Goal: Task Accomplishment & Management: Use online tool/utility

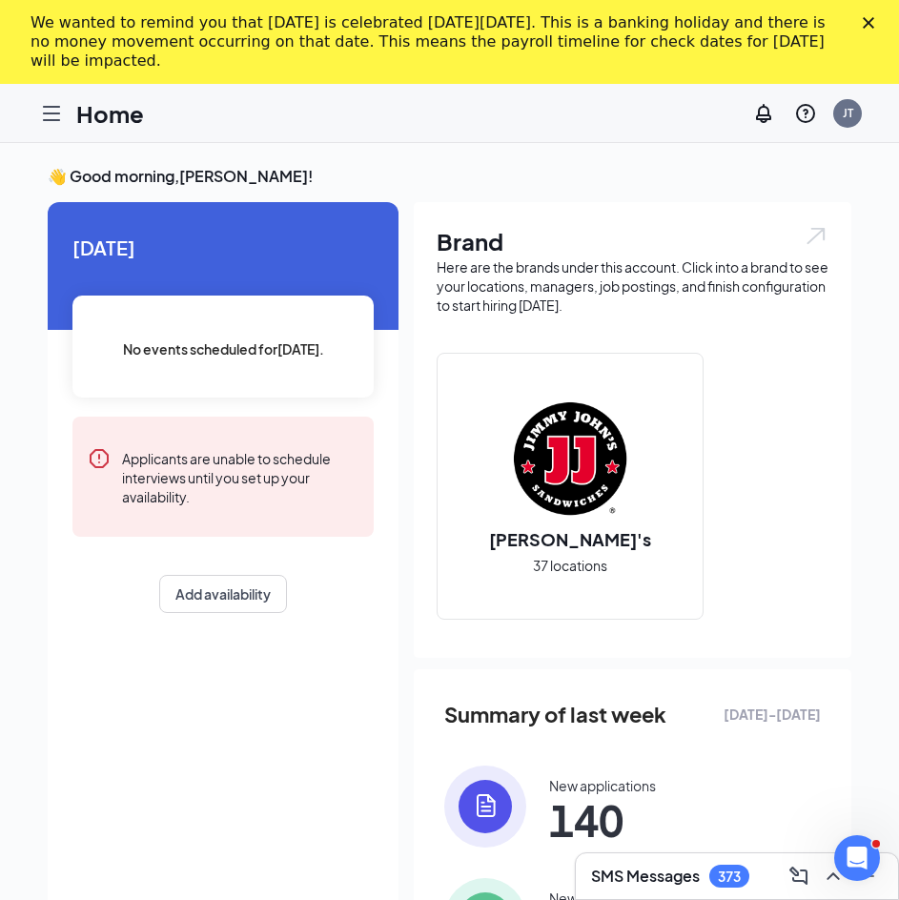
click at [30, 111] on div "Home JT" at bounding box center [449, 113] width 899 height 59
click at [48, 112] on icon "Hamburger" at bounding box center [51, 113] width 23 height 23
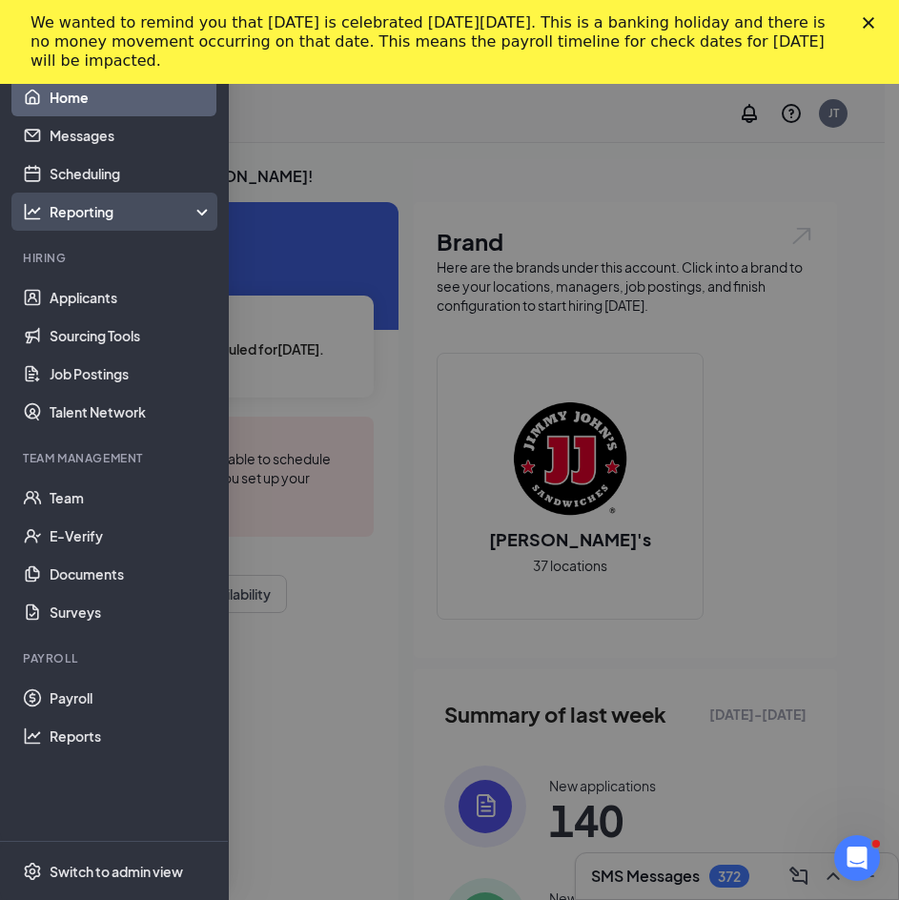
click at [109, 213] on div "Reporting" at bounding box center [132, 211] width 164 height 19
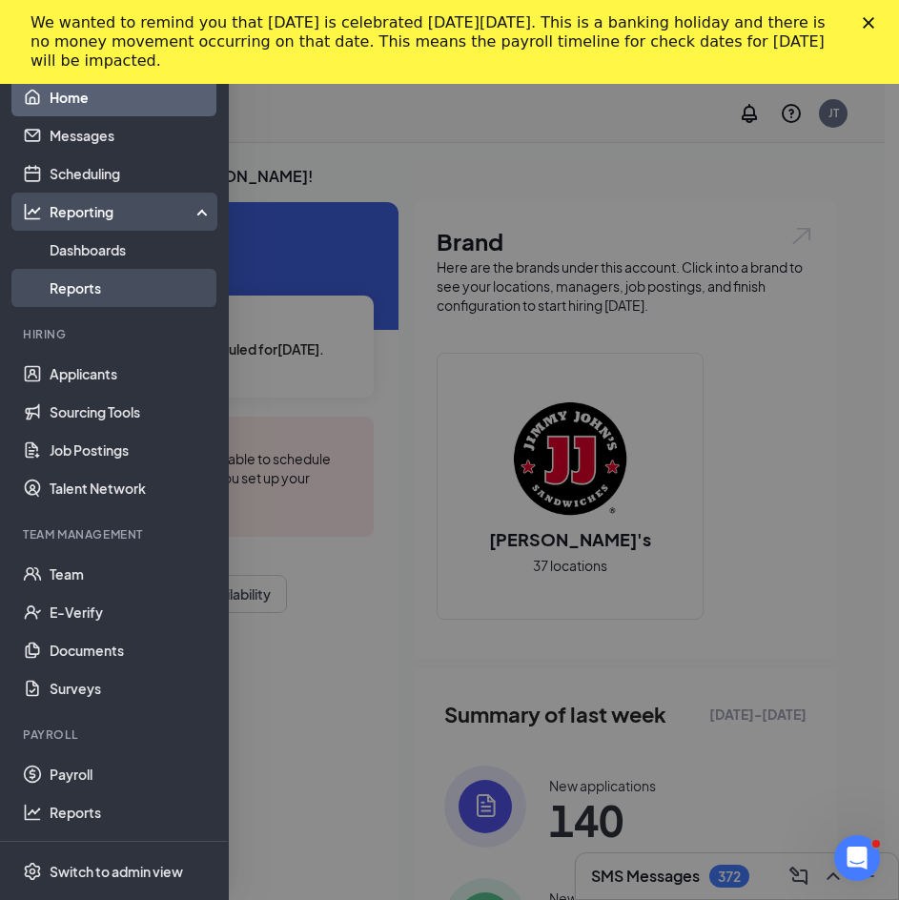
click at [99, 283] on link "Reports" at bounding box center [131, 288] width 163 height 38
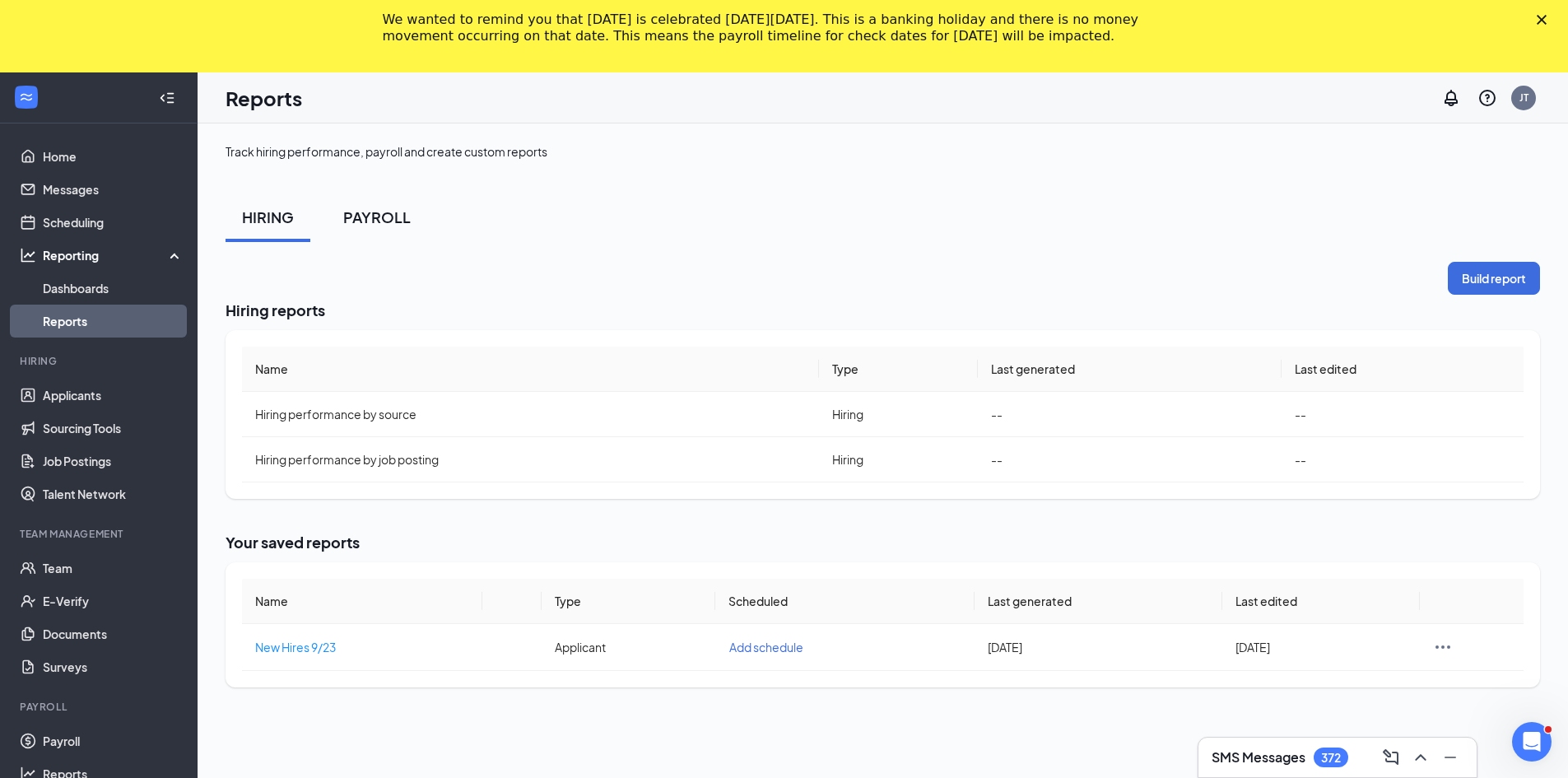
click at [373, 213] on div "PAYROLL" at bounding box center [376, 217] width 67 height 21
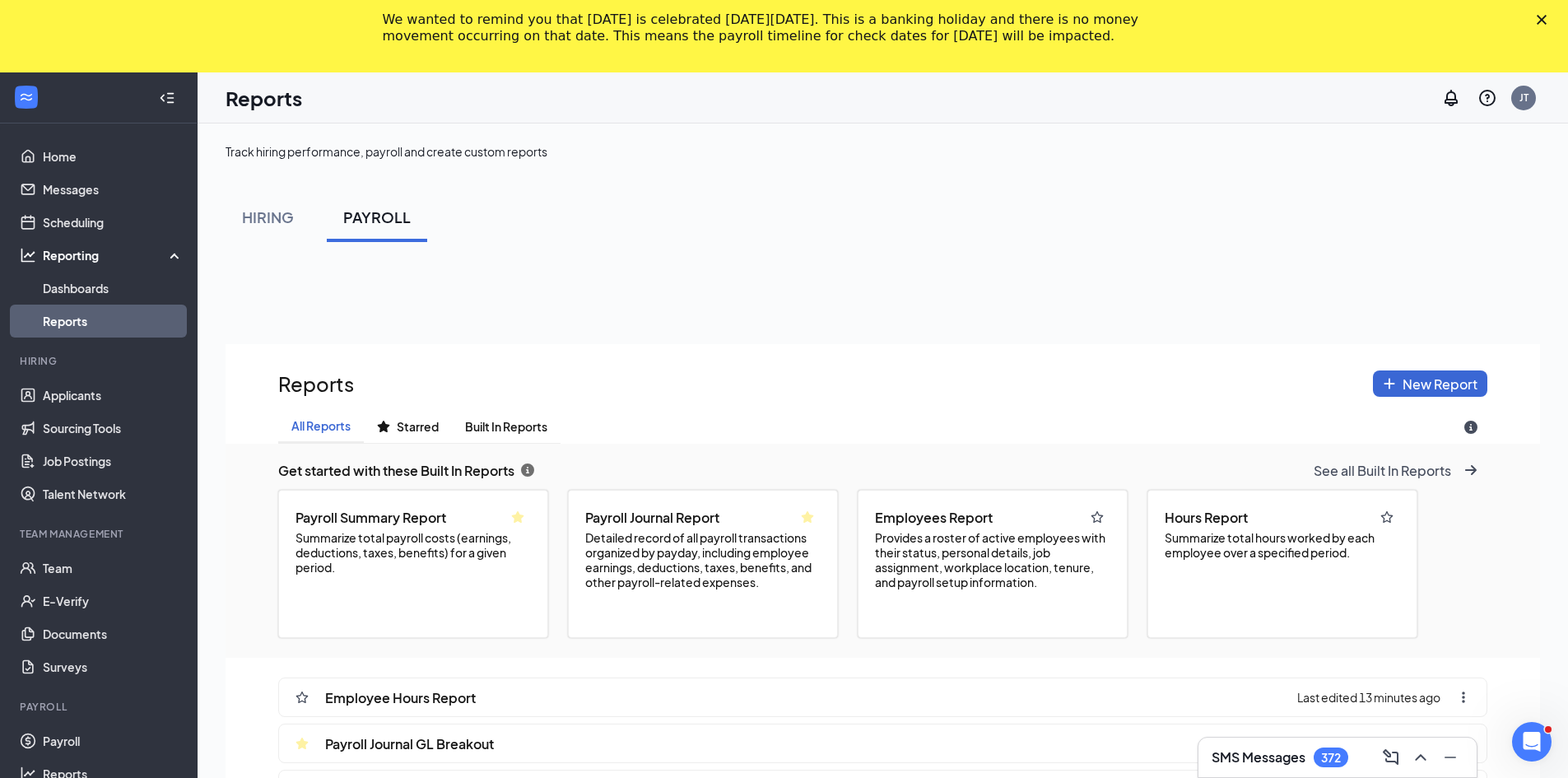
scroll to position [893, 1314]
click at [775, 553] on span "Summarize total hours worked by each employee over a specified period." at bounding box center [1282, 545] width 236 height 29
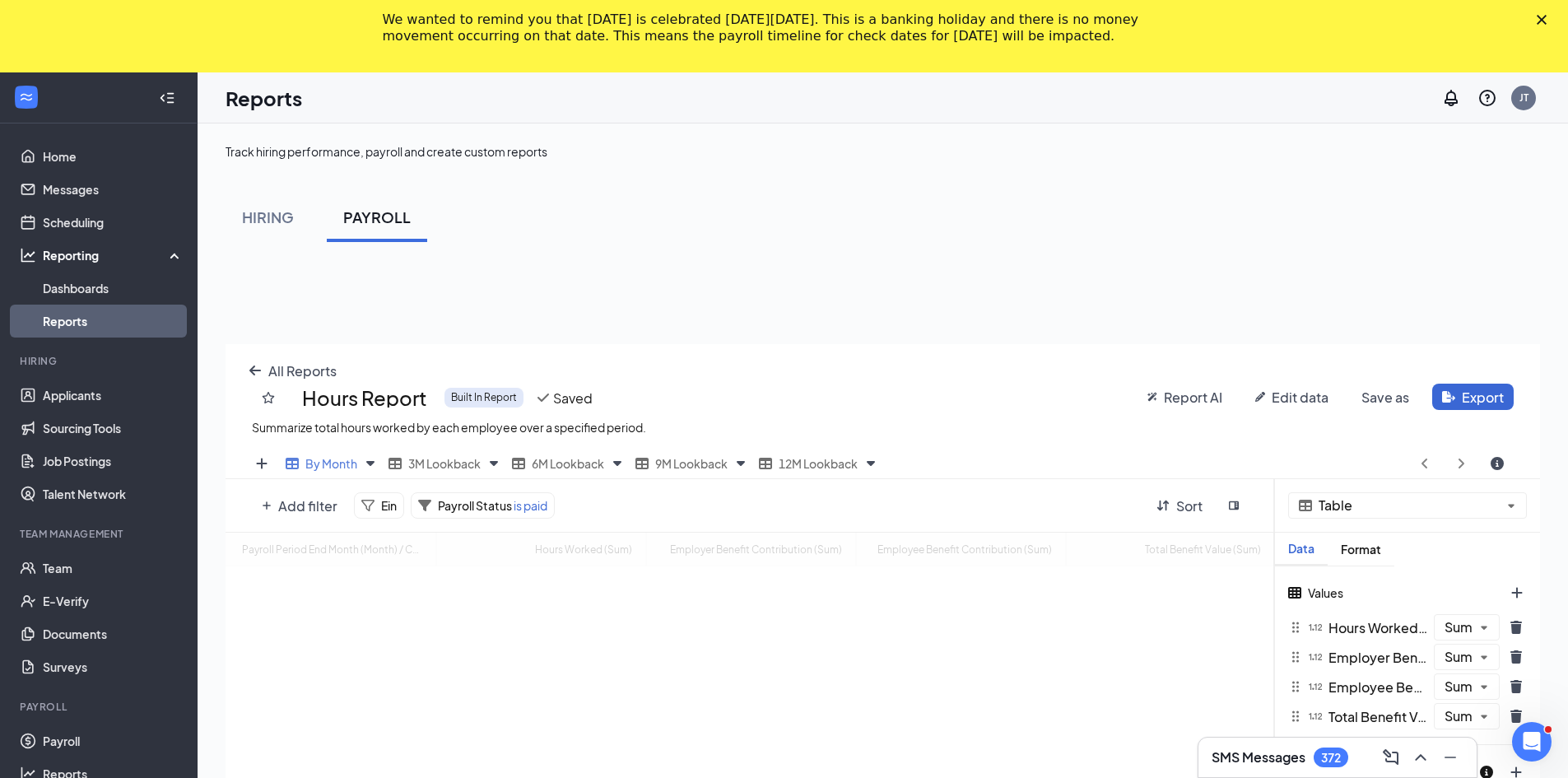
scroll to position [642, 1314]
click at [456, 464] on span "3M Lookback" at bounding box center [445, 463] width 73 height 15
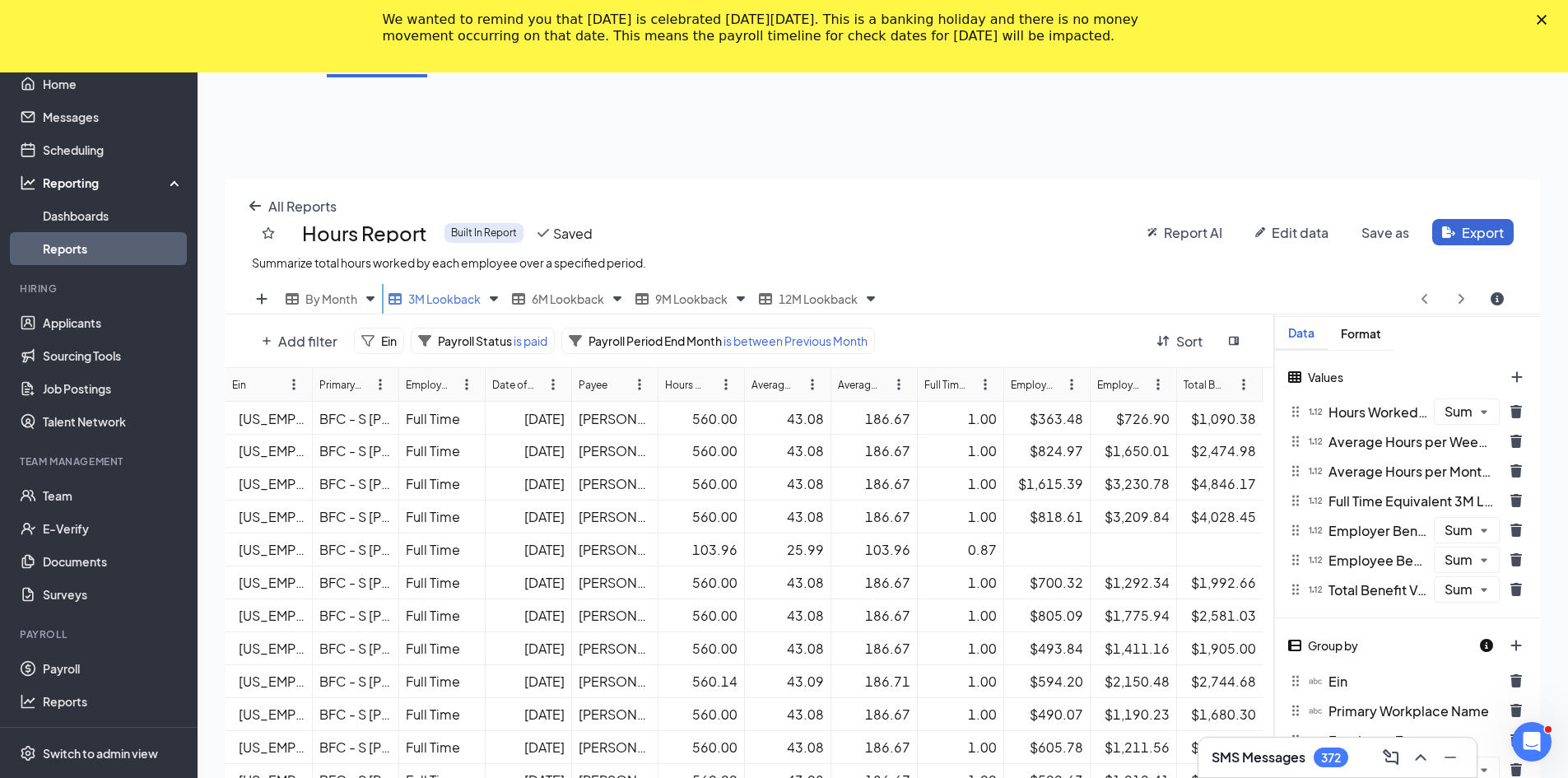
scroll to position [82, 0]
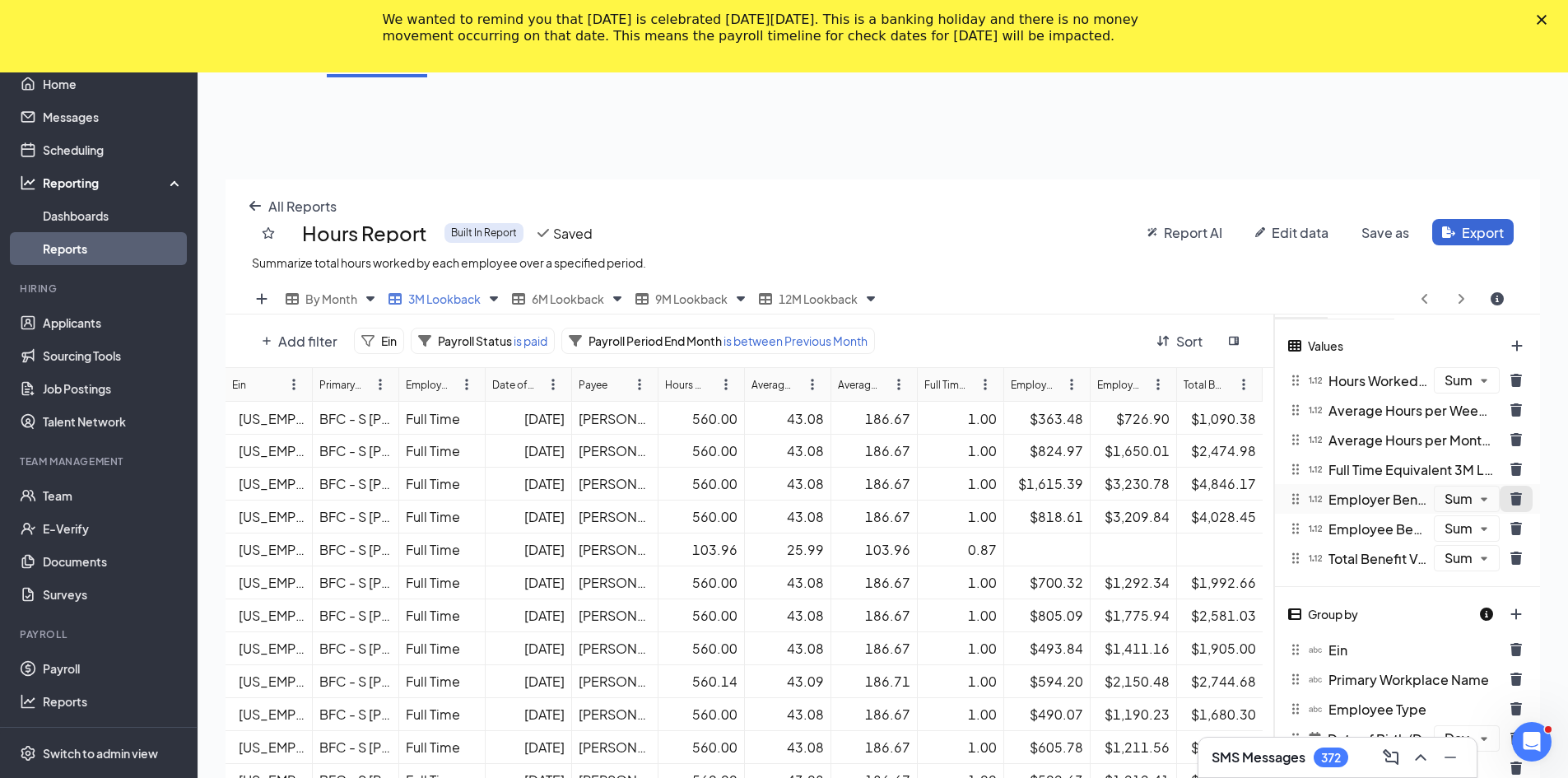
click at [775, 500] on icon "trash icon" at bounding box center [1515, 498] width 11 height 13
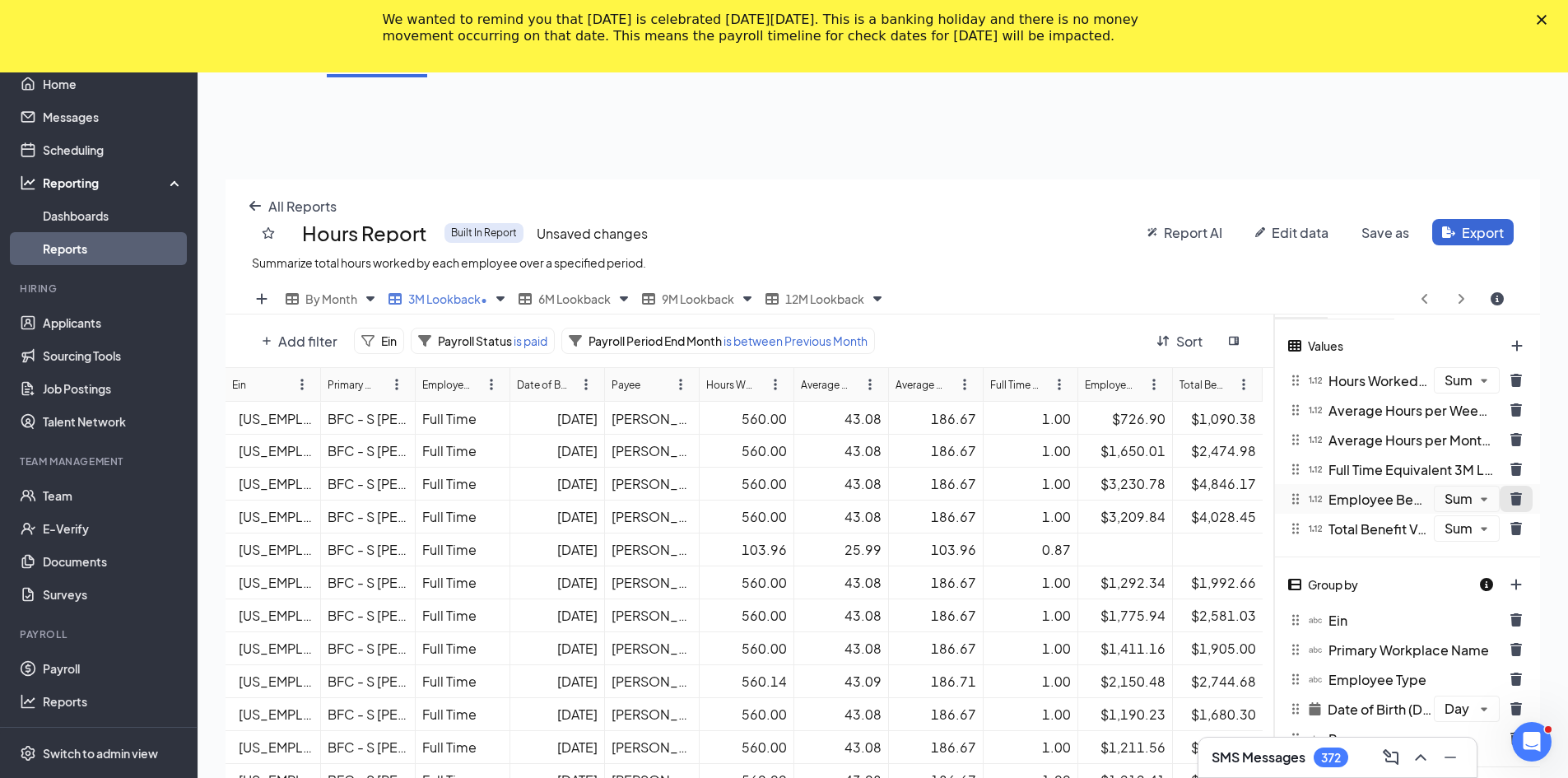
click at [775, 497] on icon "trash icon" at bounding box center [1515, 498] width 11 height 13
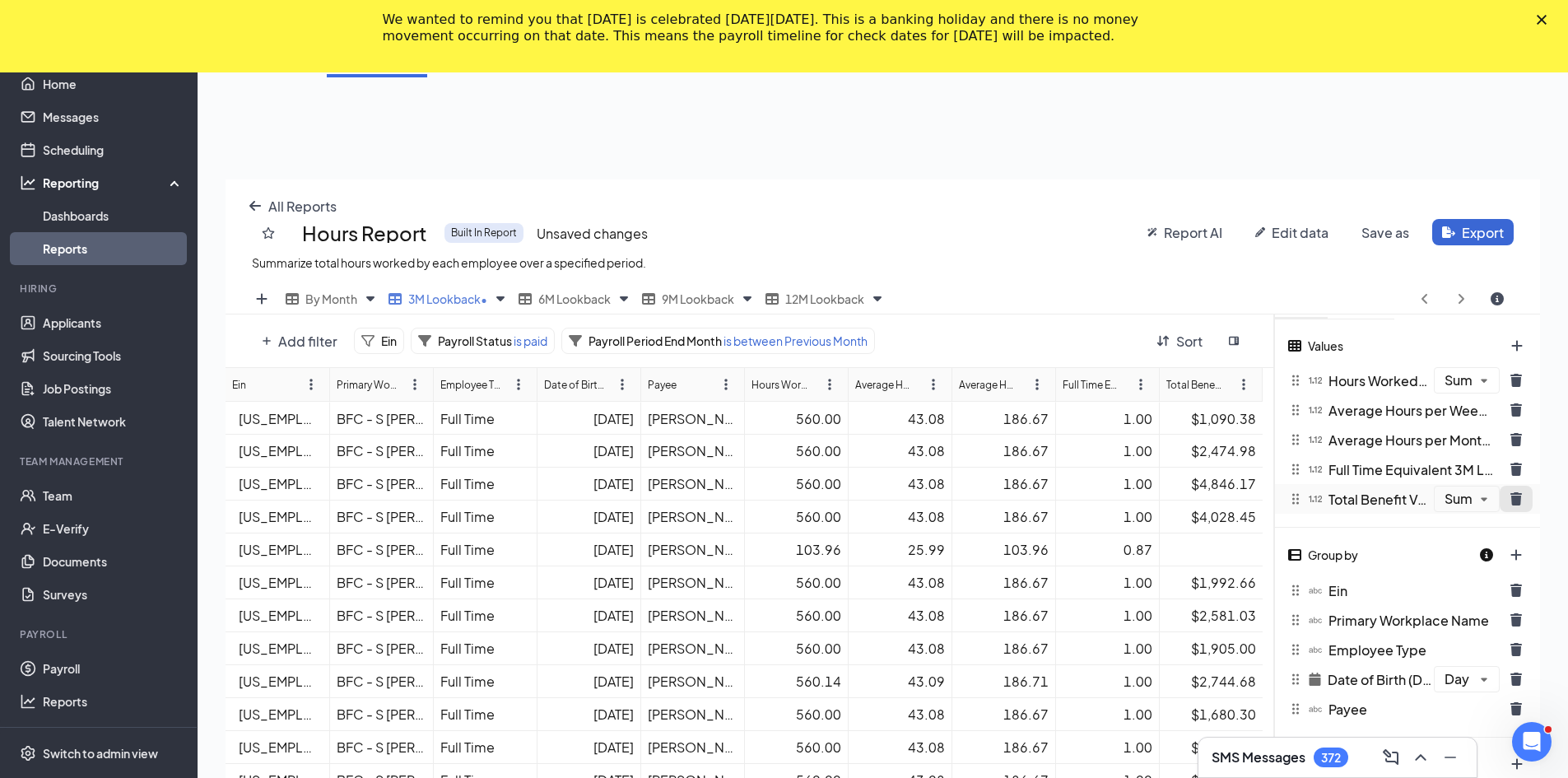
click at [775, 497] on icon "trash icon" at bounding box center [1515, 498] width 11 height 13
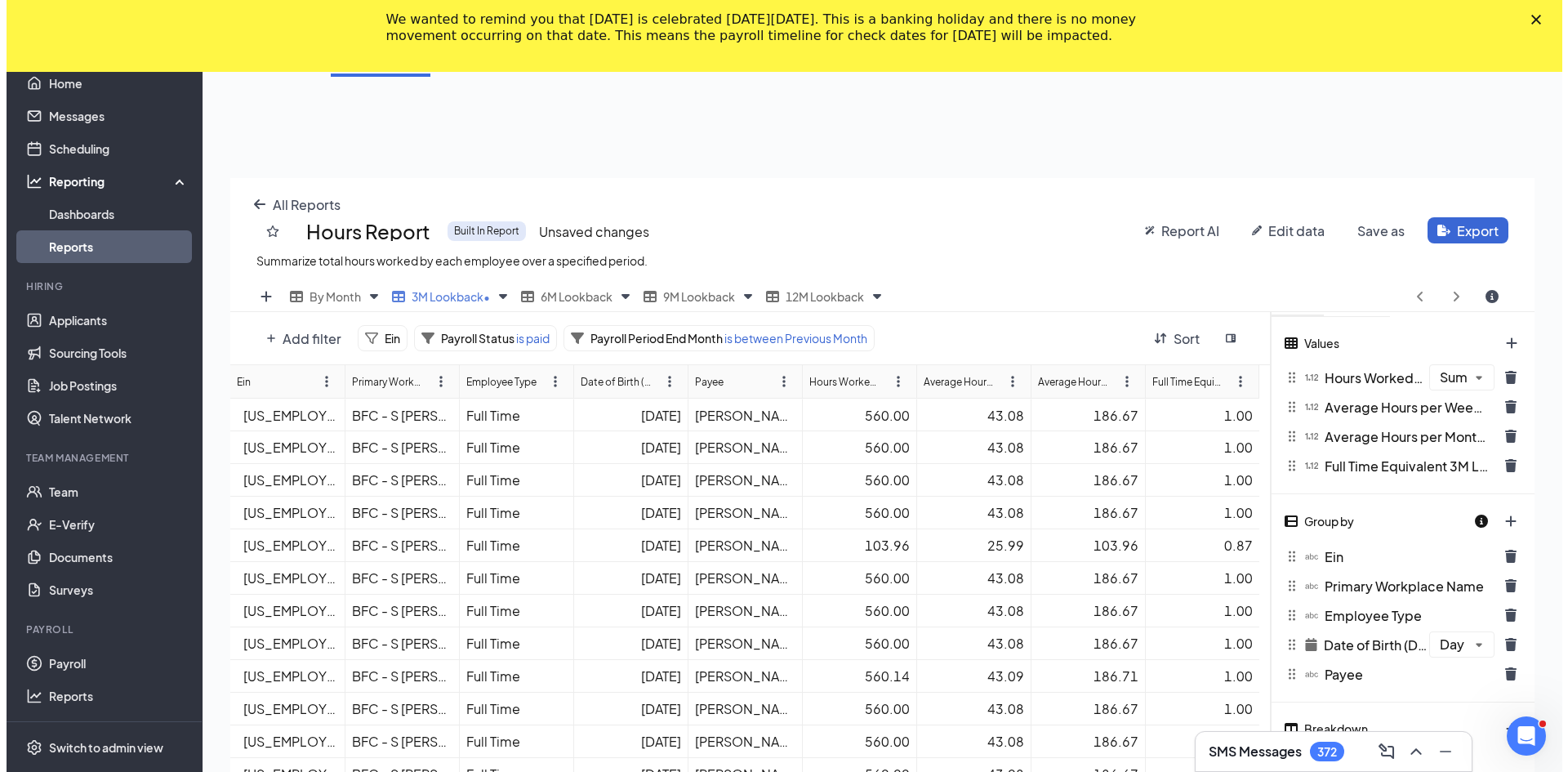
scroll to position [0, 0]
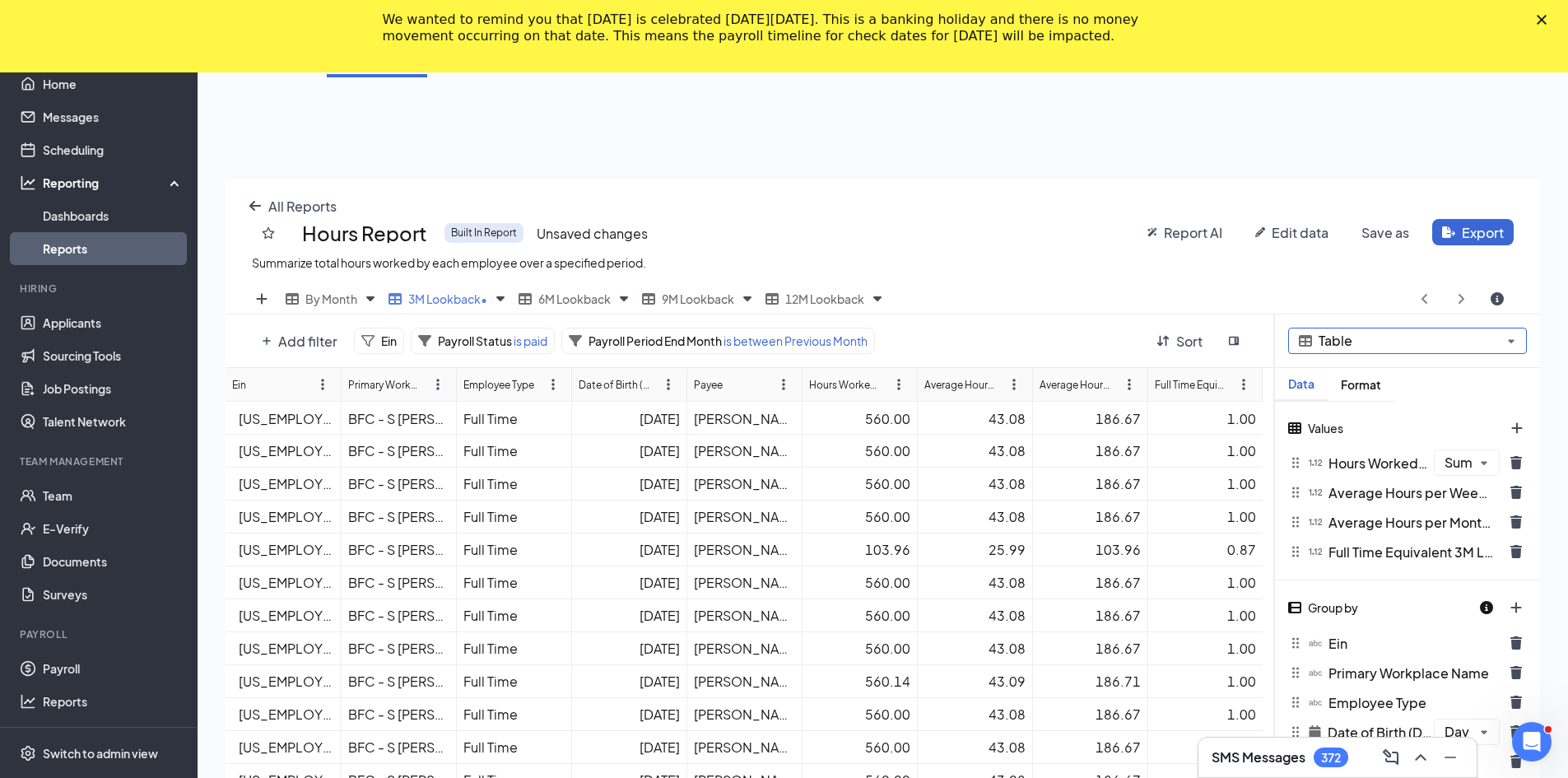
click at [775, 341] on div "All Reports Hours Report Built In Report Unsaved changes Summarize total hours …" at bounding box center [882, 568] width 1314 height 778
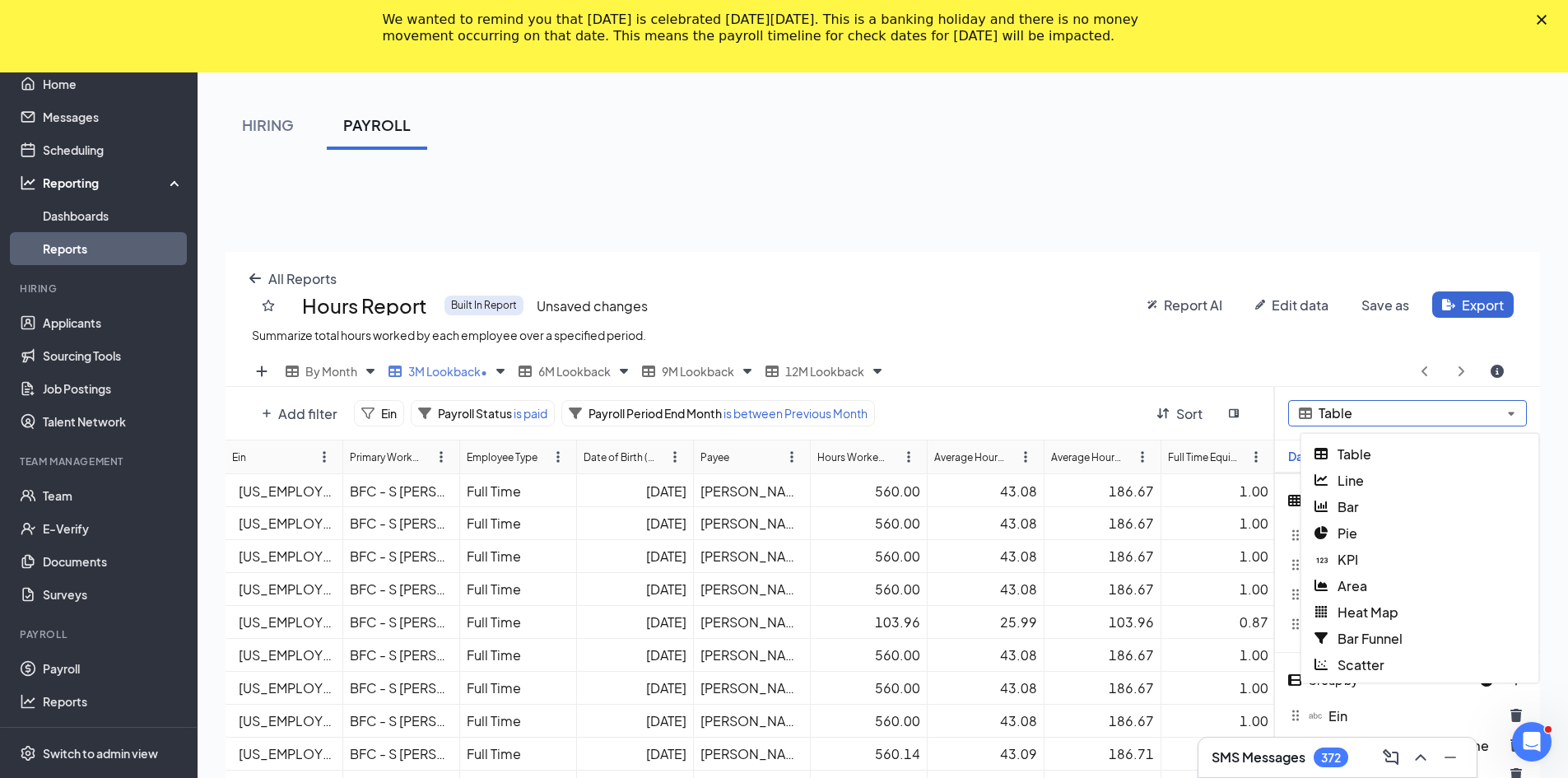
scroll to position [642, 1326]
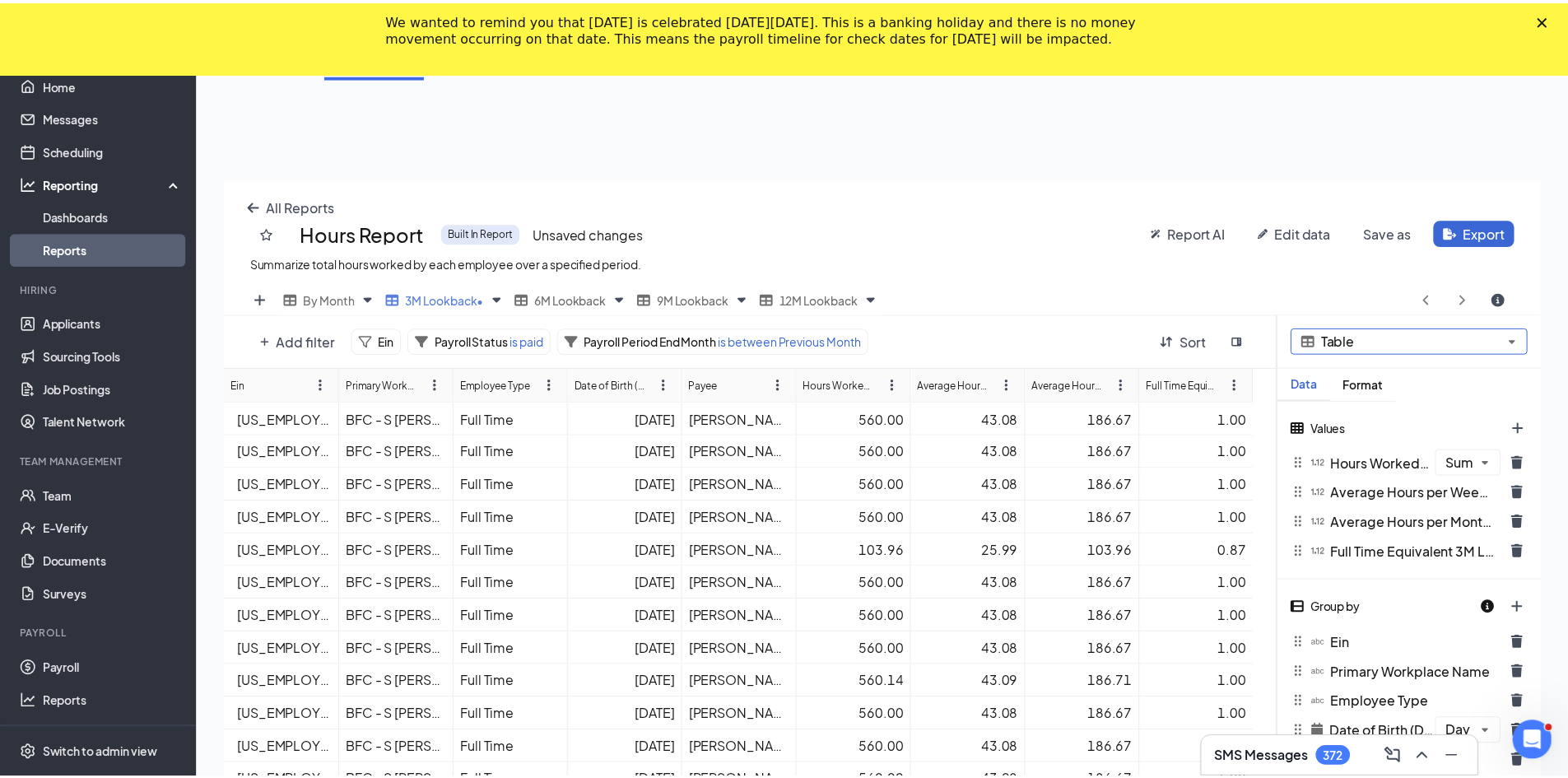
scroll to position [81652, 80976]
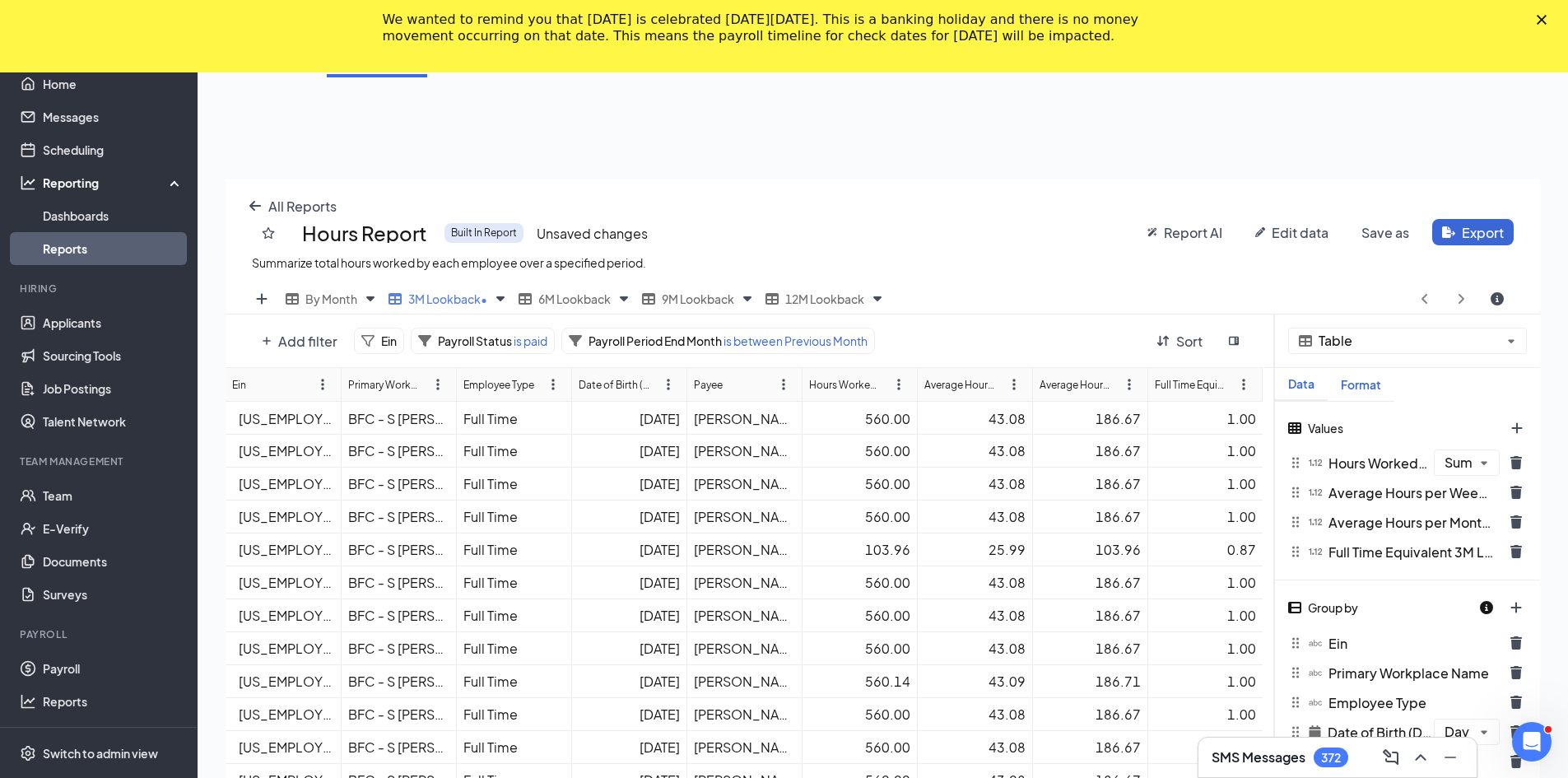
click at [775, 382] on div "Format" at bounding box center [1360, 384] width 66 height 14
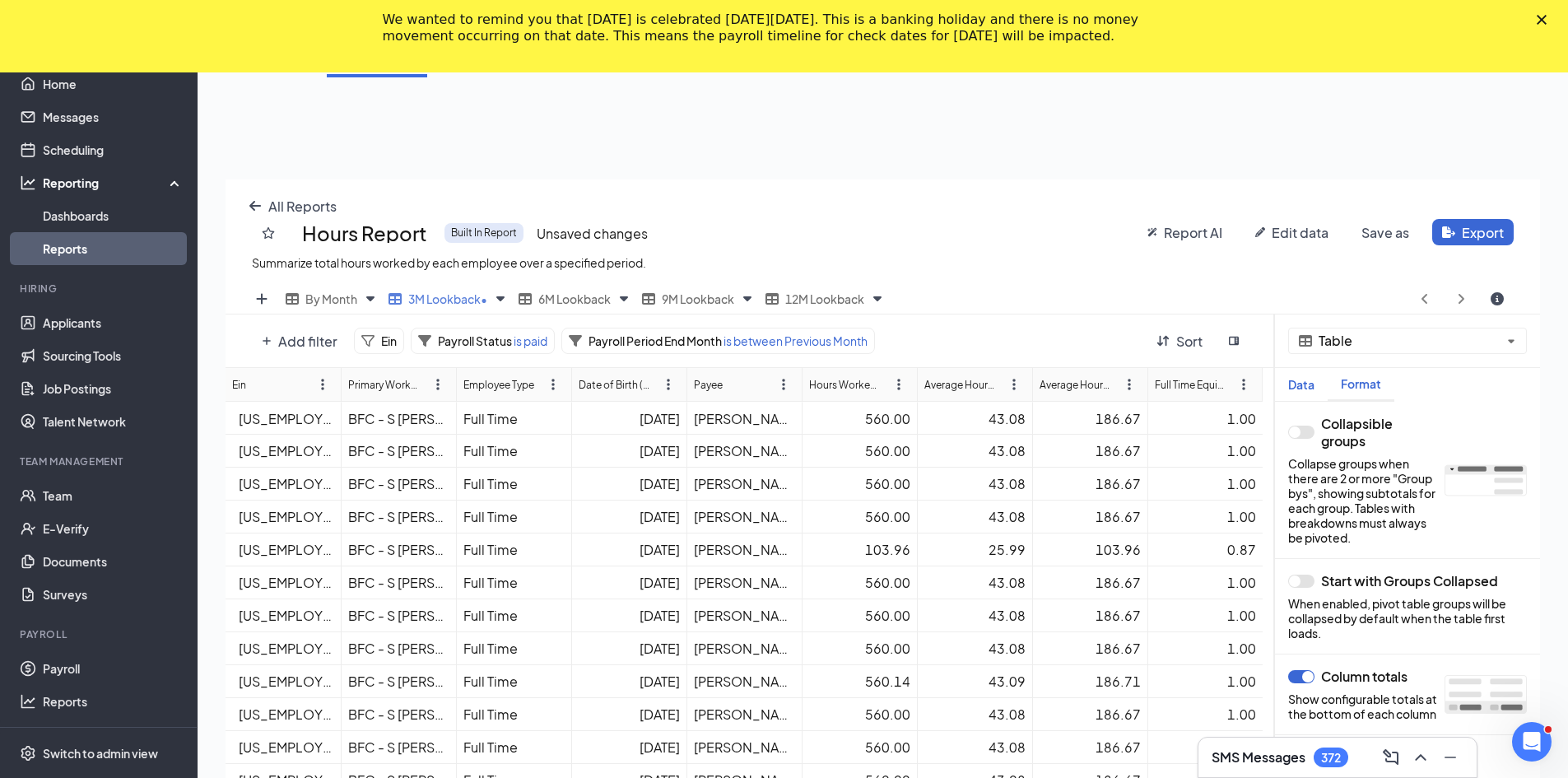
click at [775, 387] on div "Data" at bounding box center [1300, 384] width 53 height 14
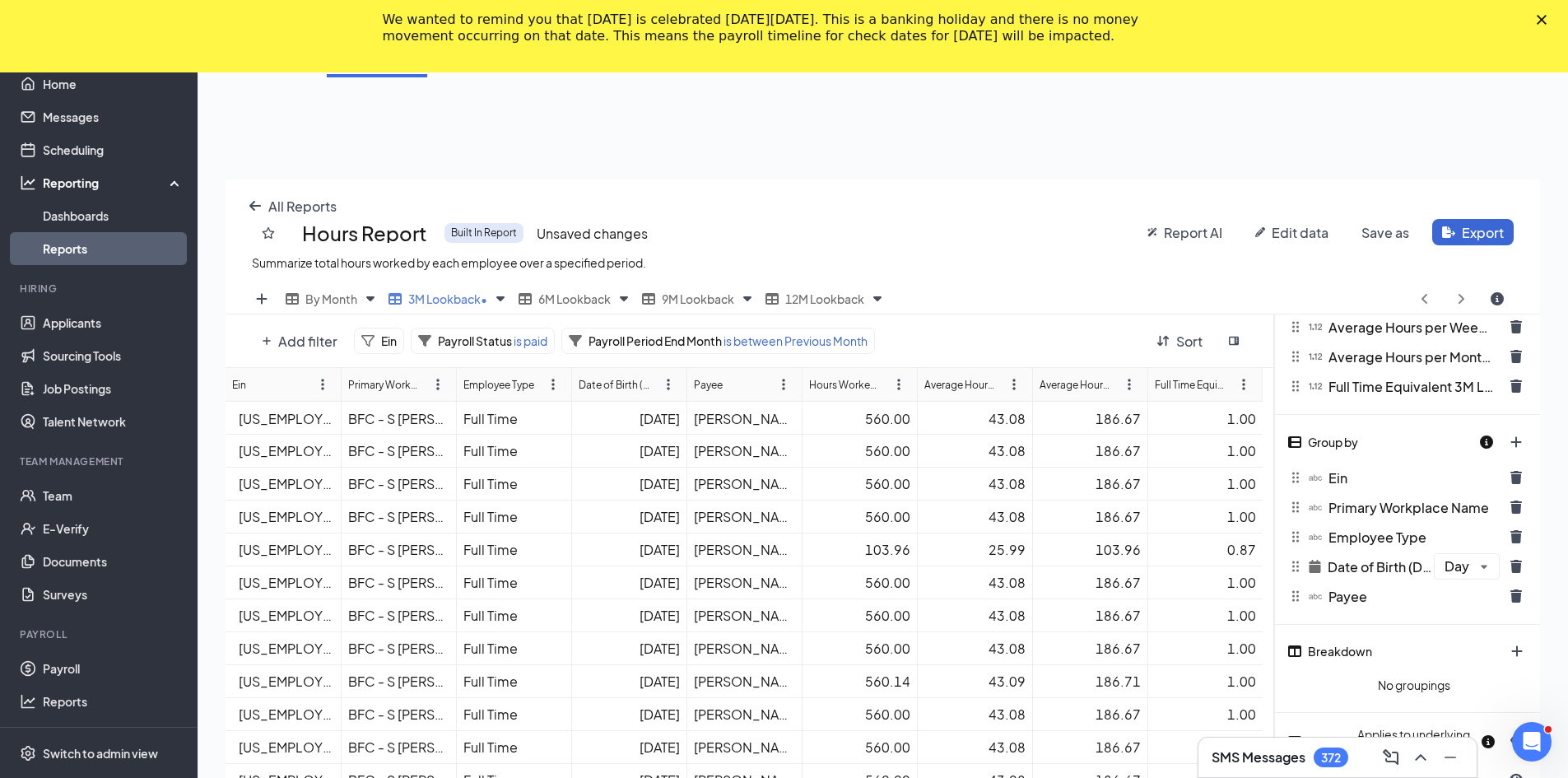
scroll to position [0, 0]
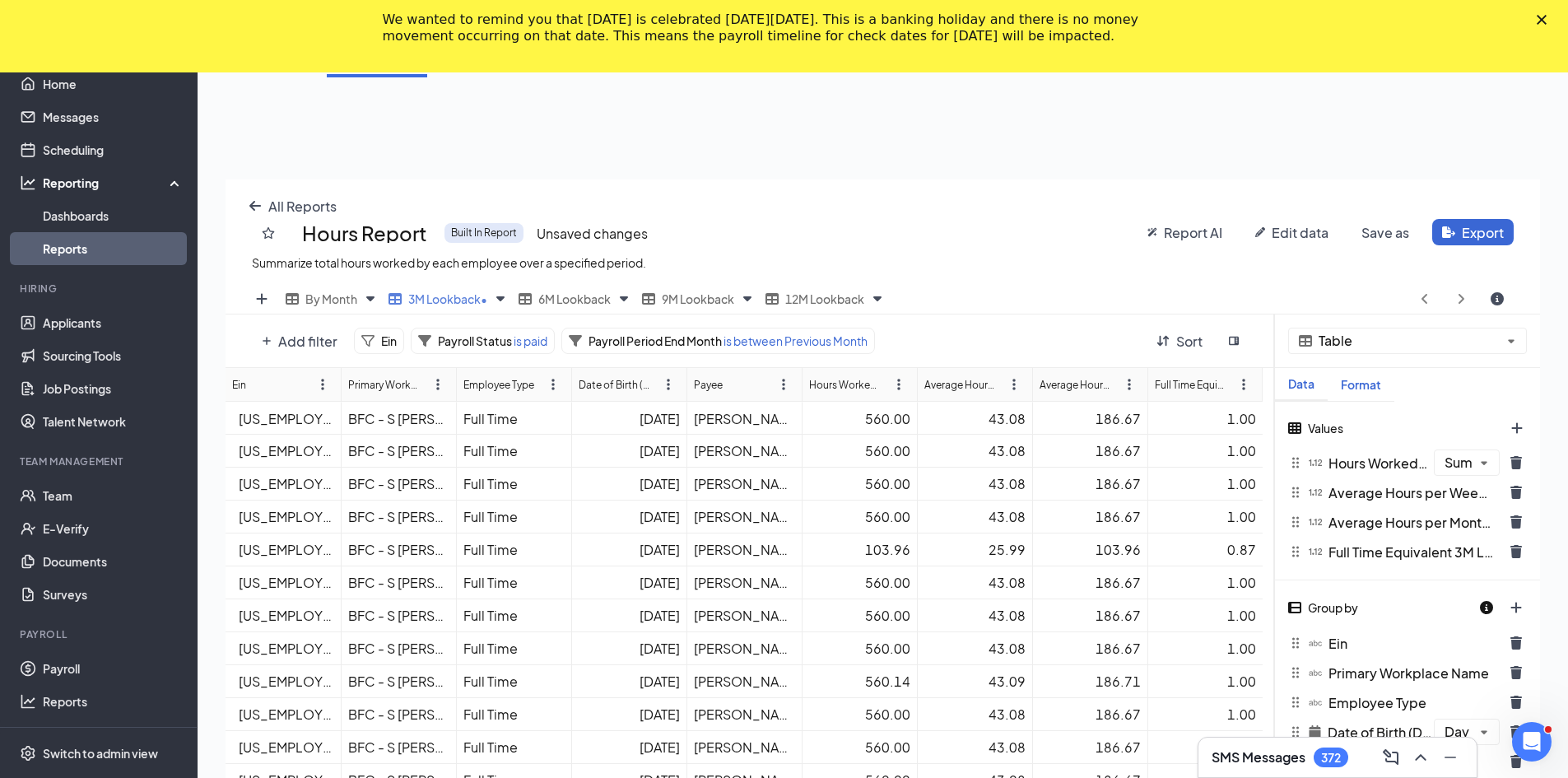
click at [775, 381] on div "Format" at bounding box center [1360, 384] width 66 height 14
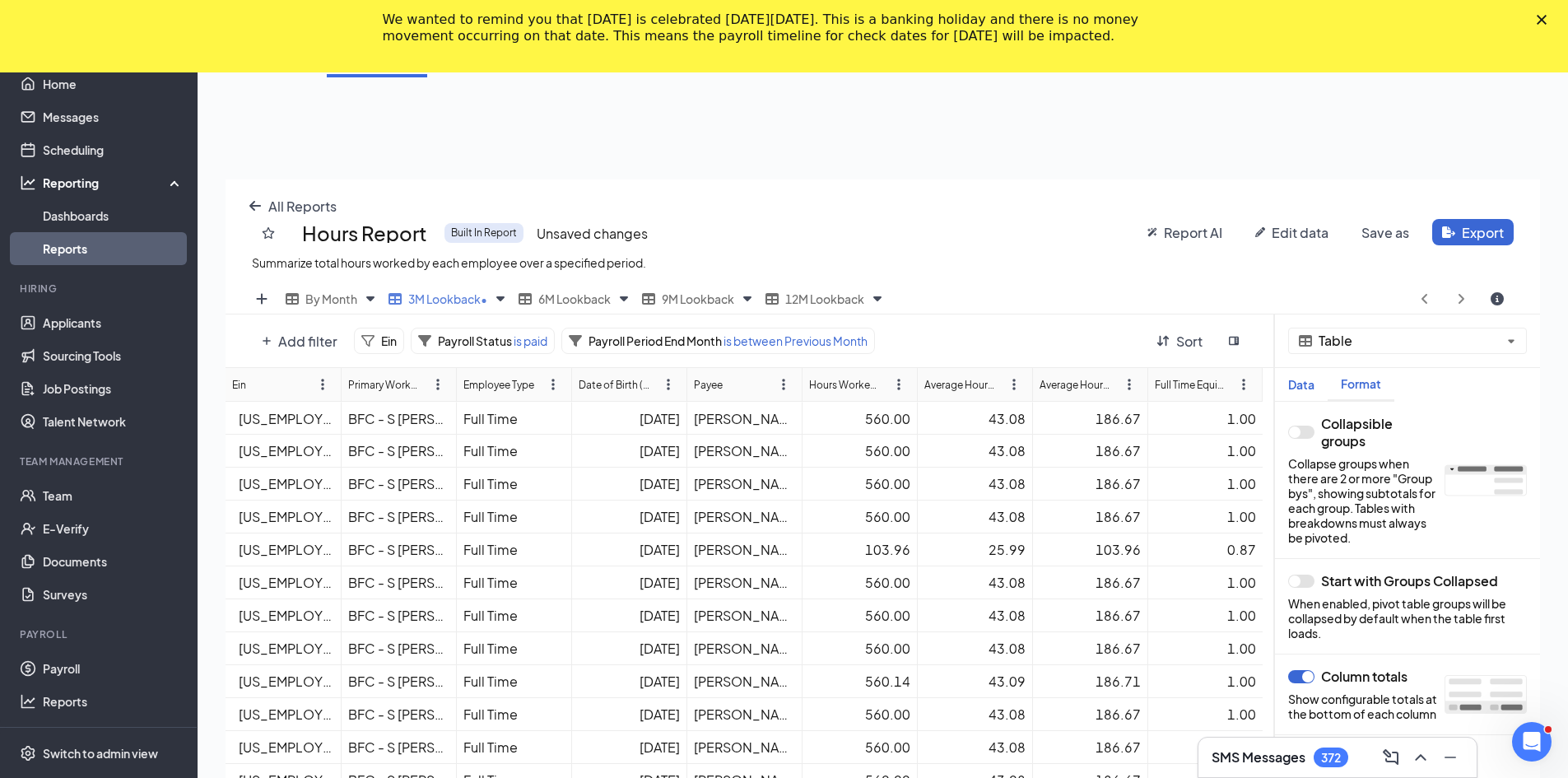
click at [775, 390] on div "Data" at bounding box center [1300, 384] width 53 height 14
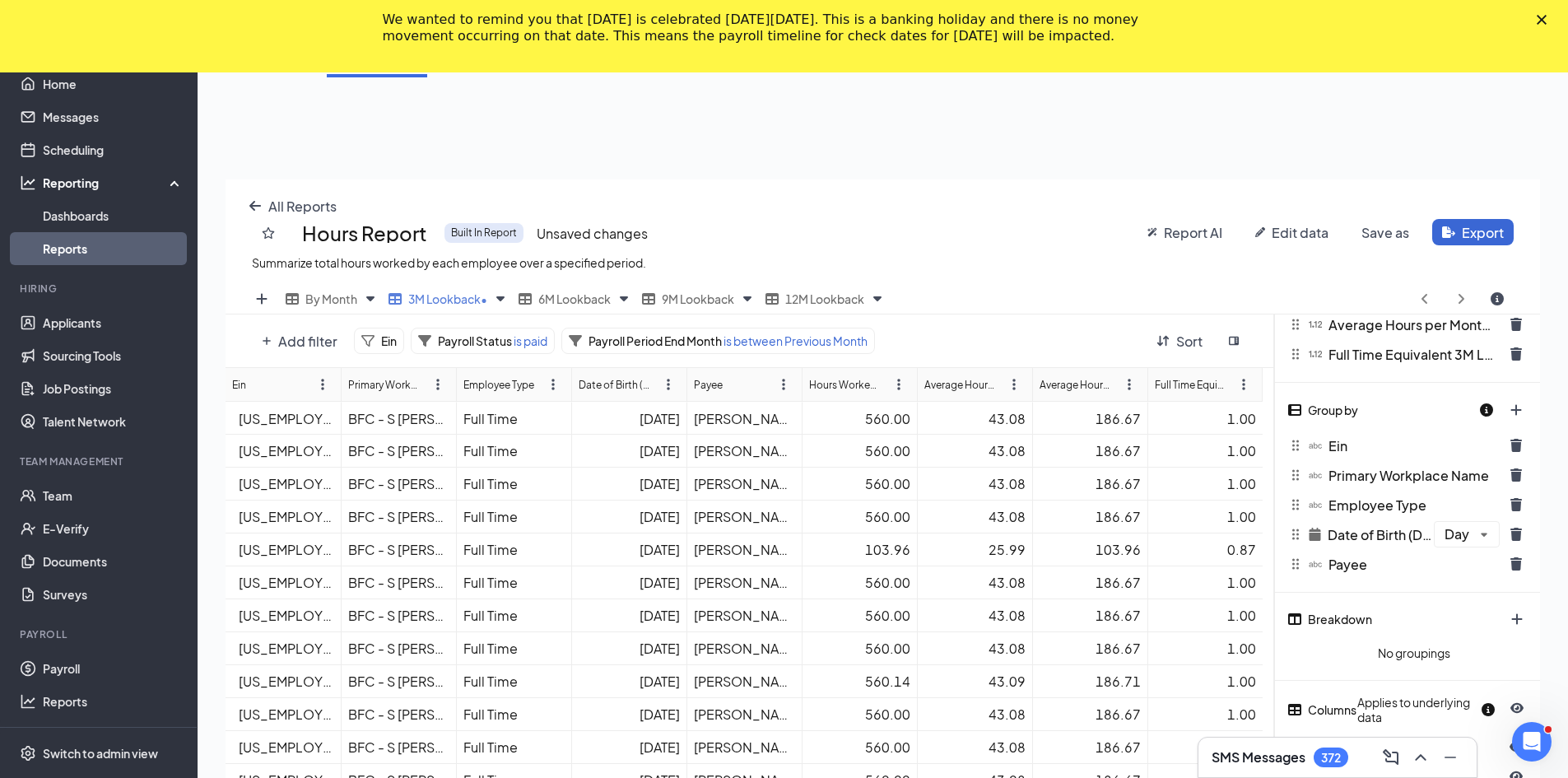
scroll to position [165, 0]
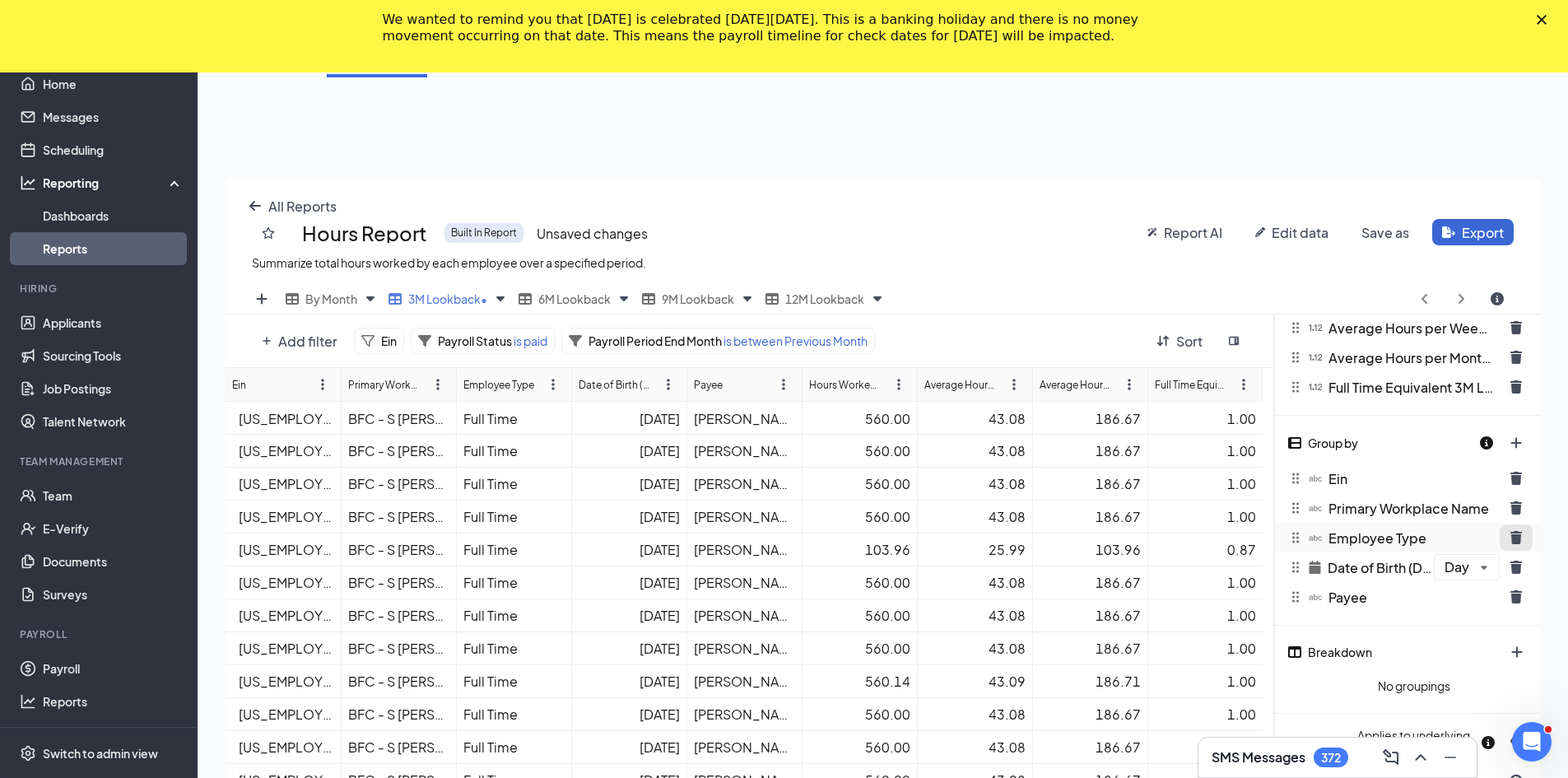
click at [775, 536] on icon "trash icon" at bounding box center [1515, 537] width 11 height 13
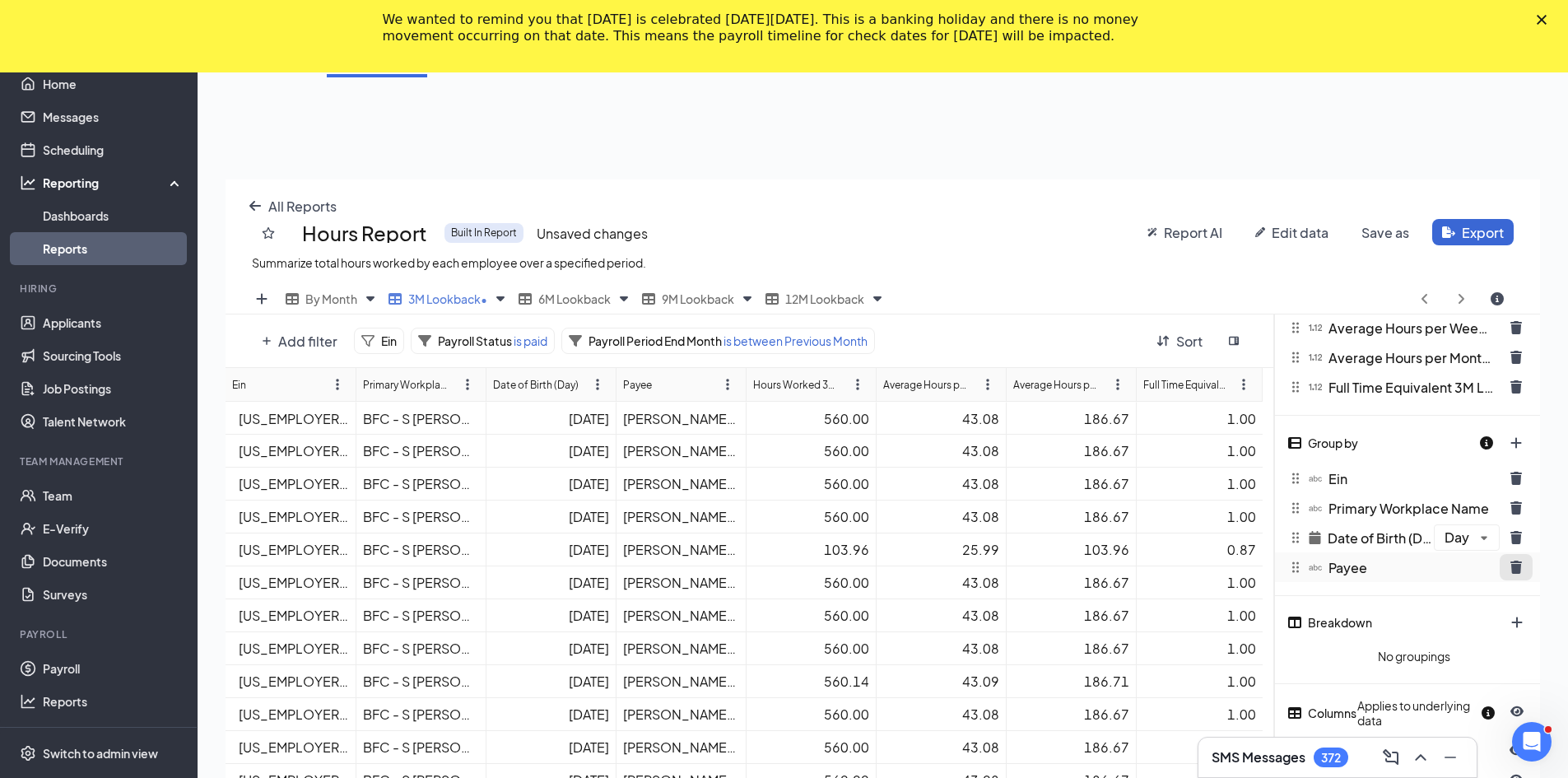
click at [775, 570] on icon "trash icon" at bounding box center [1515, 566] width 11 height 13
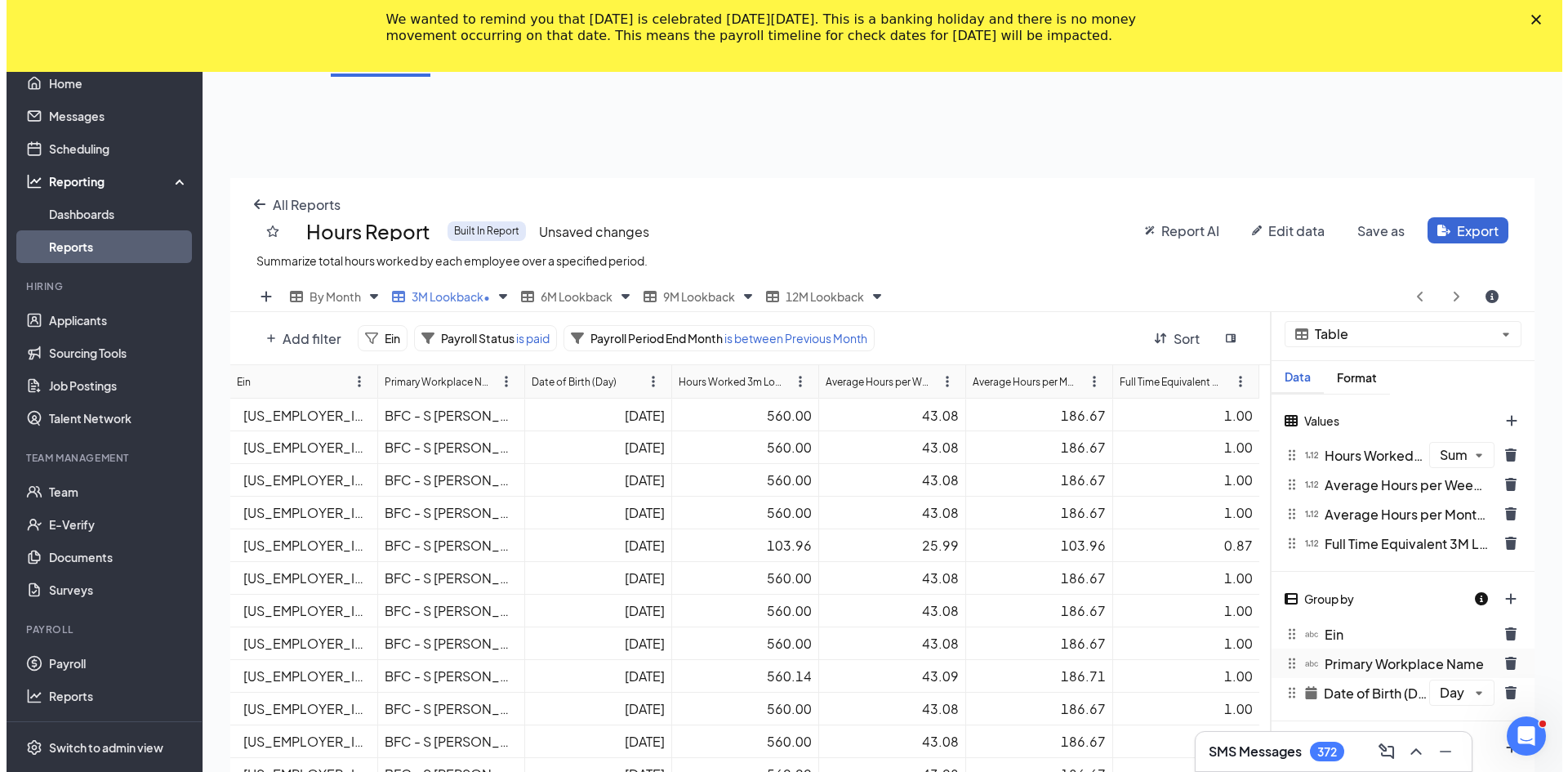
scroll to position [0, 0]
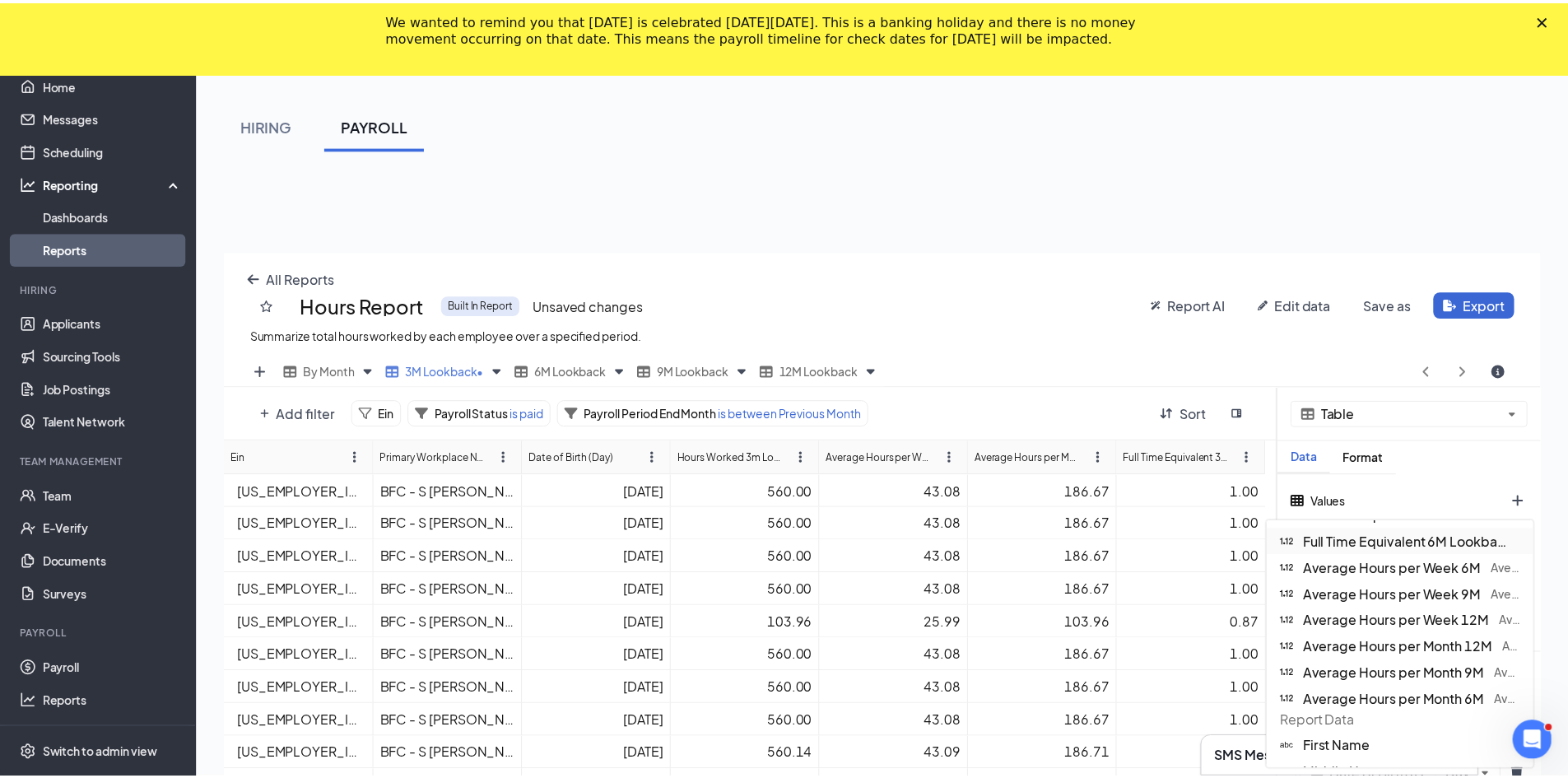
scroll to position [247, 0]
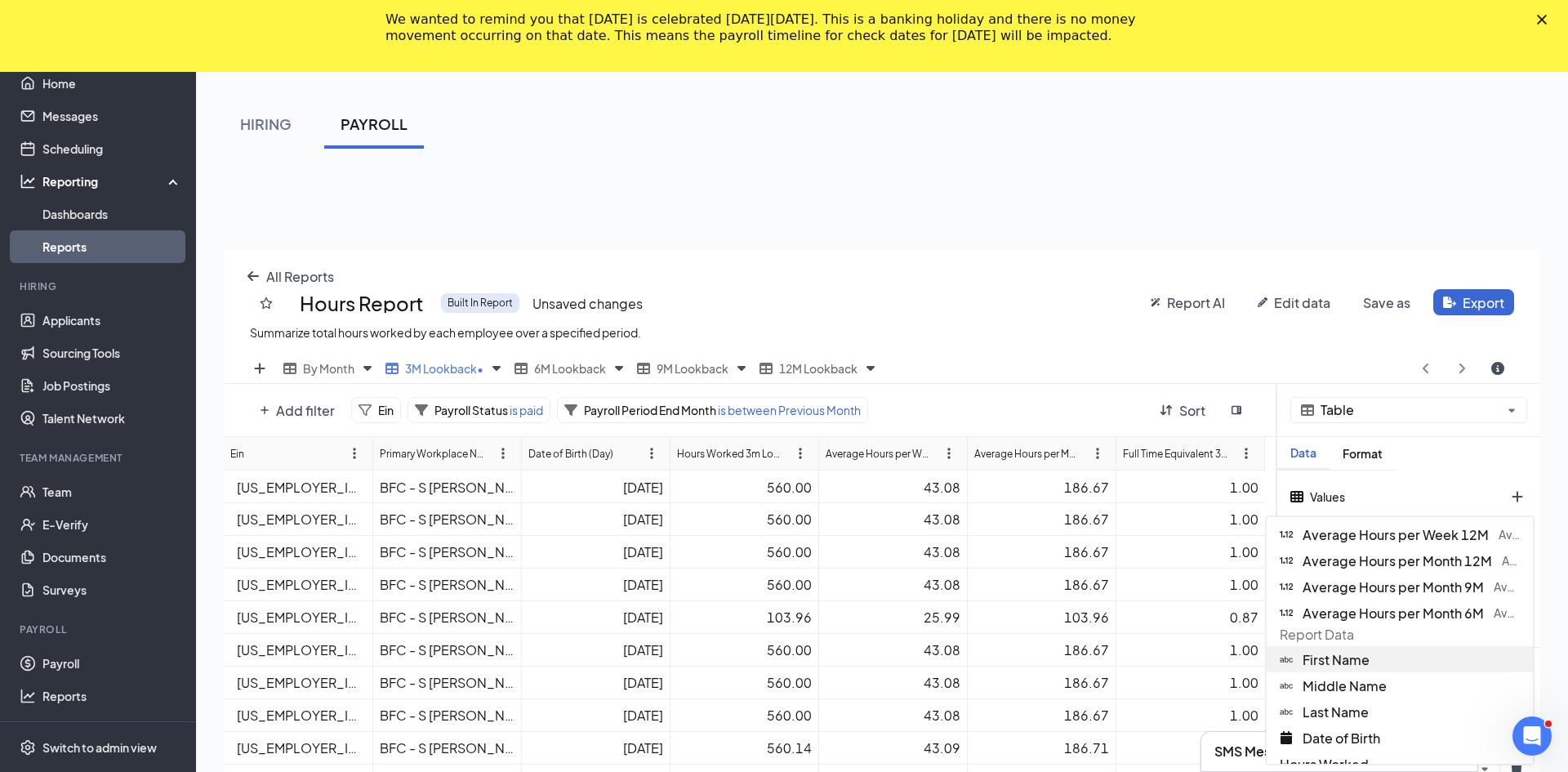
click at [769, 657] on div "First Name" at bounding box center [1399, 659] width 266 height 26
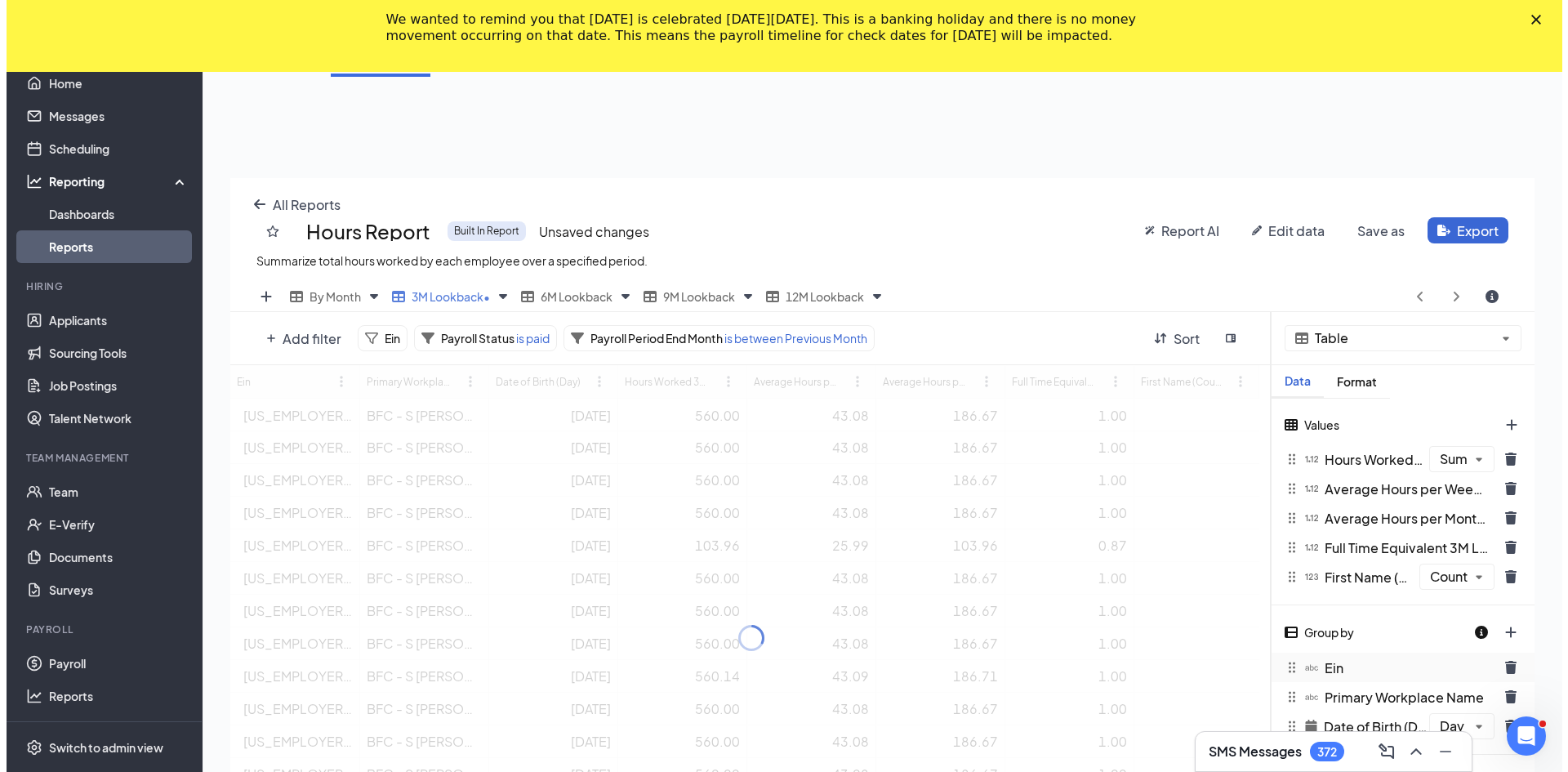
scroll to position [81022, 80356]
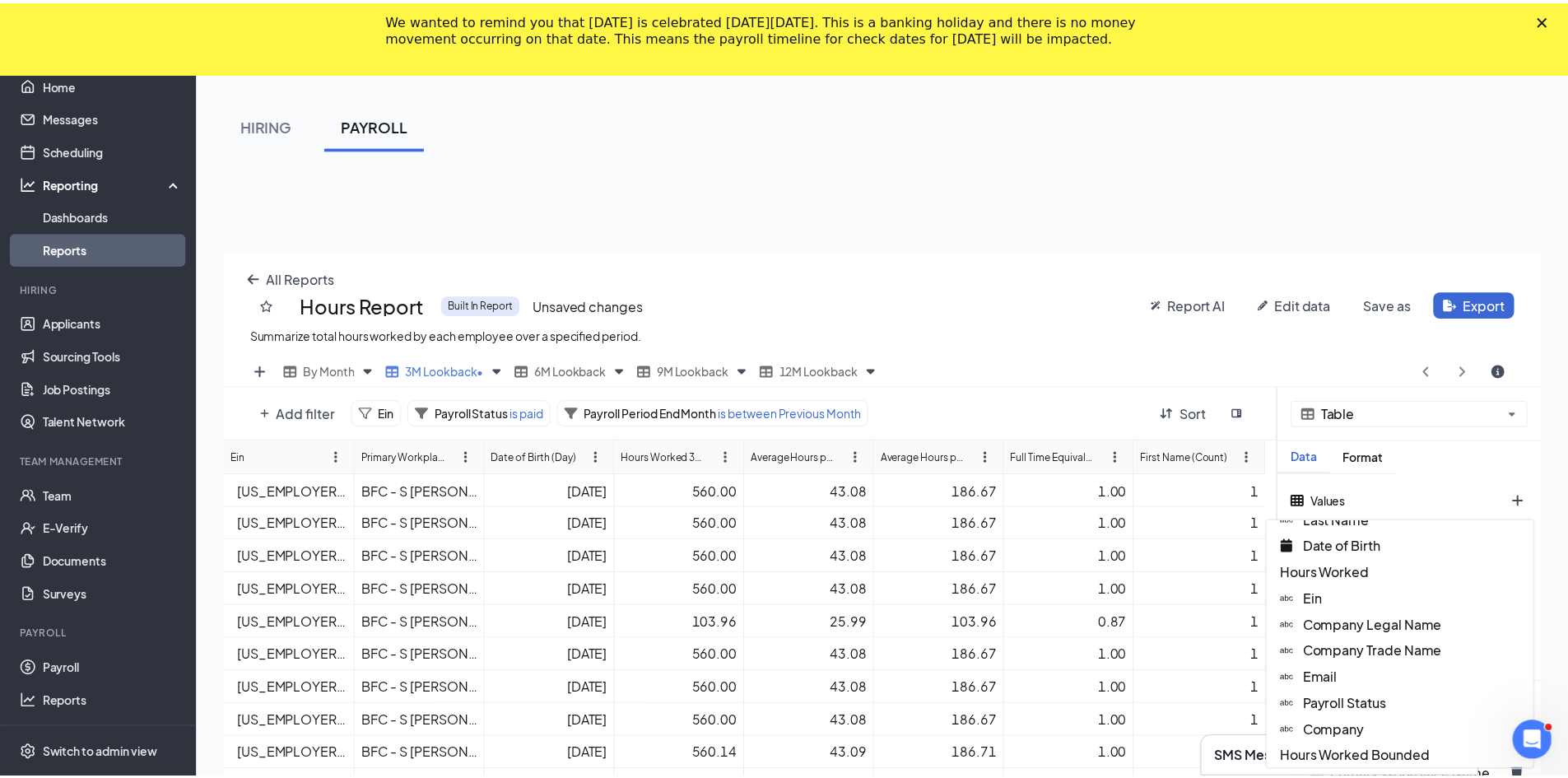
scroll to position [412, 0]
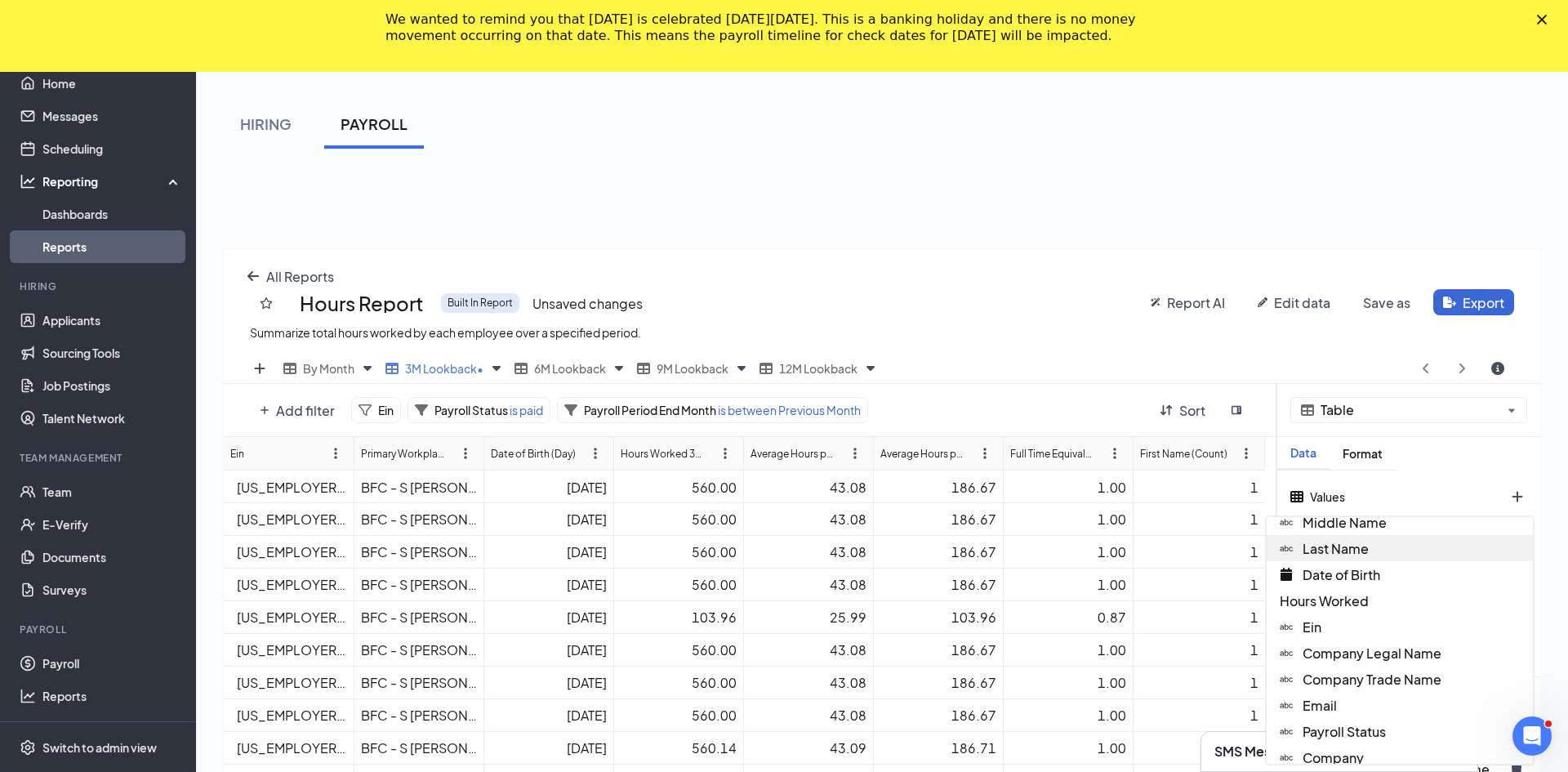
click at [769, 542] on div "Last Name" at bounding box center [1399, 548] width 266 height 26
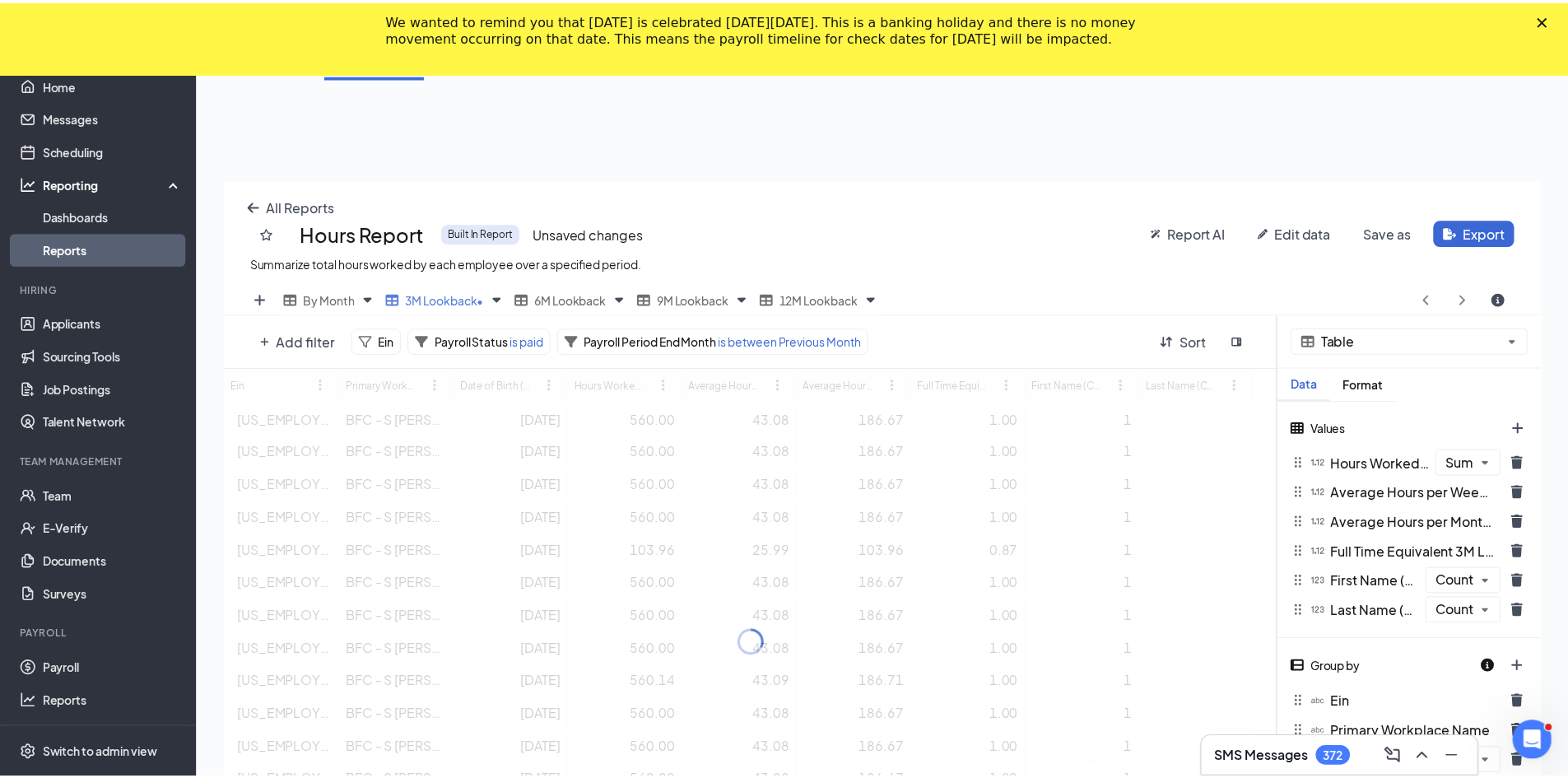
scroll to position [81652, 80976]
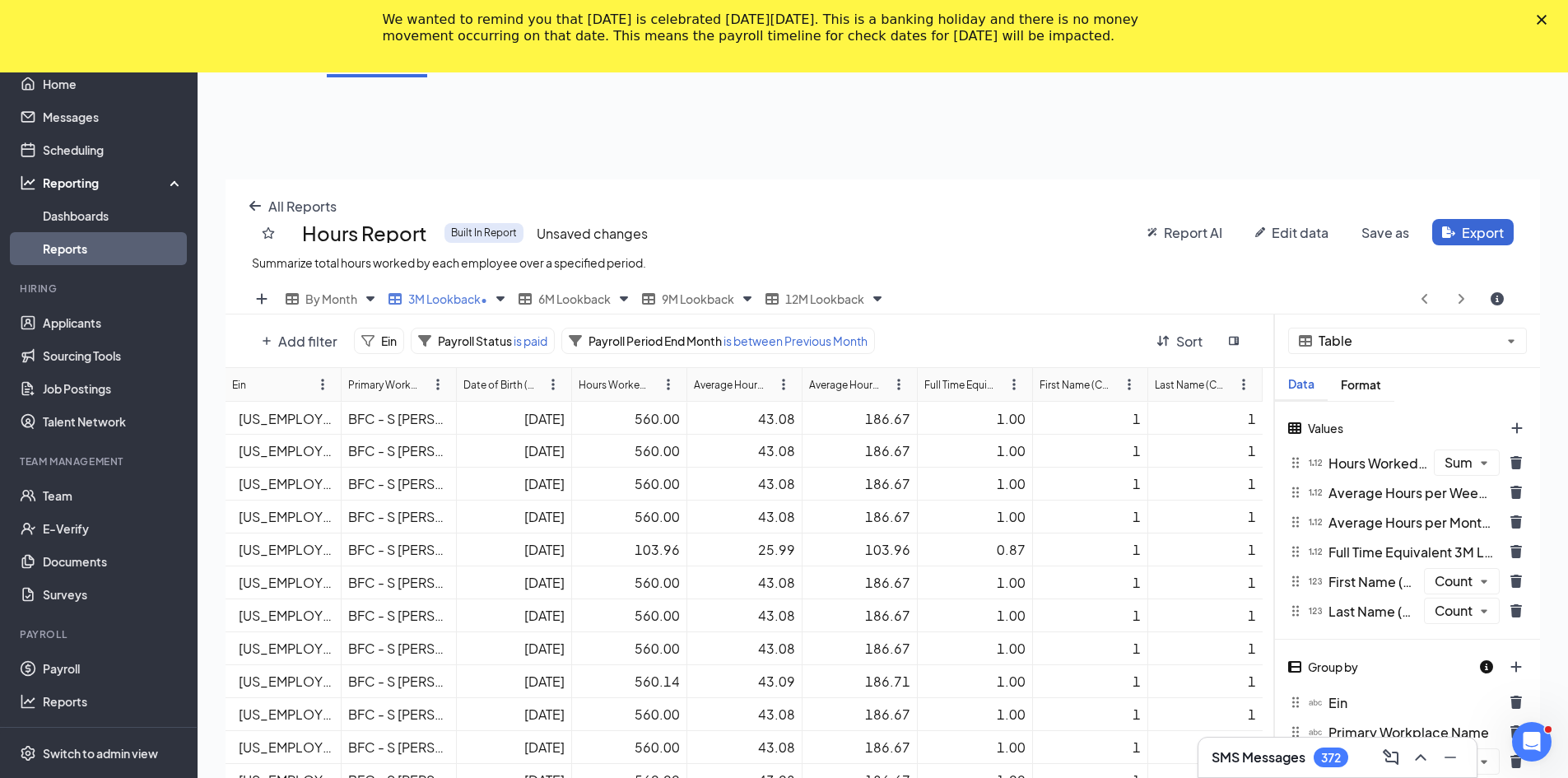
click at [775, 416] on div "1" at bounding box center [1090, 419] width 101 height 17
click at [775, 384] on div "First Name (Count)" at bounding box center [1075, 384] width 72 height 16
click at [775, 579] on icon "trash icon" at bounding box center [1515, 580] width 13 height 13
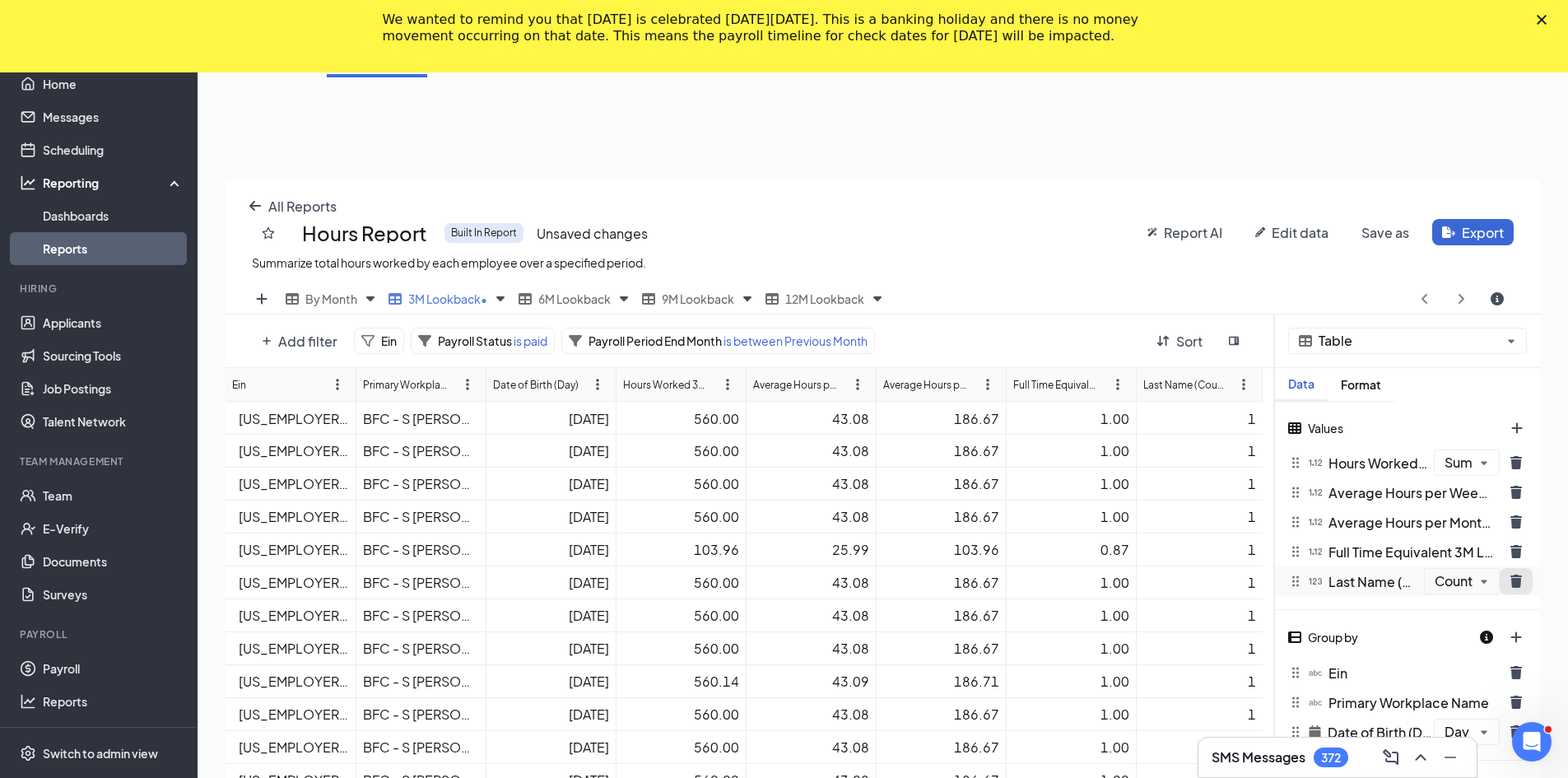
click at [775, 585] on icon "trash icon" at bounding box center [1515, 580] width 11 height 13
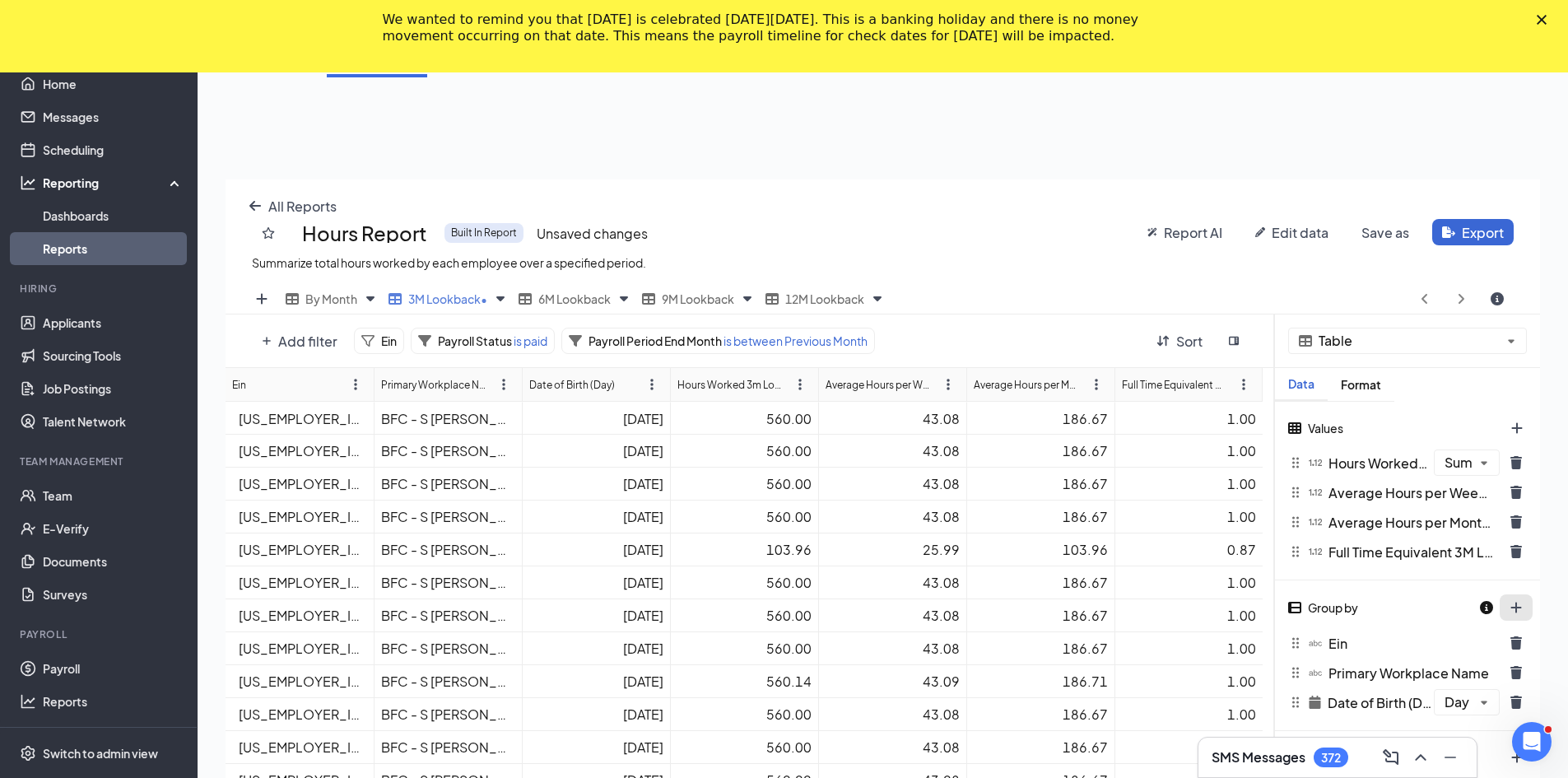
click at [775, 615] on div at bounding box center [1506, 607] width 54 height 28
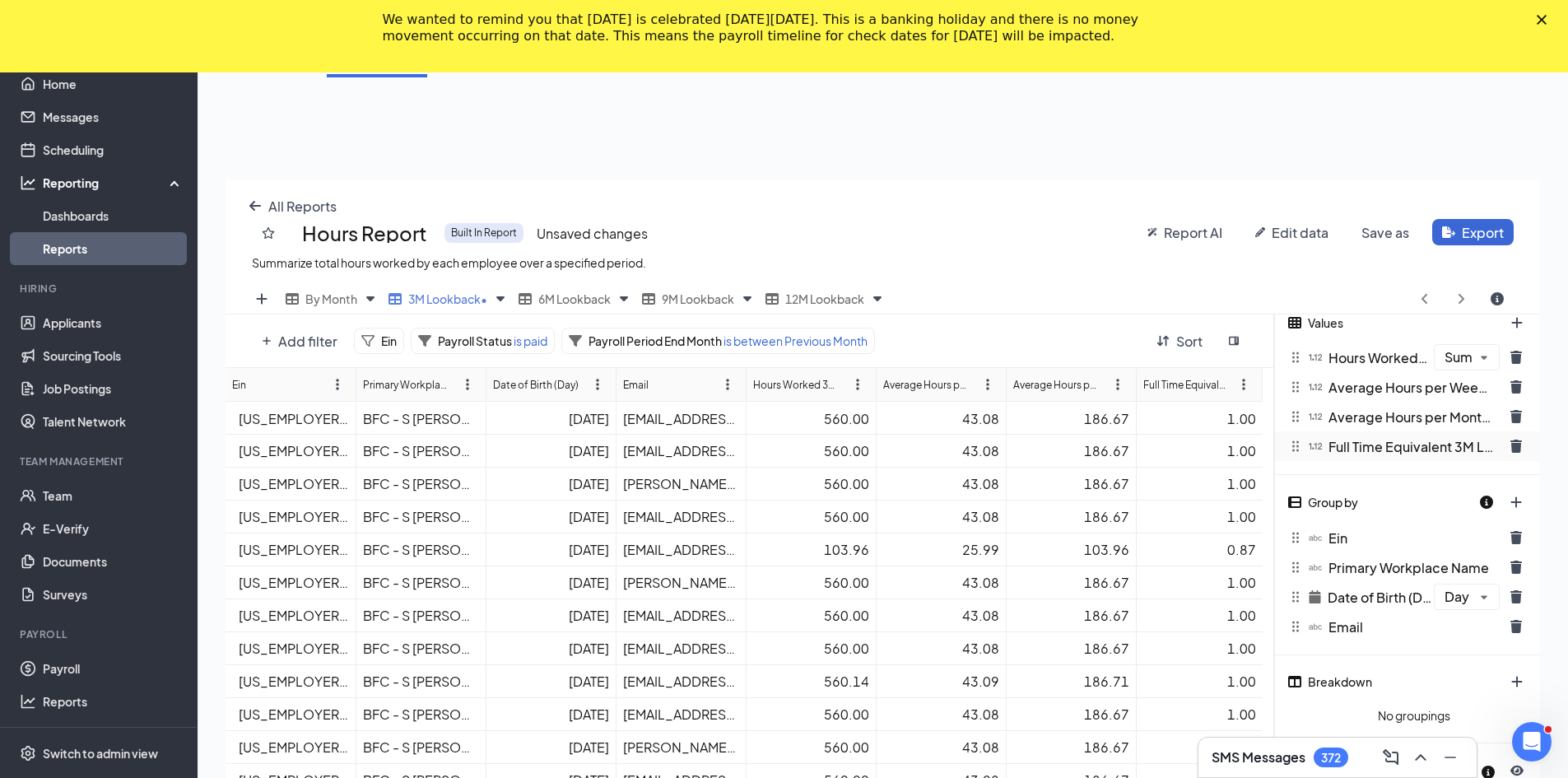
scroll to position [82, 0]
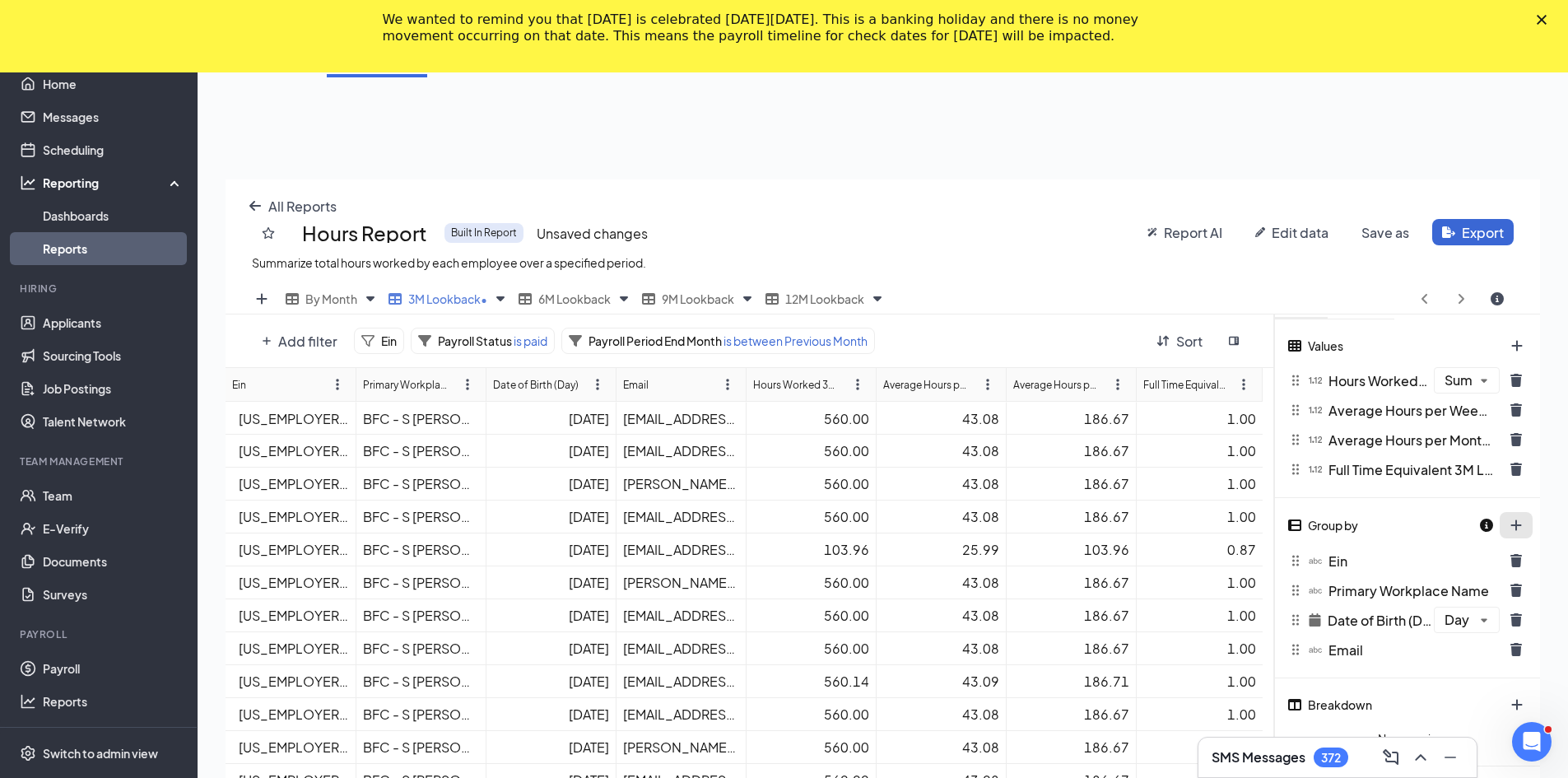
click at [775, 531] on div at bounding box center [1506, 525] width 54 height 28
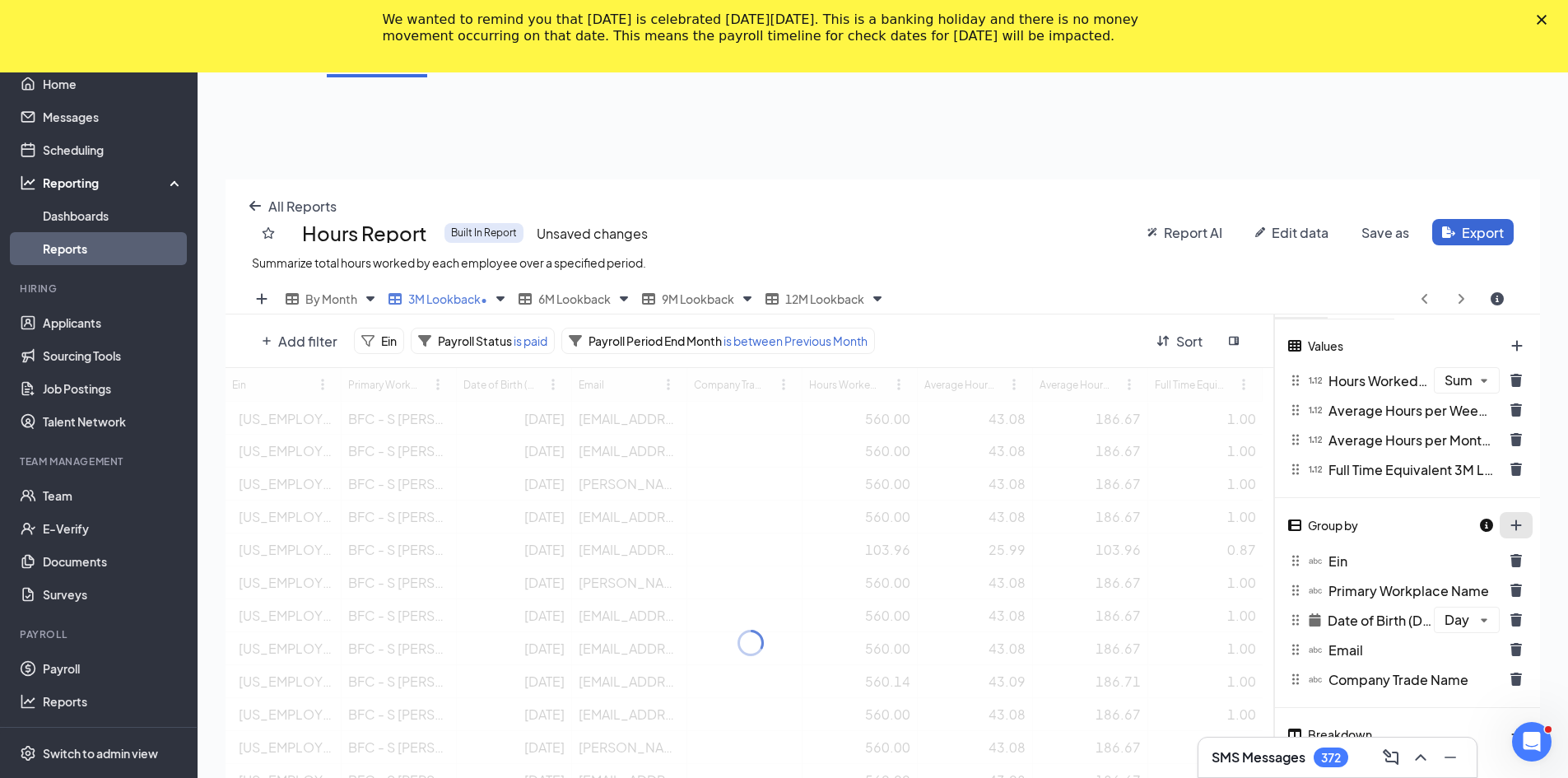
scroll to position [642, 1314]
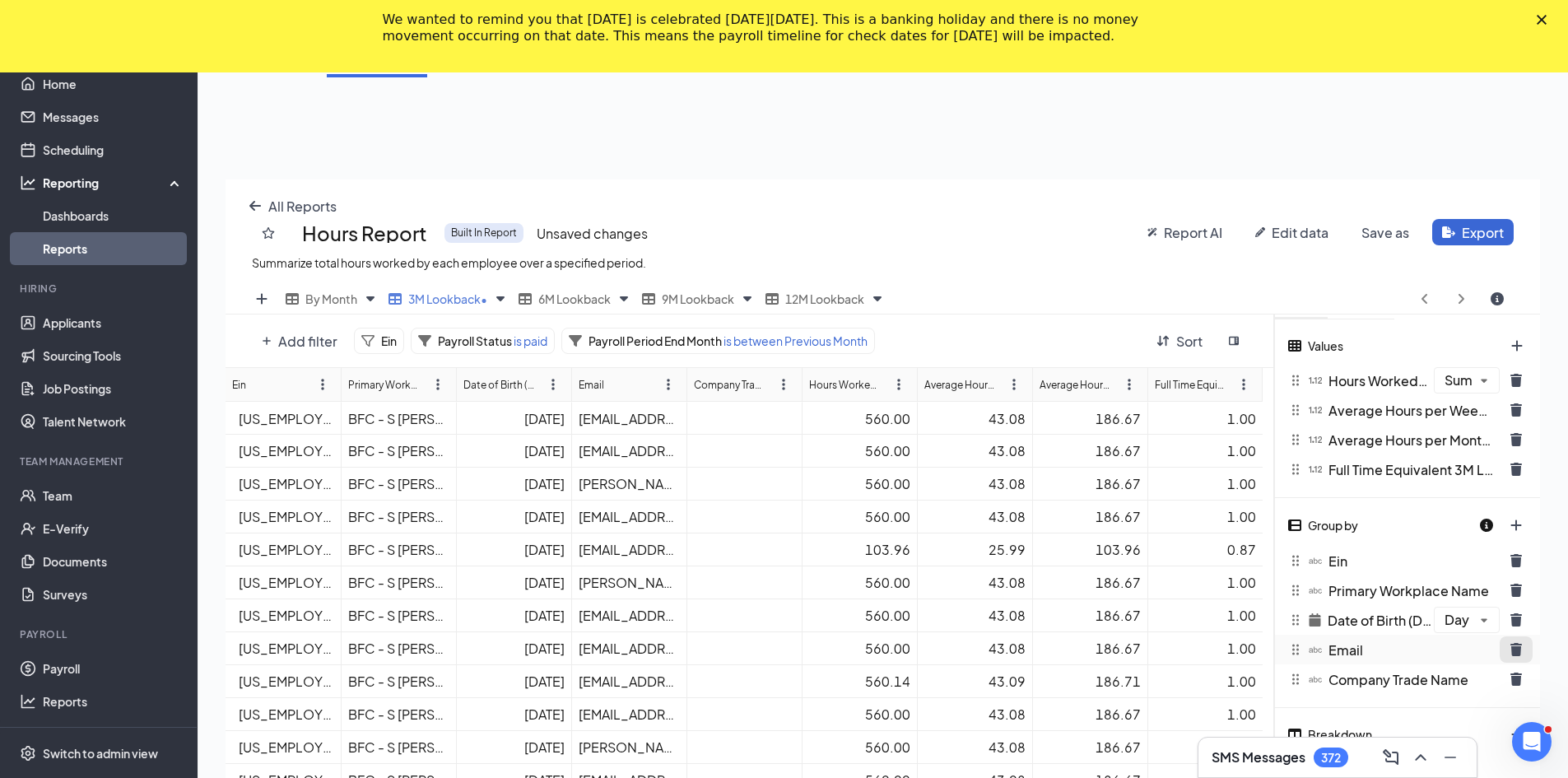
click at [775, 651] on icon "trash icon" at bounding box center [1515, 648] width 11 height 13
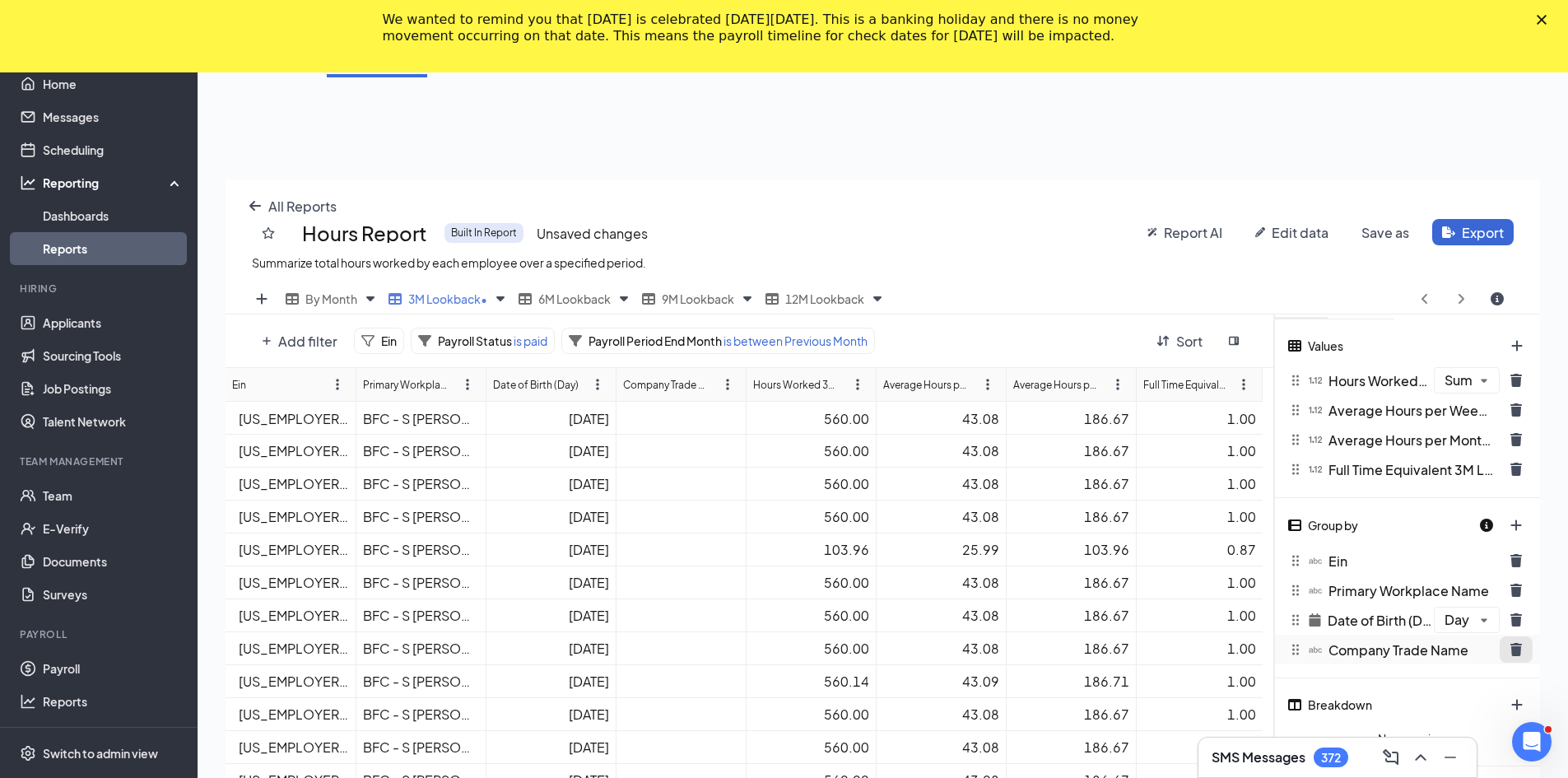
click at [775, 651] on icon "trash icon" at bounding box center [1515, 648] width 13 height 13
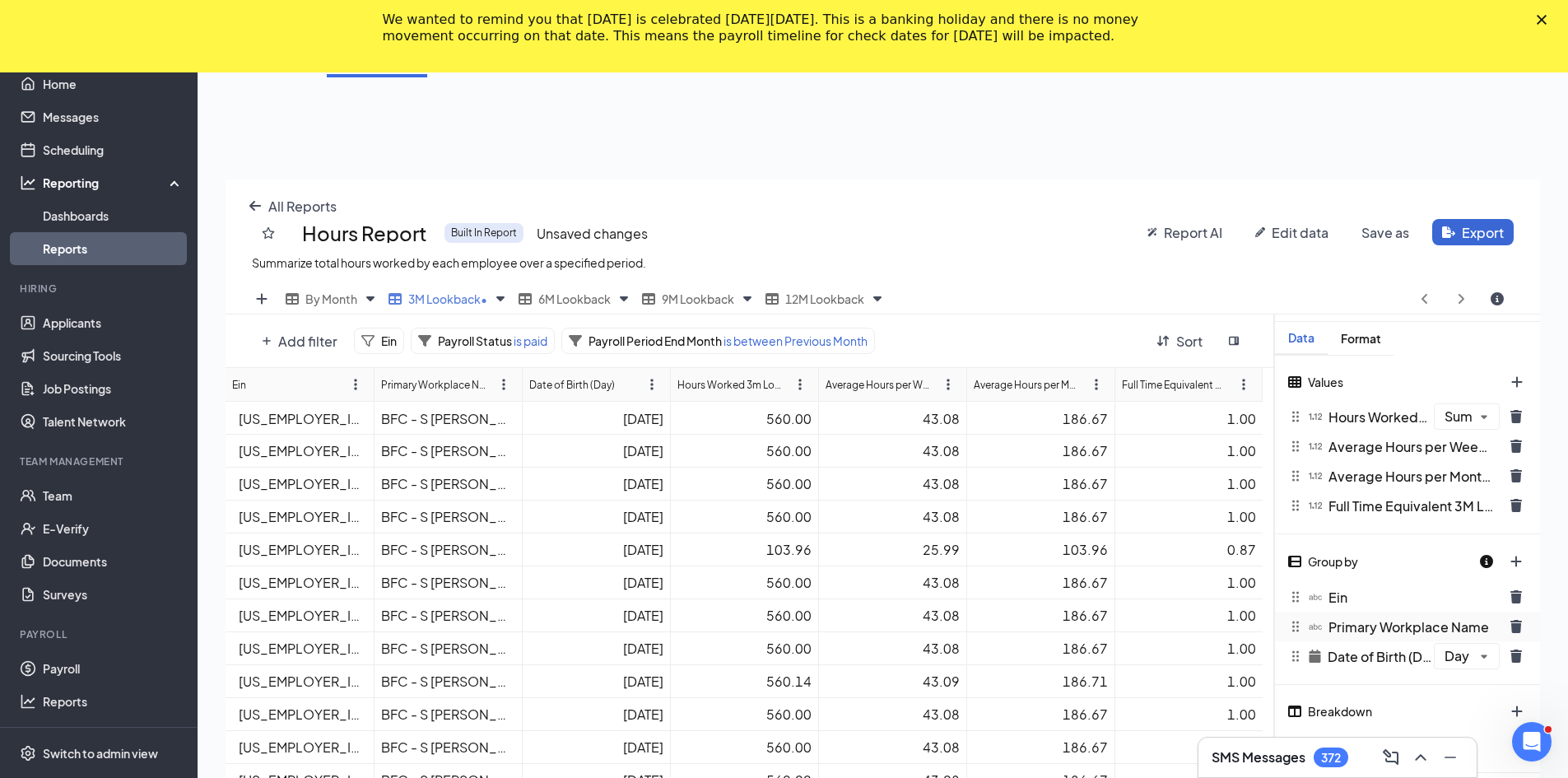
scroll to position [0, 0]
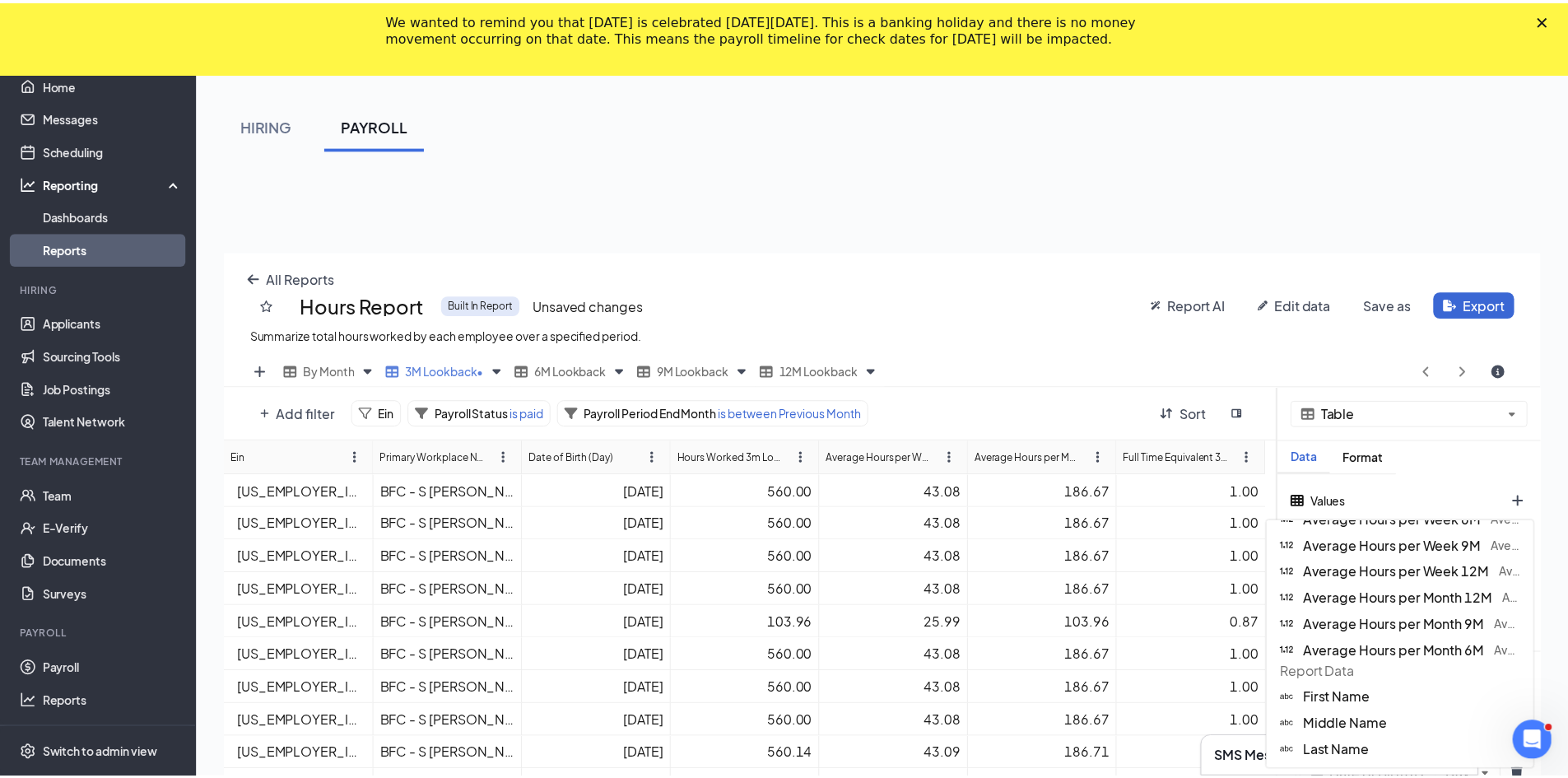
scroll to position [247, 0]
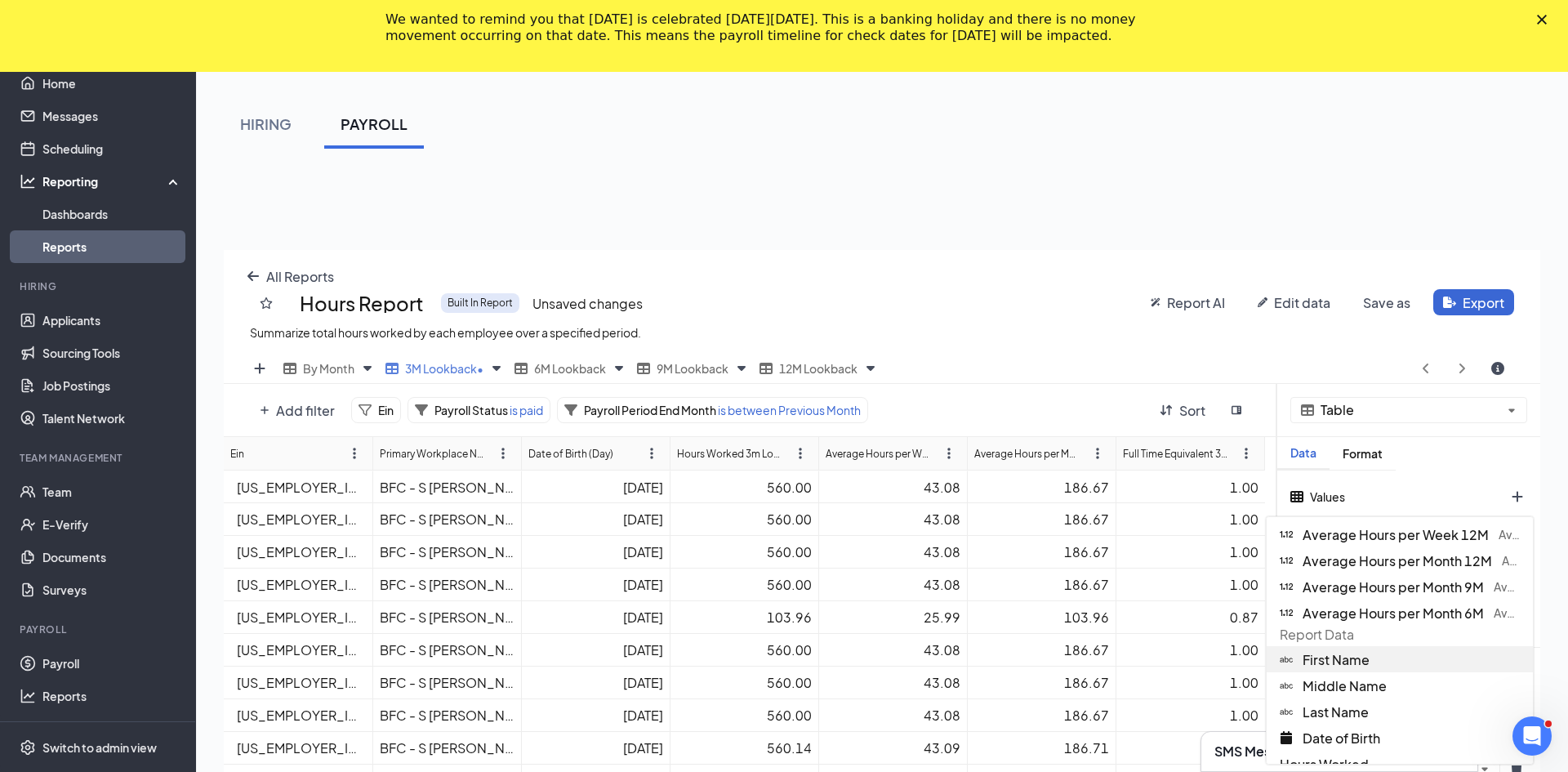
click at [769, 653] on span "First Name" at bounding box center [1336, 660] width 67 height 17
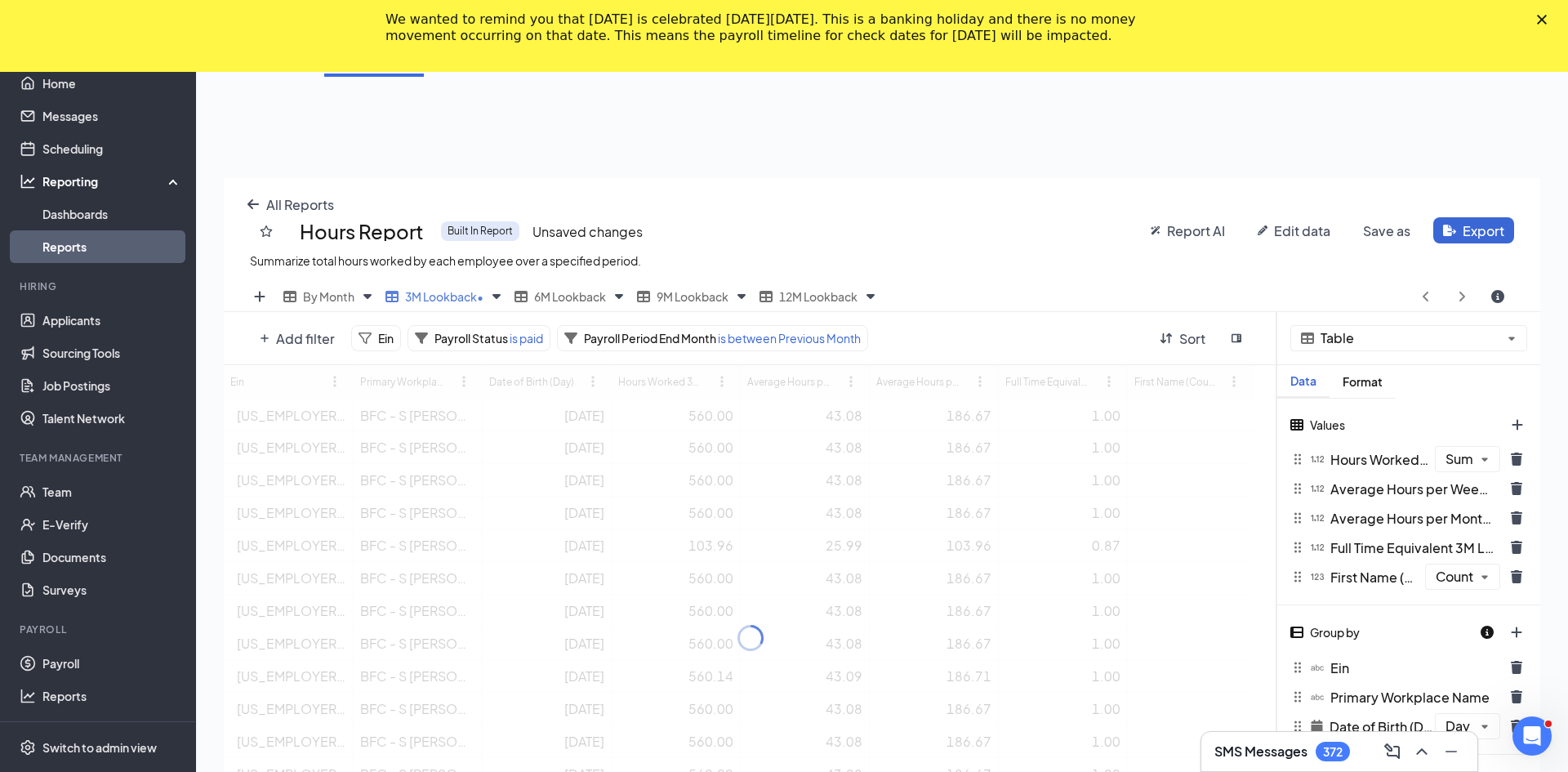
scroll to position [81022, 80356]
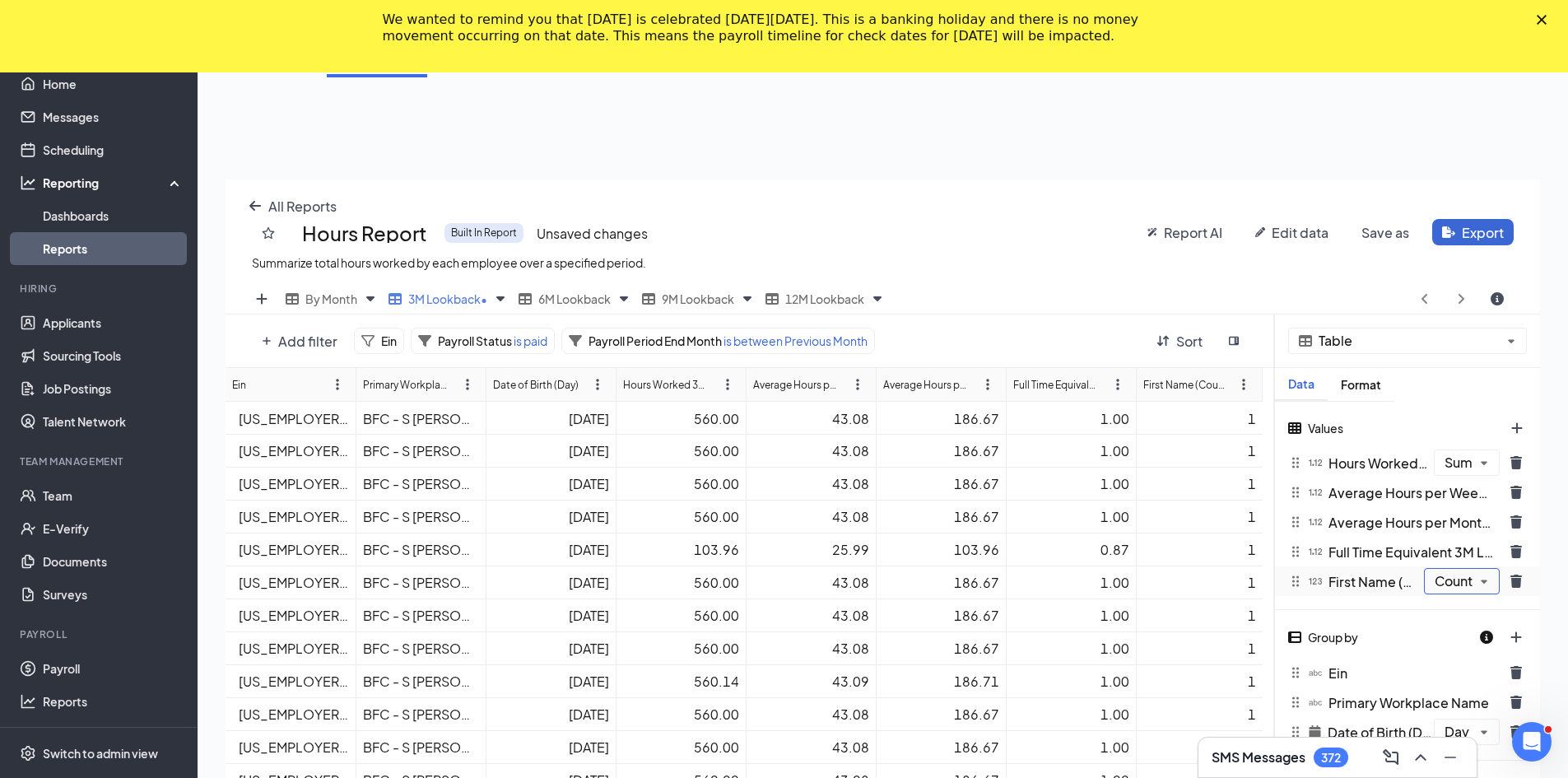
click at [775, 580] on div "Values Hours Worked 3m Lookback (Sum) The number of hours worked from the previ…" at bounding box center [1407, 505] width 265 height 208
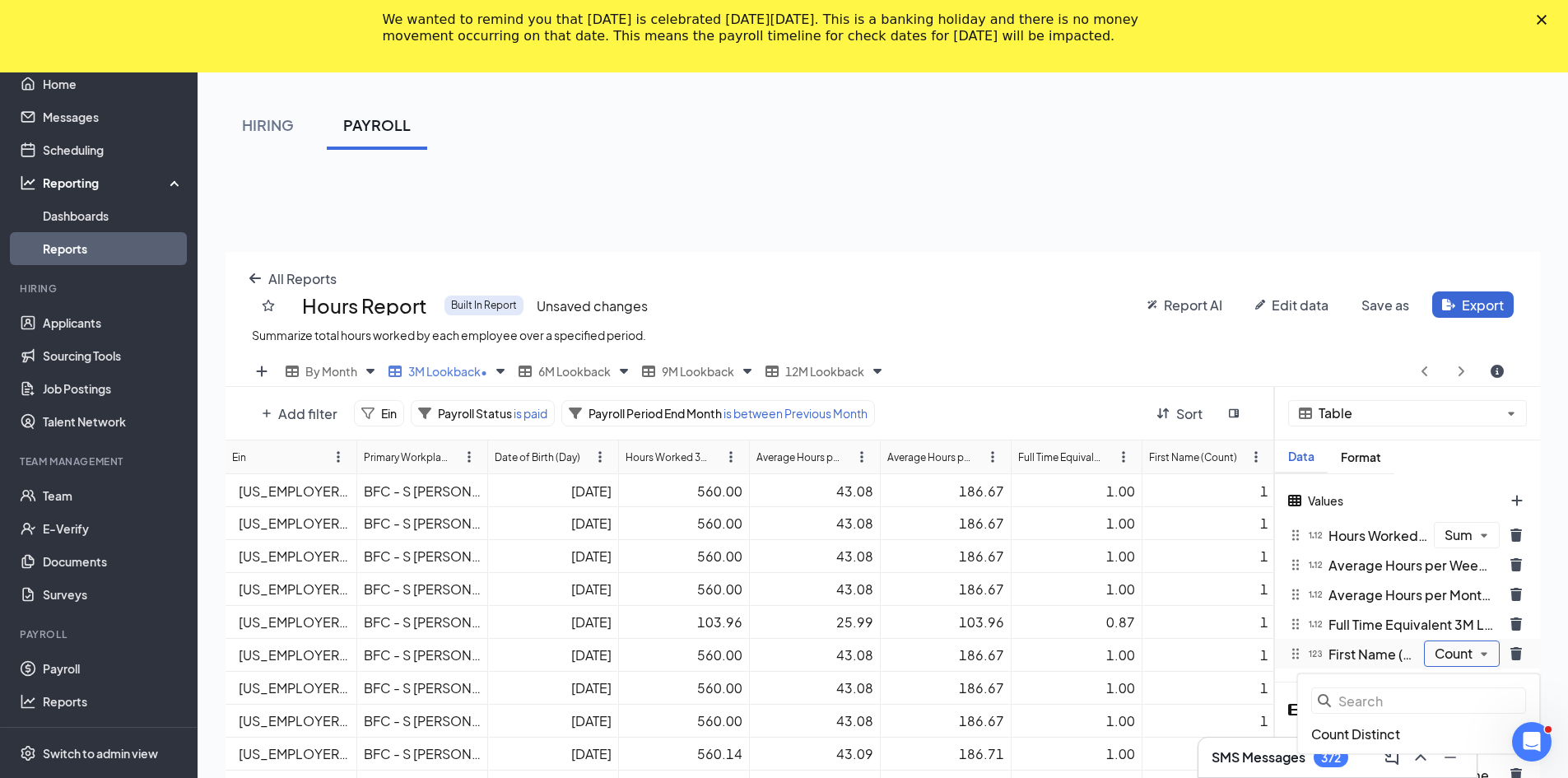
scroll to position [642, 1326]
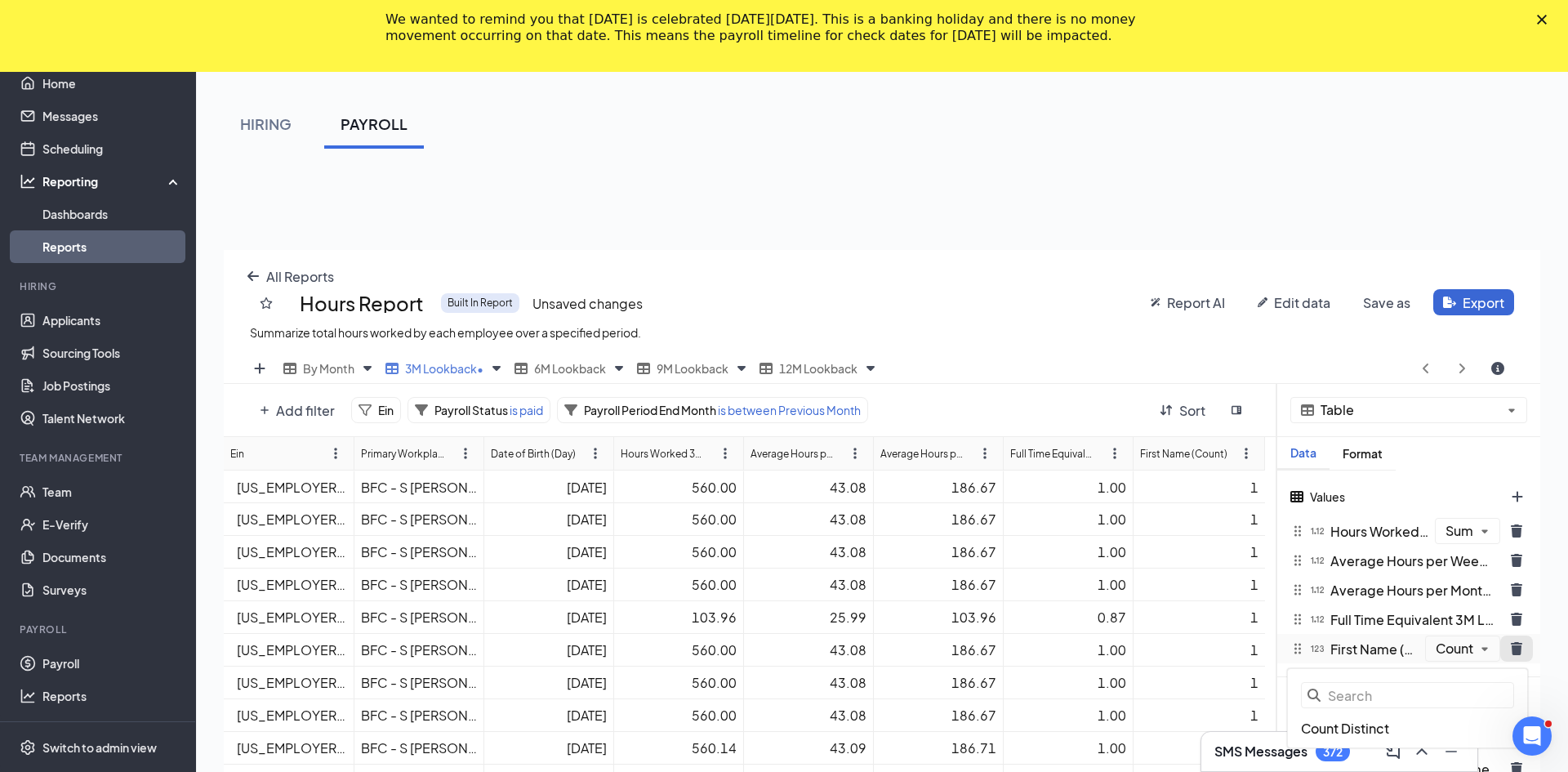
click at [769, 644] on div "Table Data Format Values Hours Worked 3m Lookback (Sum) The number of hours wor…" at bounding box center [1409, 703] width 263 height 637
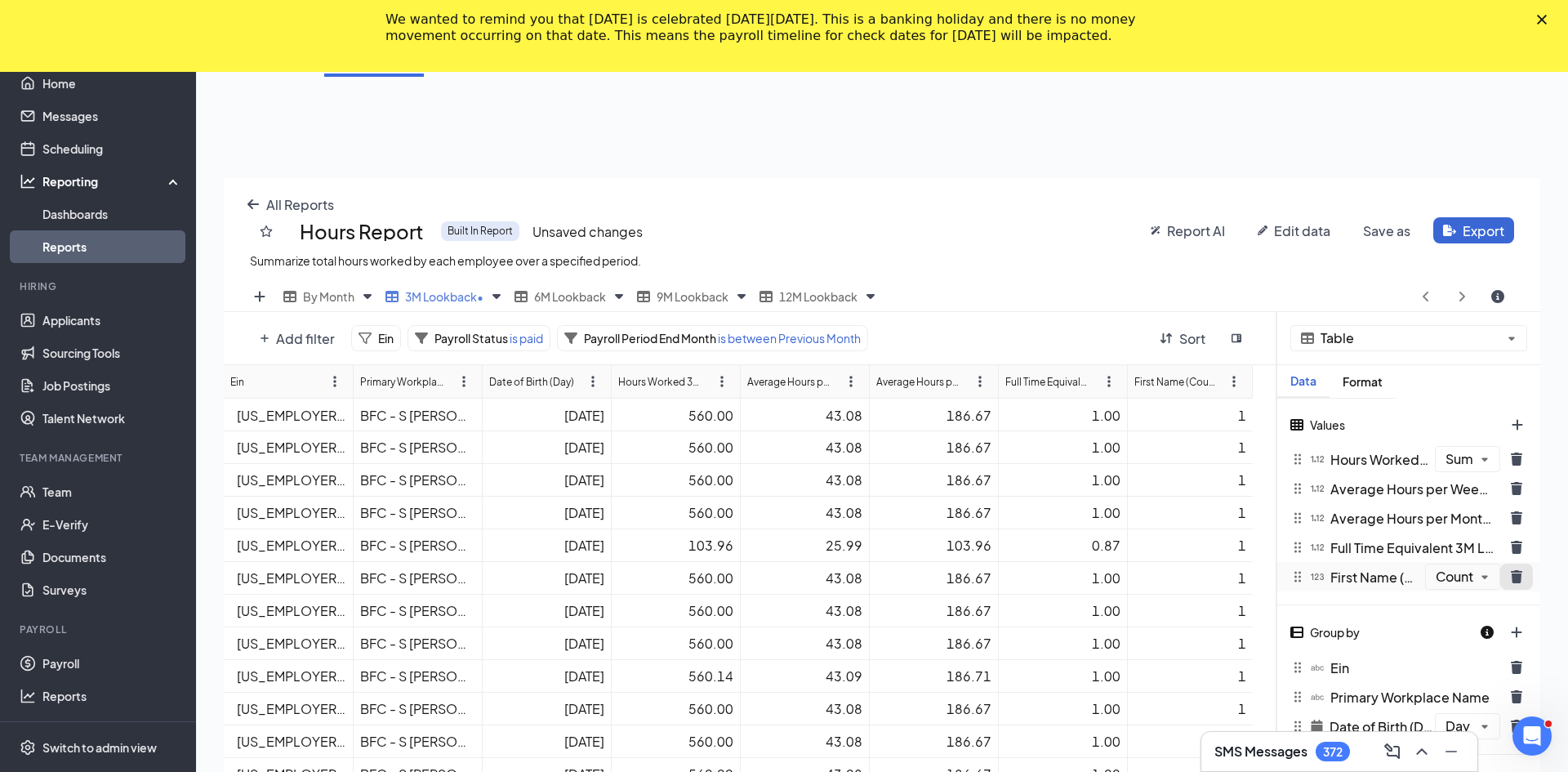
scroll to position [81022, 80356]
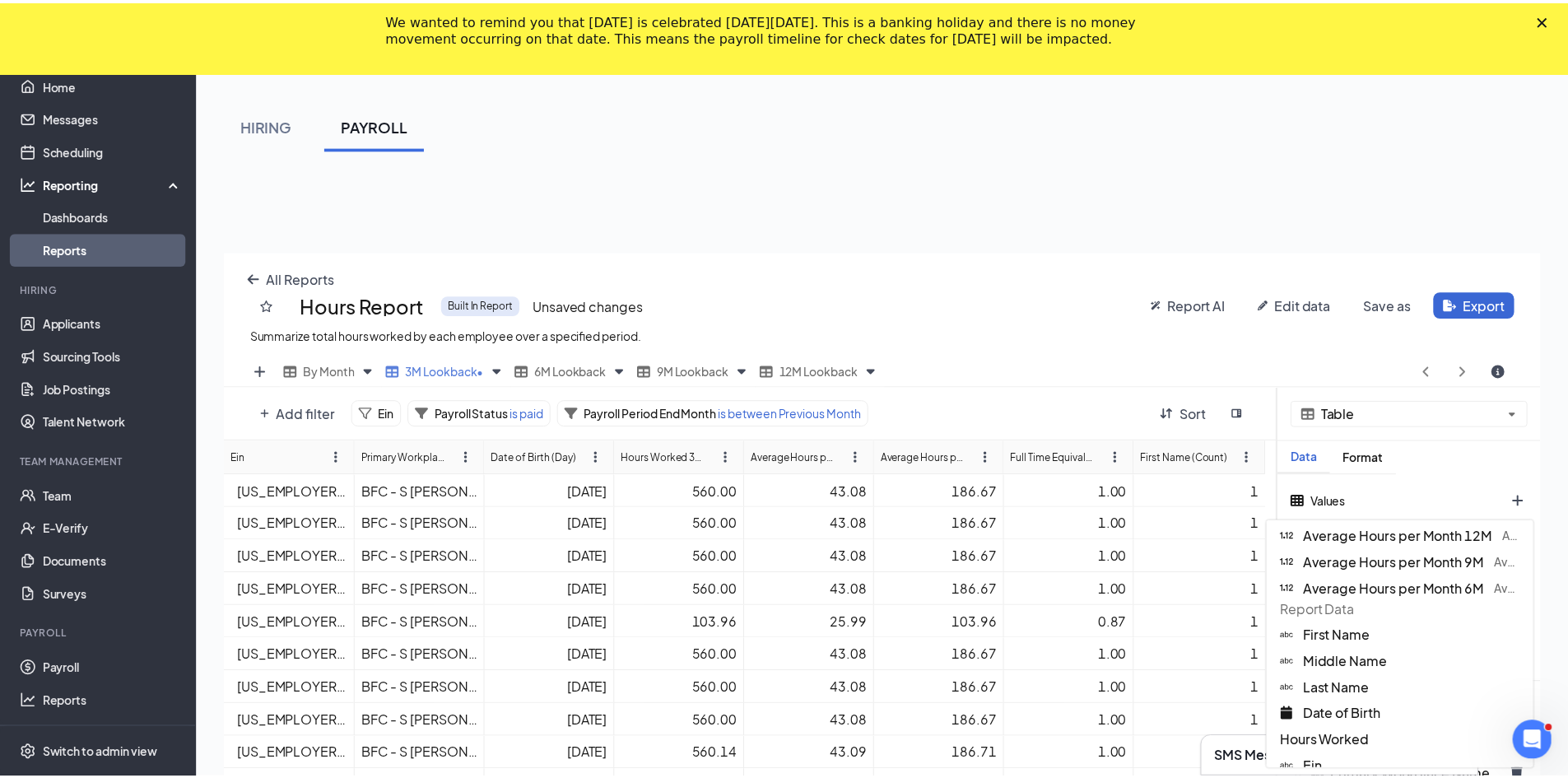
scroll to position [329, 0]
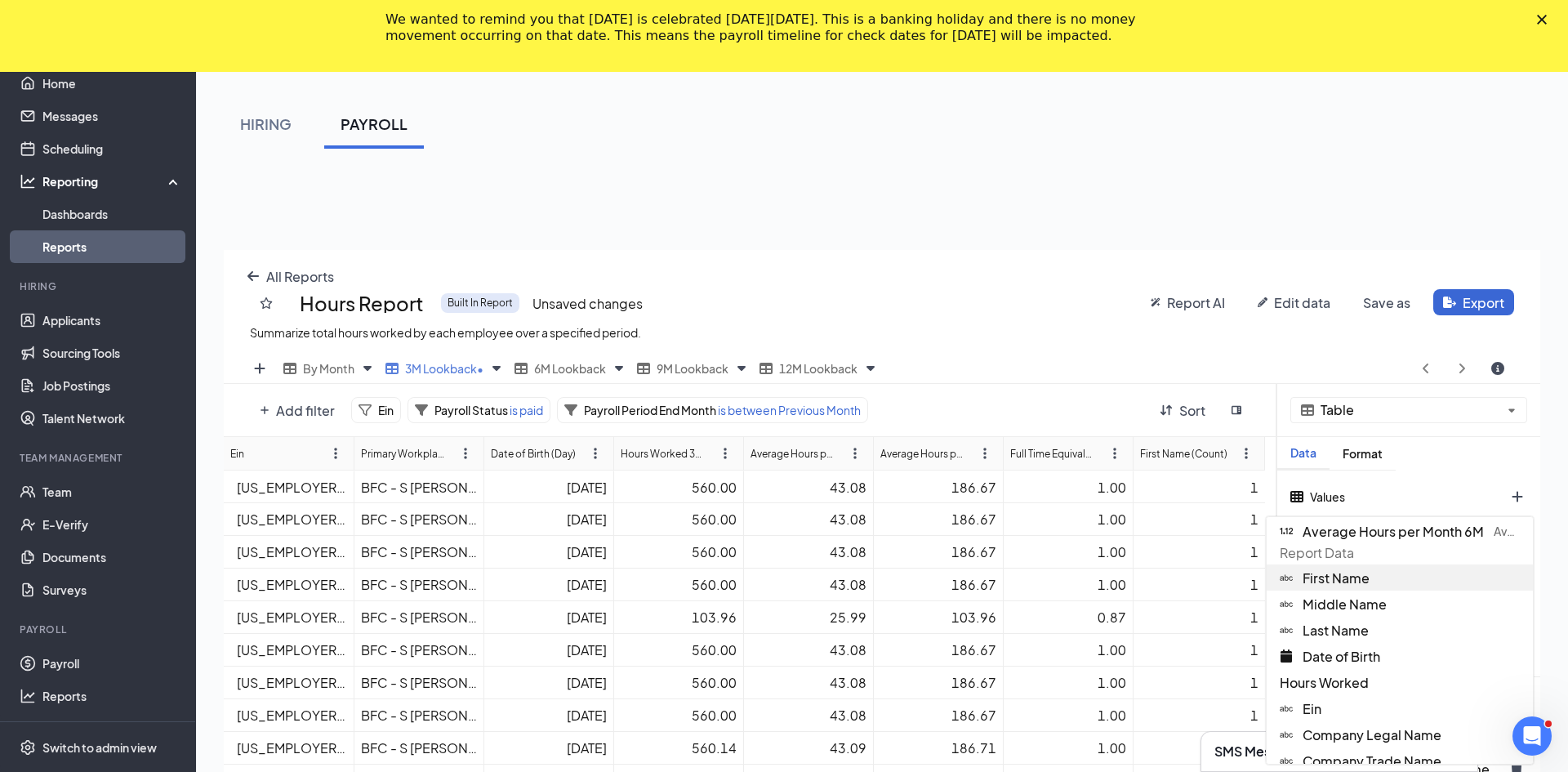
click at [769, 576] on icon at bounding box center [1285, 578] width 13 height 6
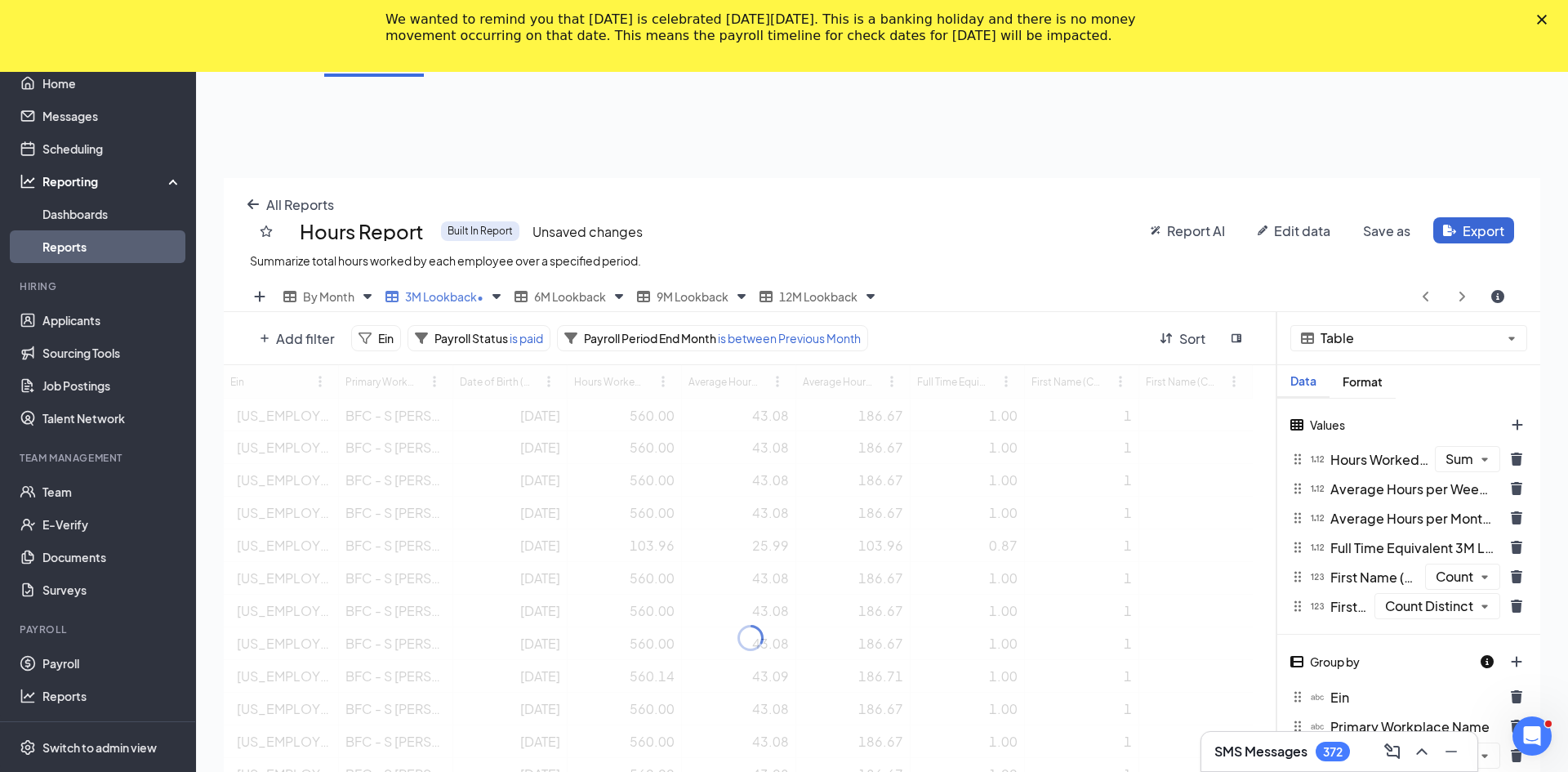
scroll to position [81022, 80356]
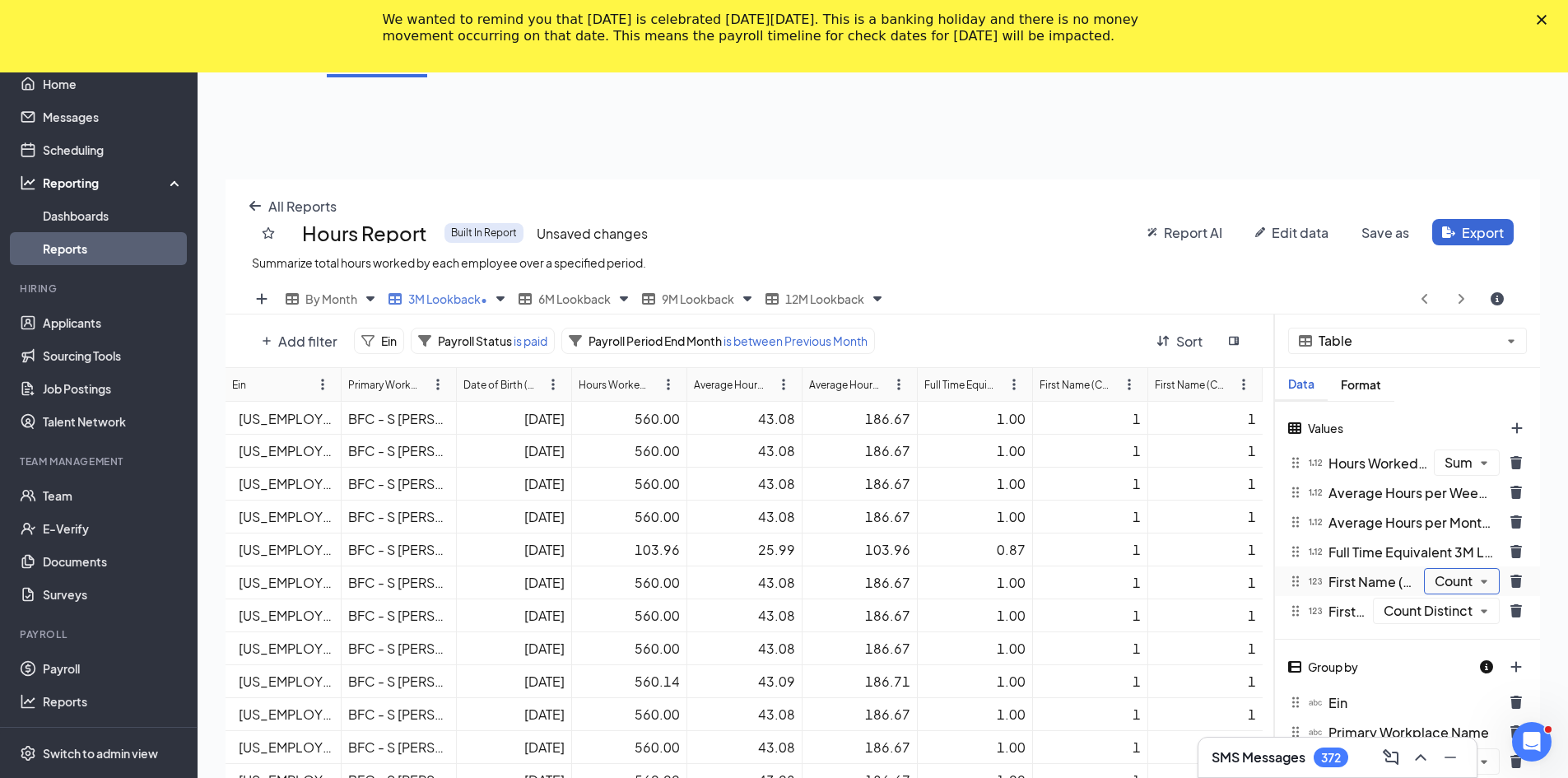
click at [775, 576] on div "Values Hours Worked 3m Lookback (Sum) The number of hours worked from the previ…" at bounding box center [1407, 520] width 265 height 237
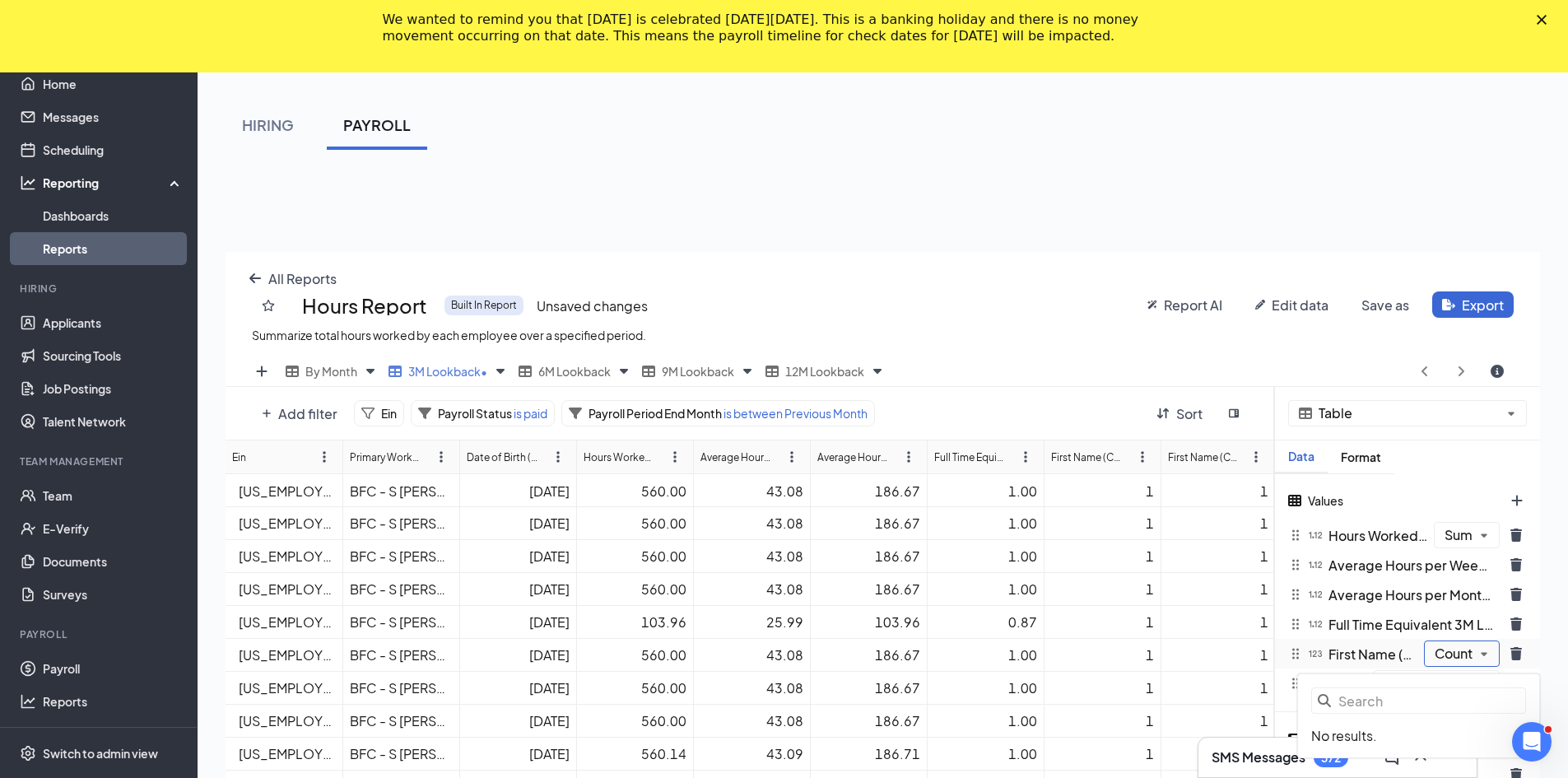
scroll to position [642, 1326]
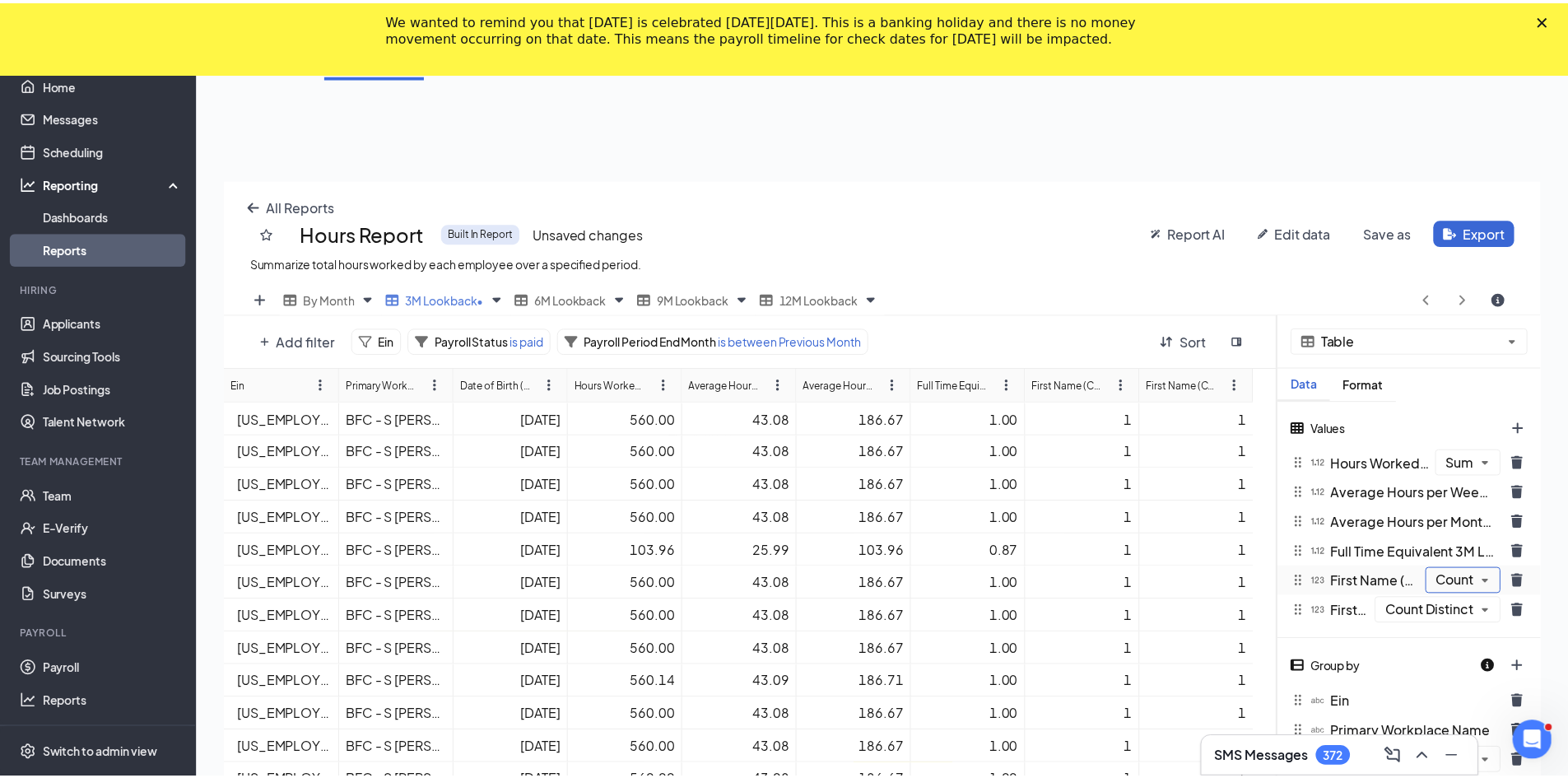
scroll to position [81652, 80976]
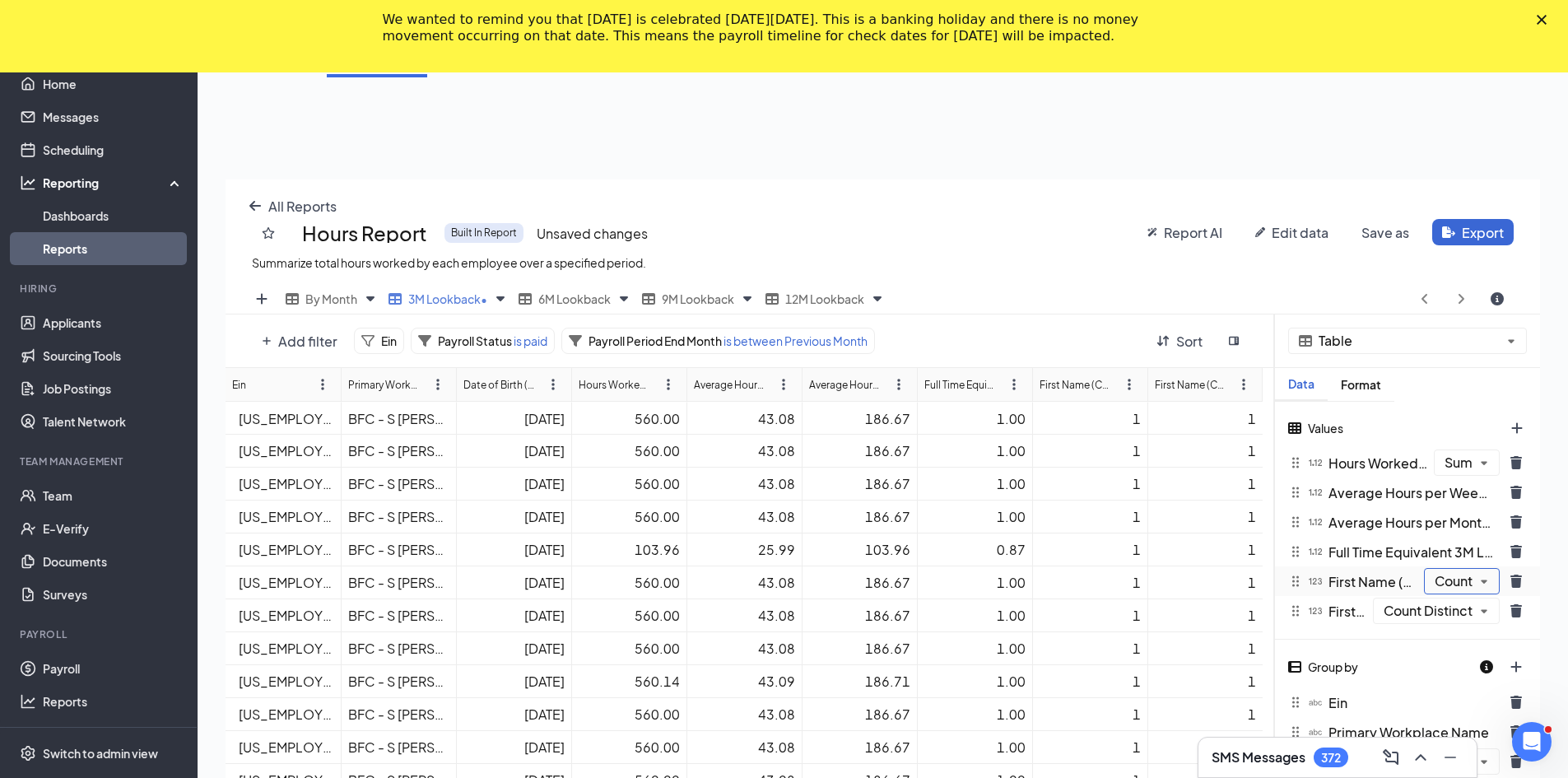
click at [775, 583] on div "Values Hours Worked 3m Lookback (Sum) The number of hours worked from the previ…" at bounding box center [1407, 520] width 265 height 237
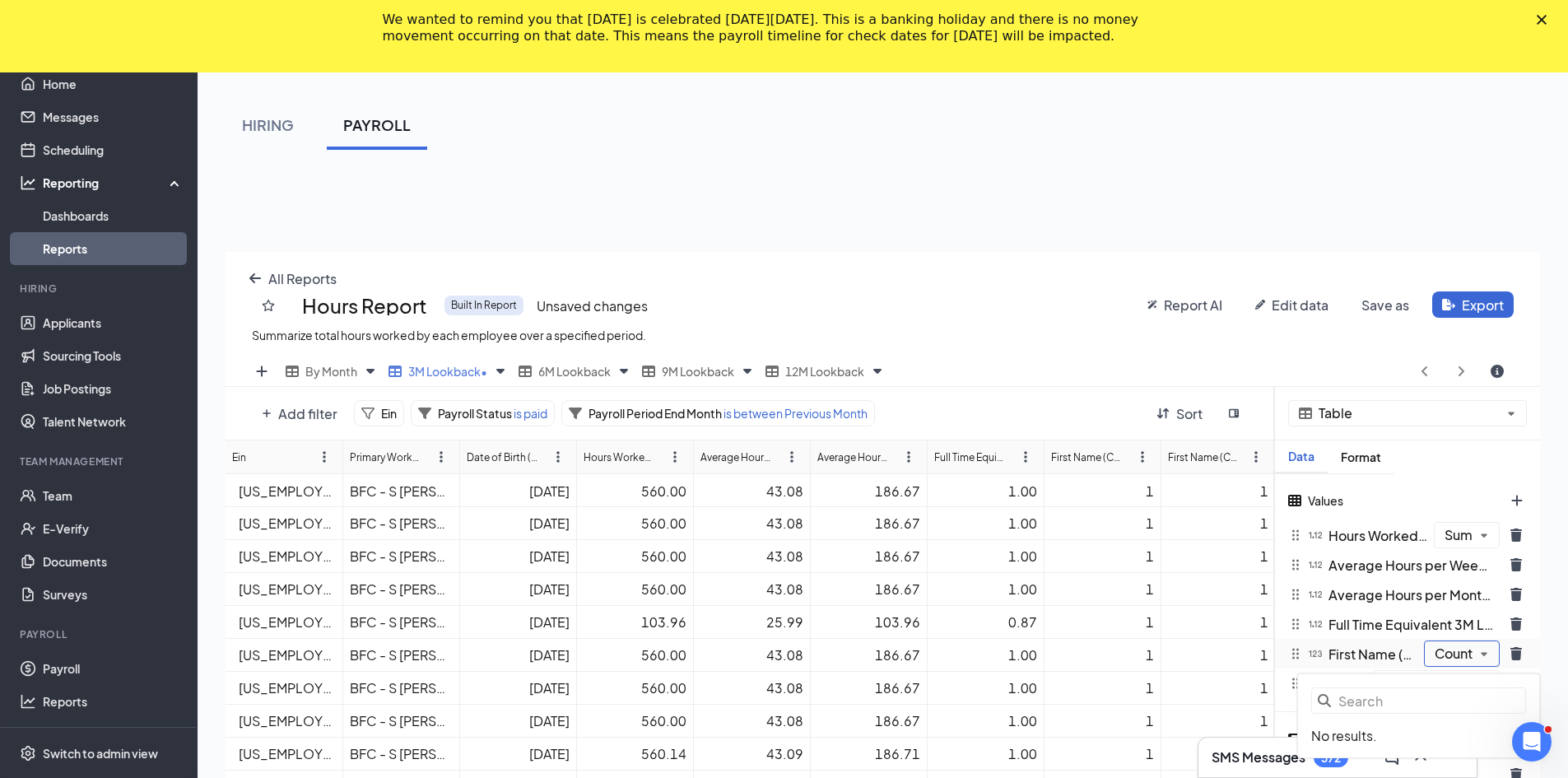
scroll to position [0, 0]
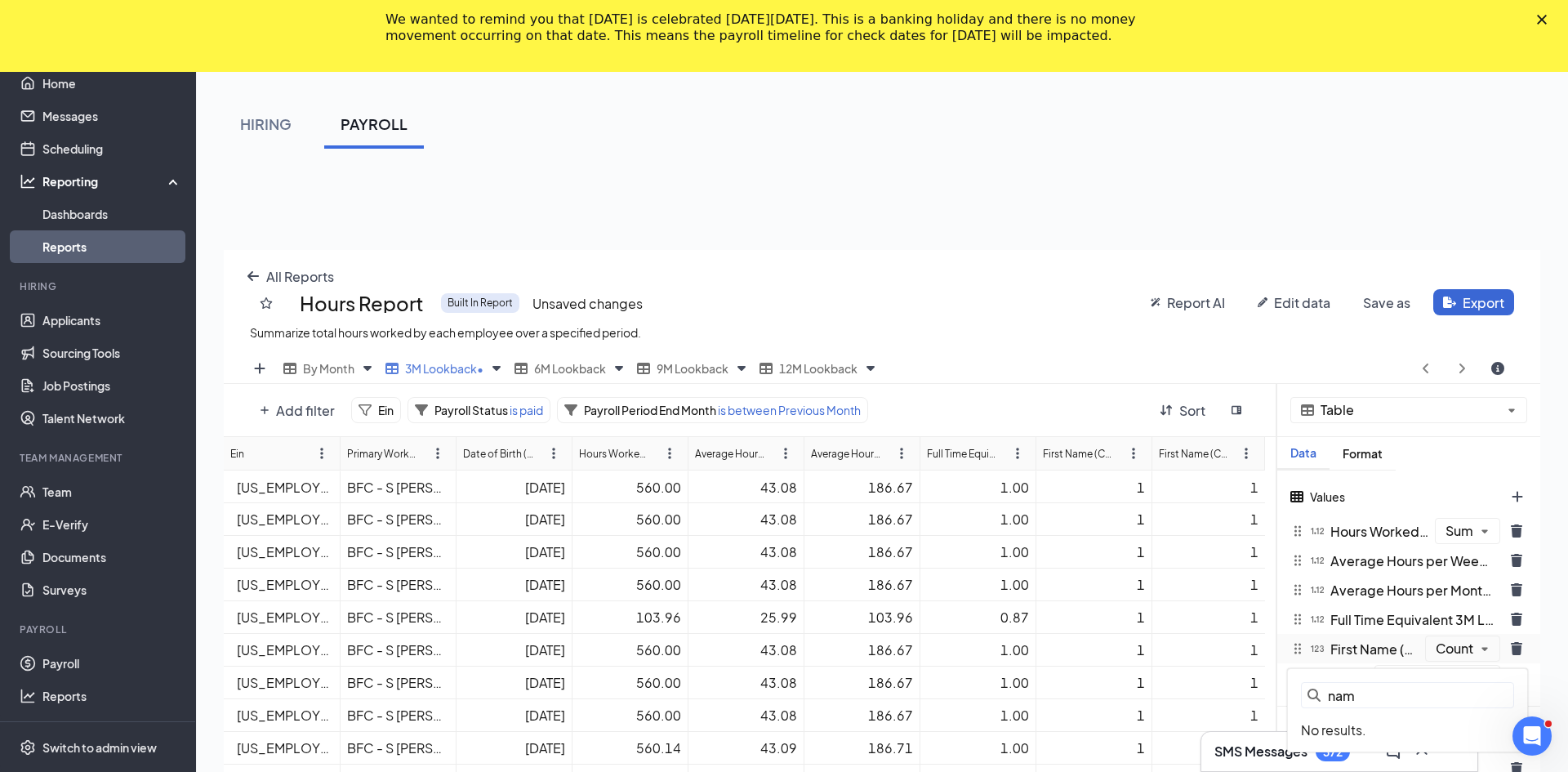
type input "name"
click at [769, 649] on div "Table Data Format Values Hours Worked 3m Lookback (Sum) The number of hours wor…" at bounding box center [1409, 703] width 263 height 637
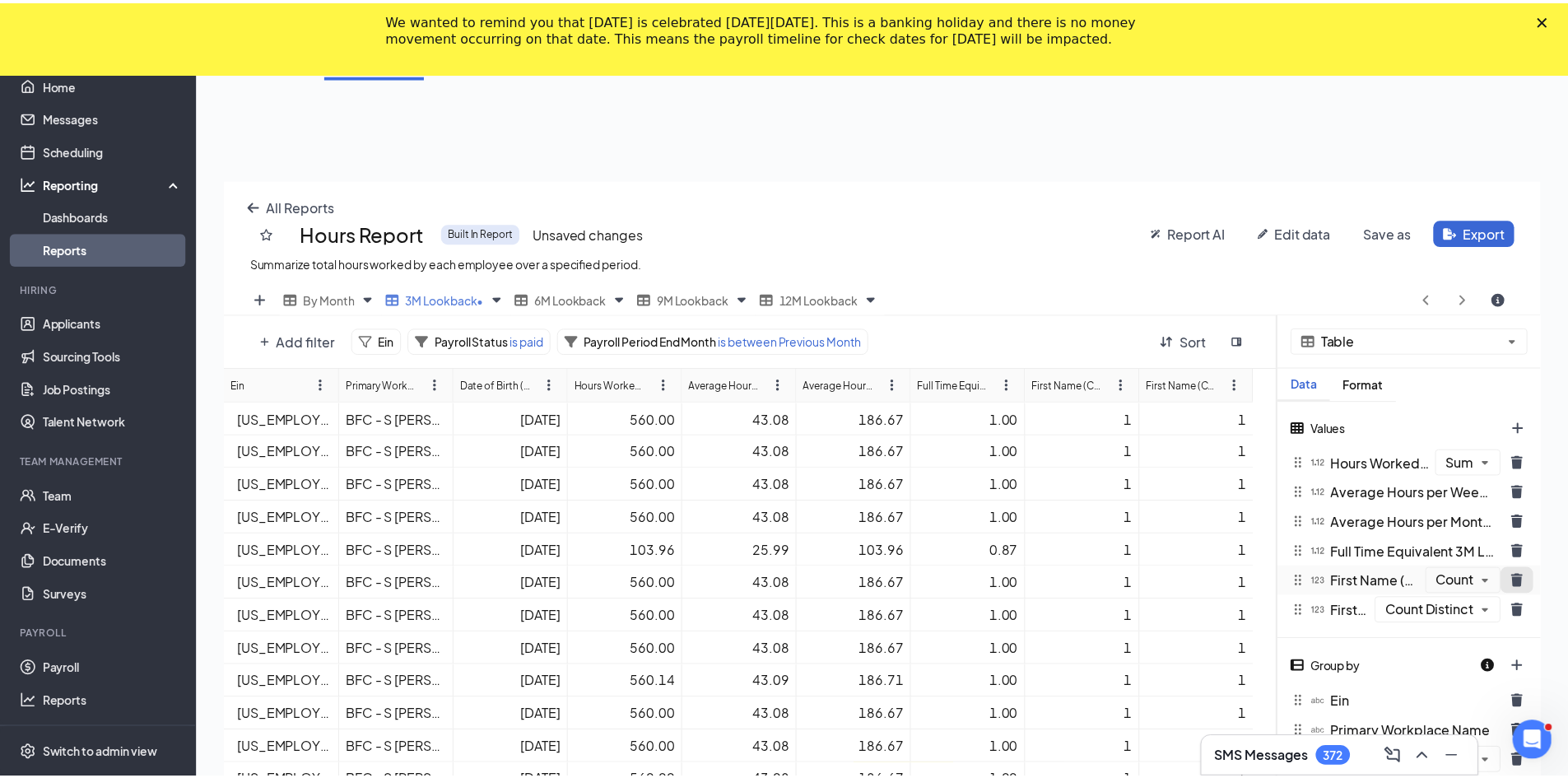
scroll to position [642, 1314]
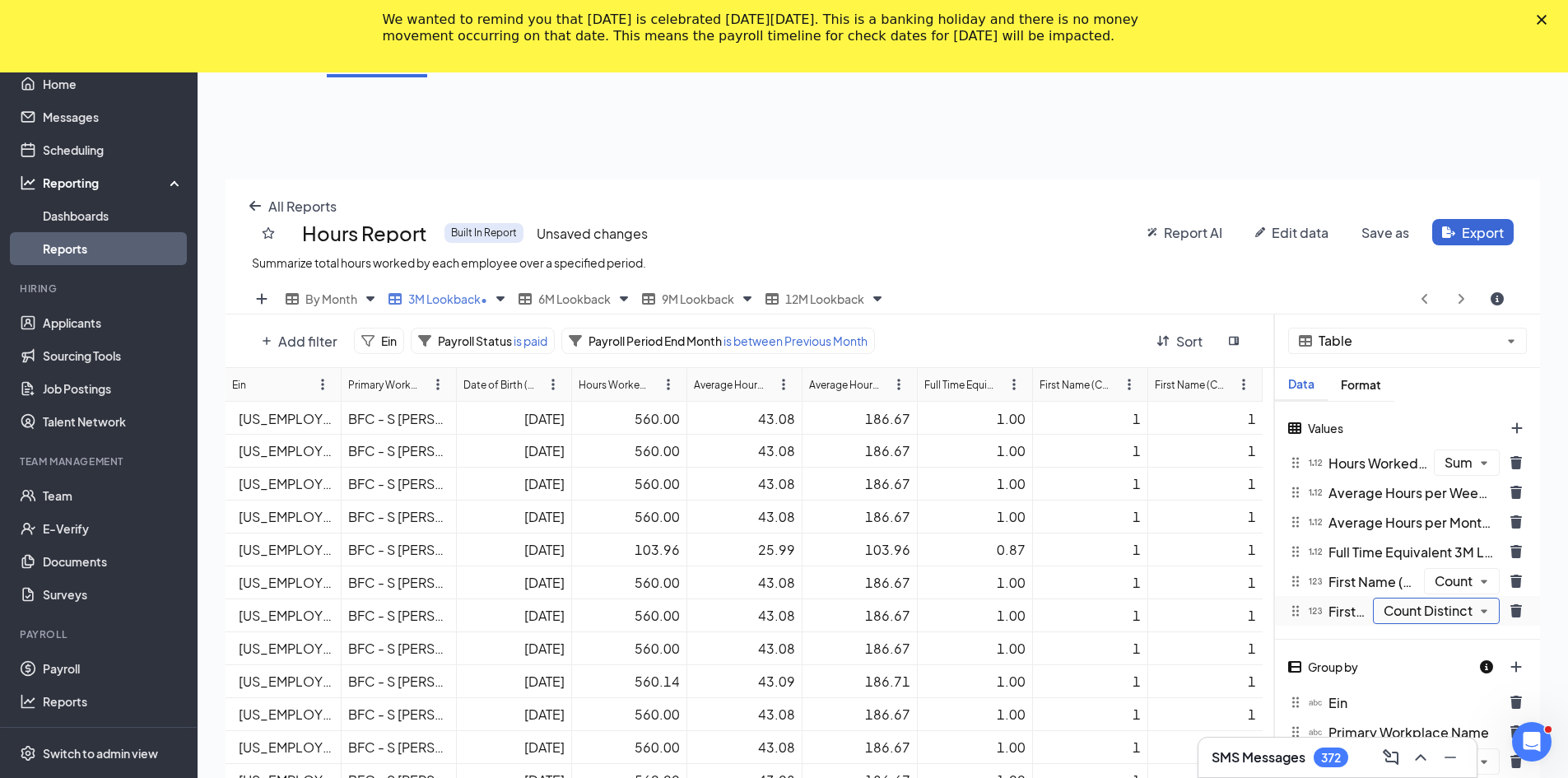
click at [775, 608] on div "First Name (Count Distinct) The first name of the employee or [DEMOGRAPHIC_DATA…" at bounding box center [1407, 610] width 265 height 29
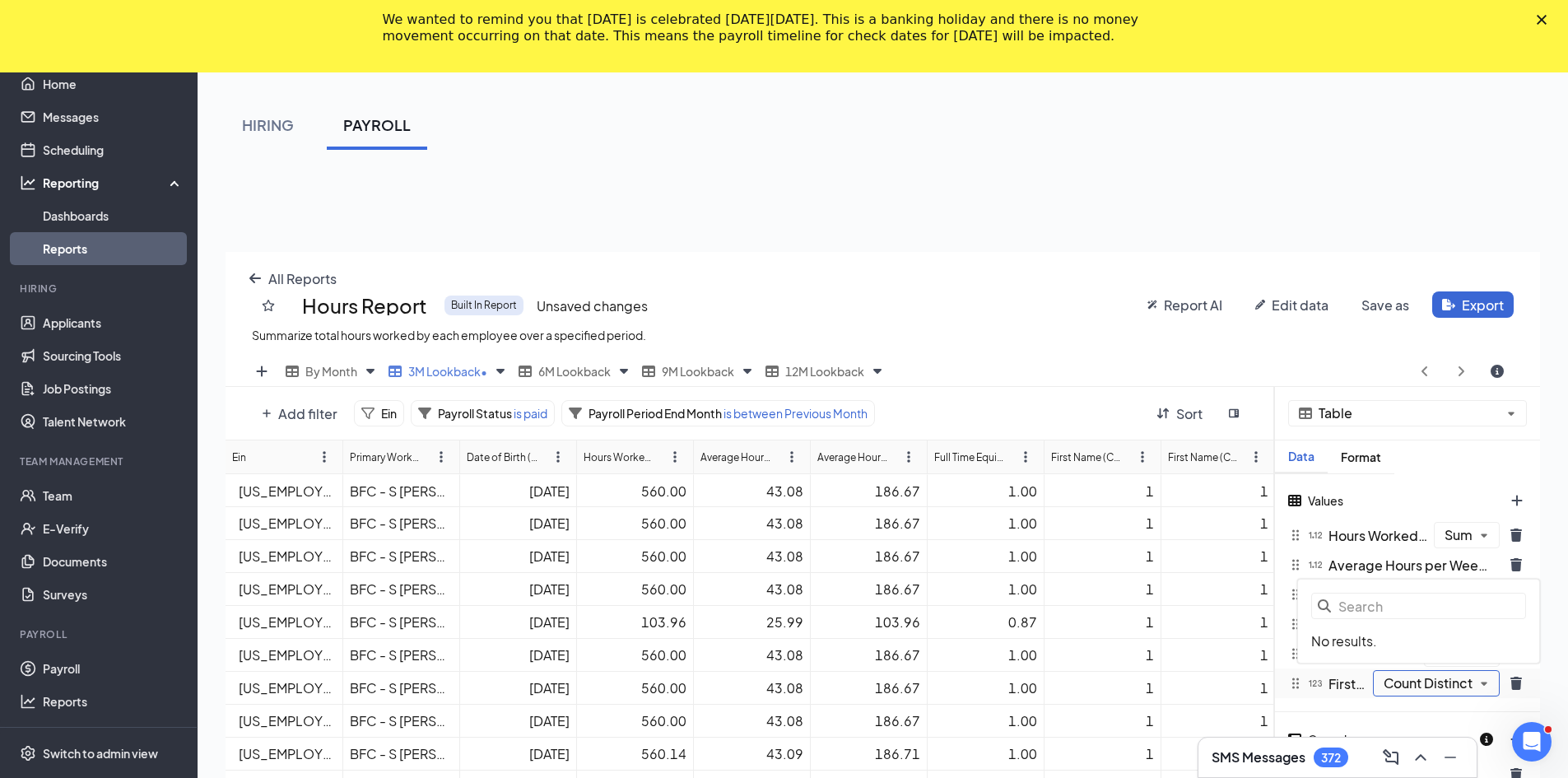
scroll to position [81652, 80964]
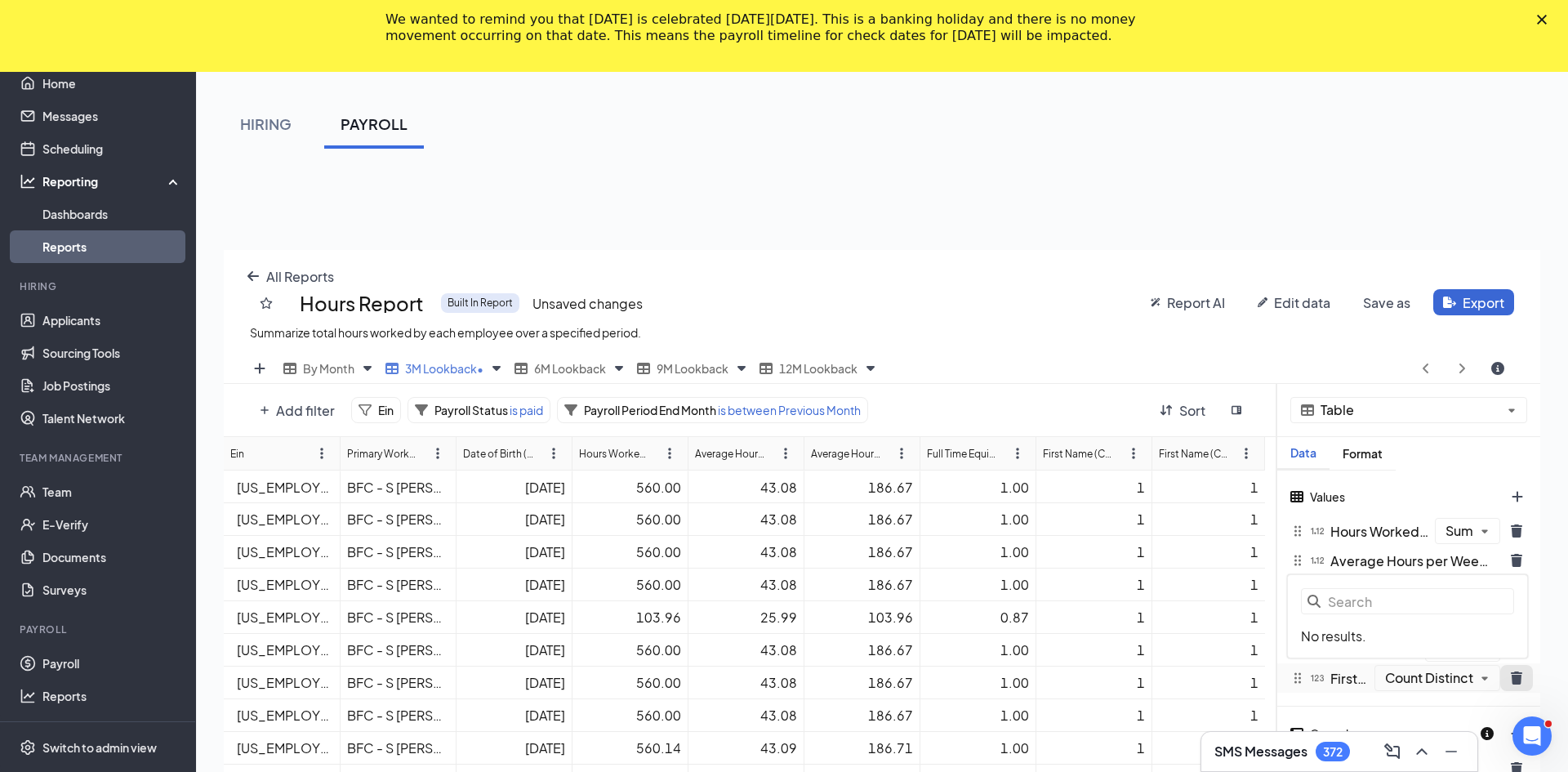
click at [769, 671] on div "Table Data Format Values Hours Worked 3m Lookback (Sum) The number of hours wor…" at bounding box center [1409, 703] width 263 height 637
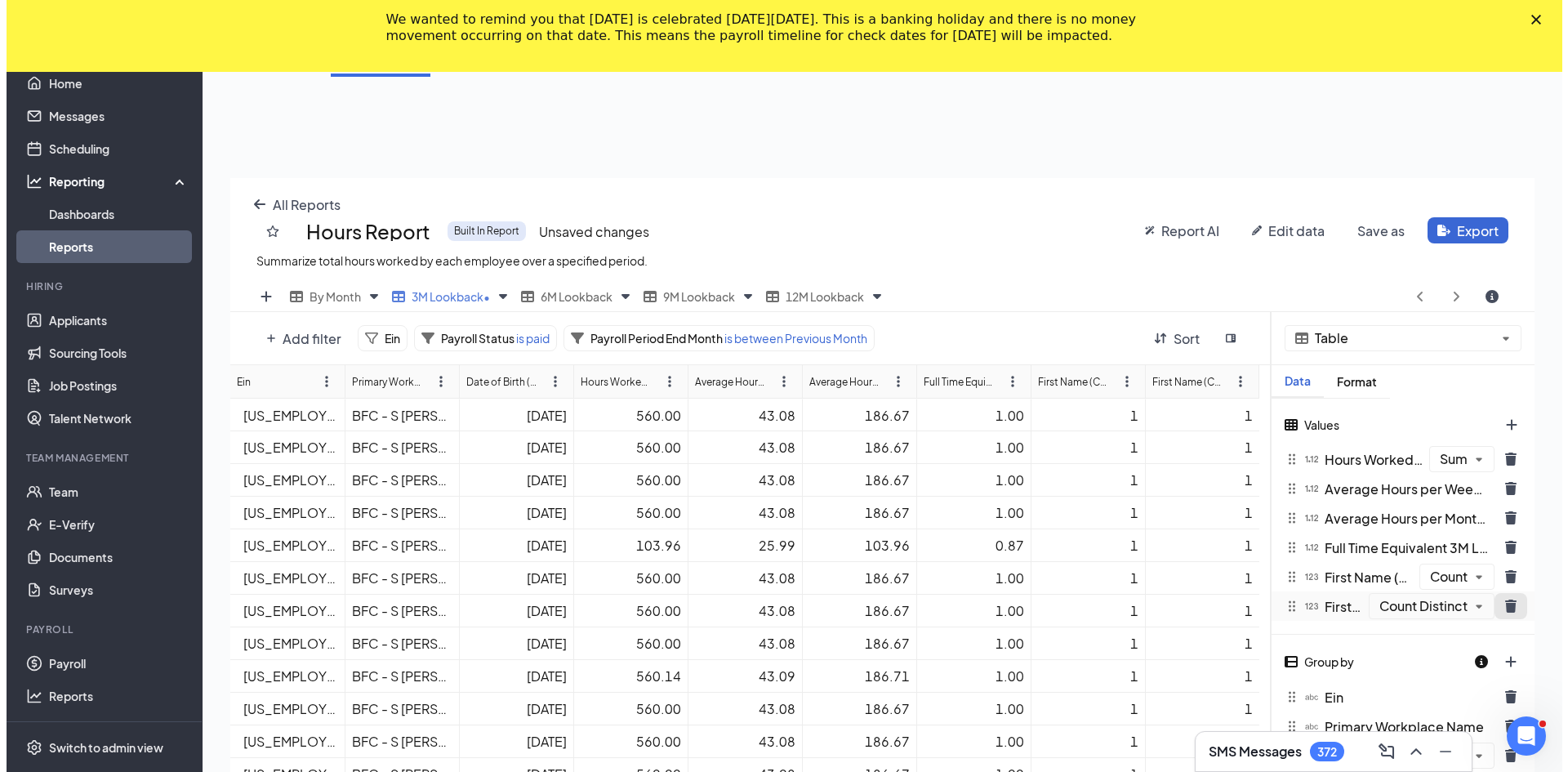
scroll to position [81022, 80356]
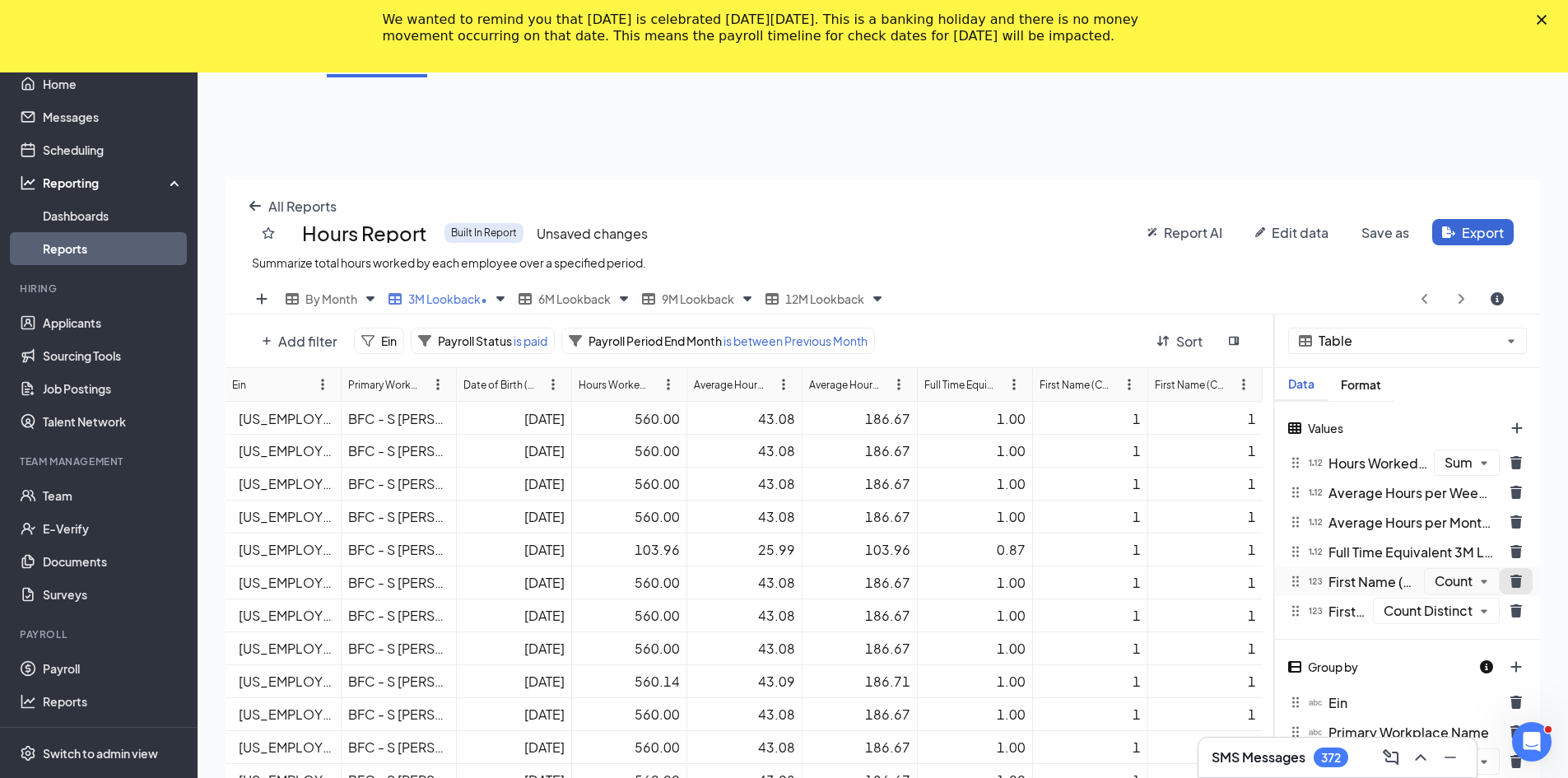
click at [775, 580] on icon "trash icon" at bounding box center [1515, 580] width 11 height 13
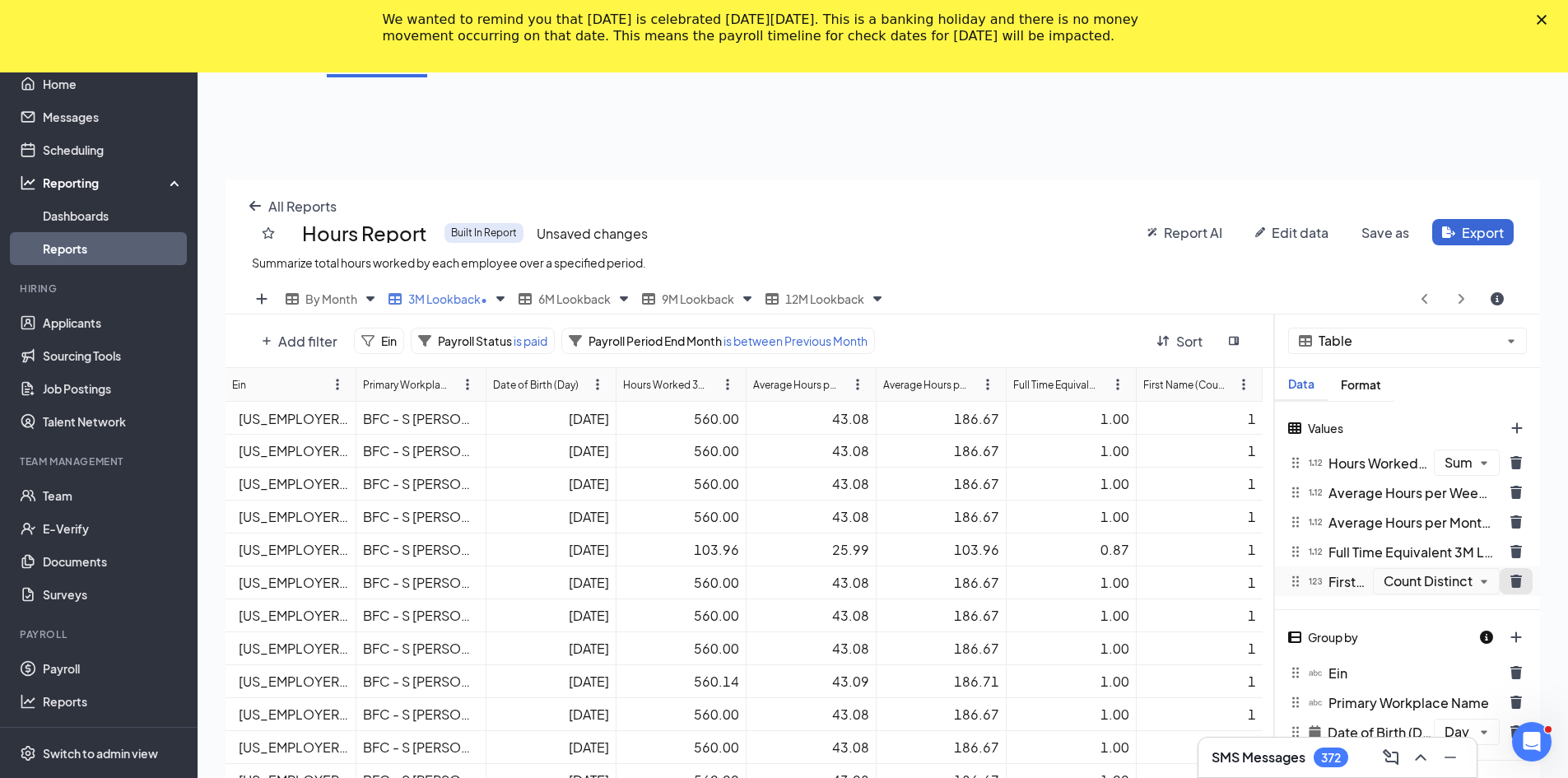
click at [775, 579] on icon "trash icon" at bounding box center [1515, 580] width 11 height 13
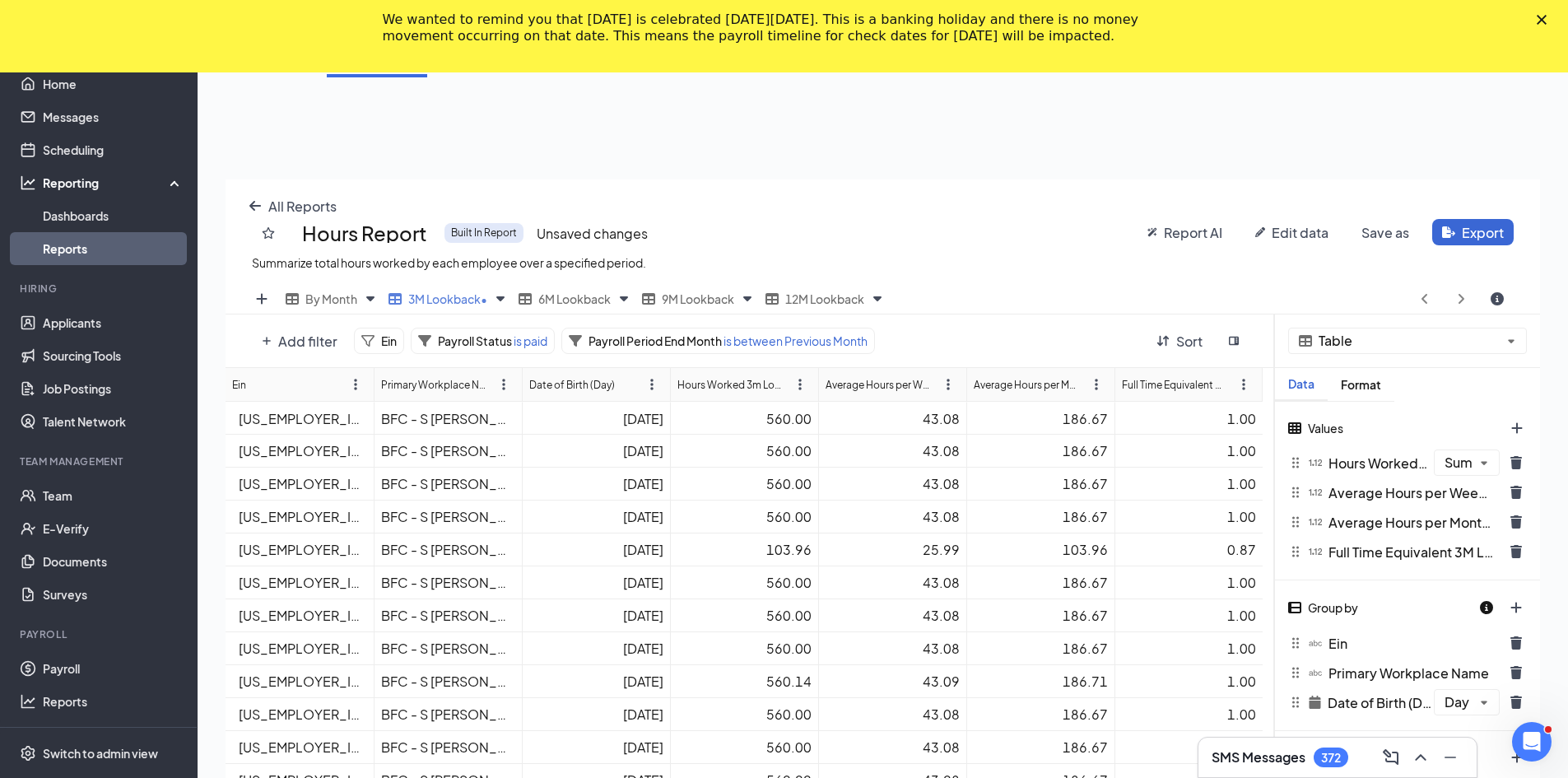
click at [775, 422] on icon at bounding box center [1294, 427] width 13 height 13
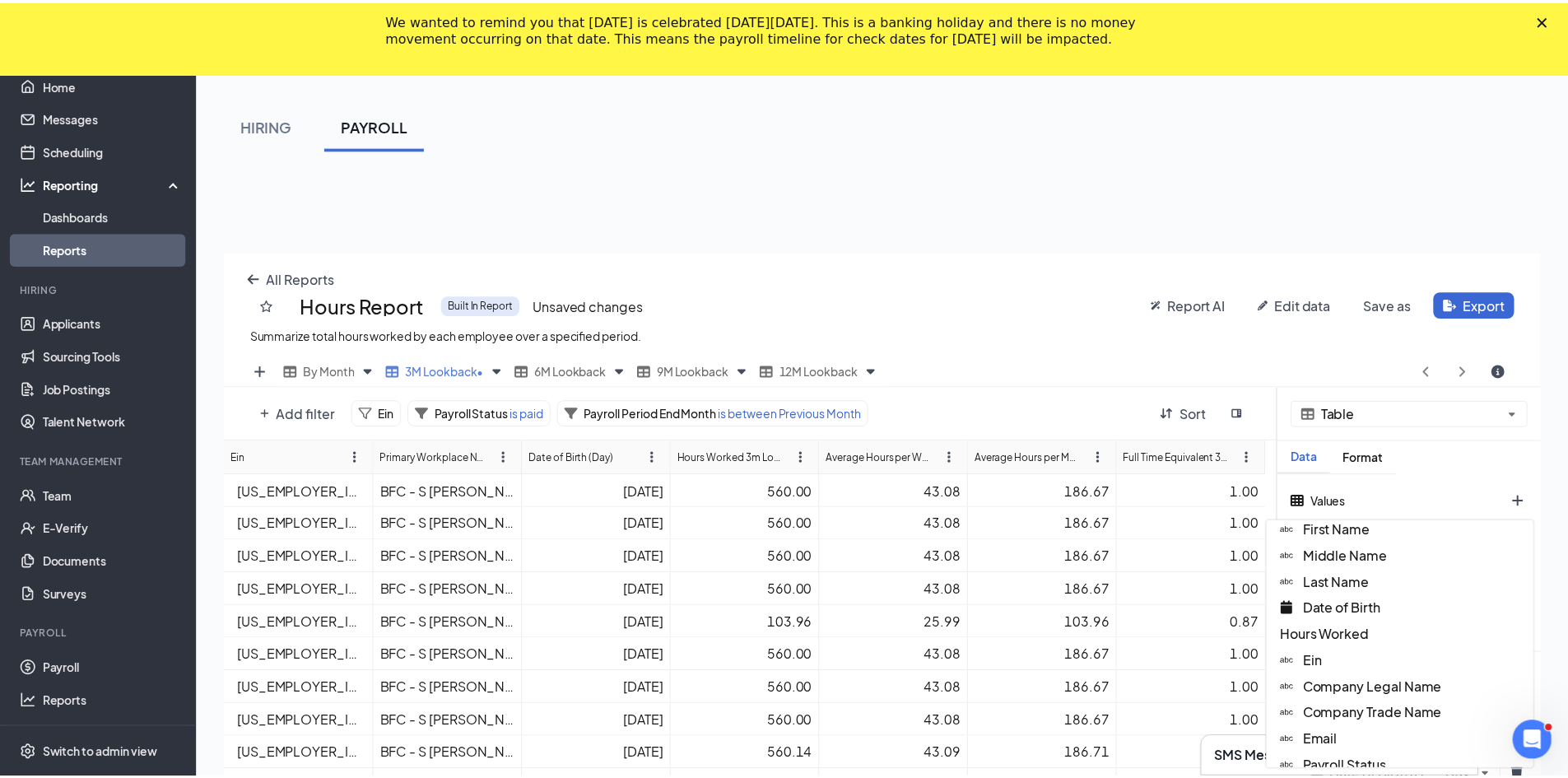
scroll to position [412, 0]
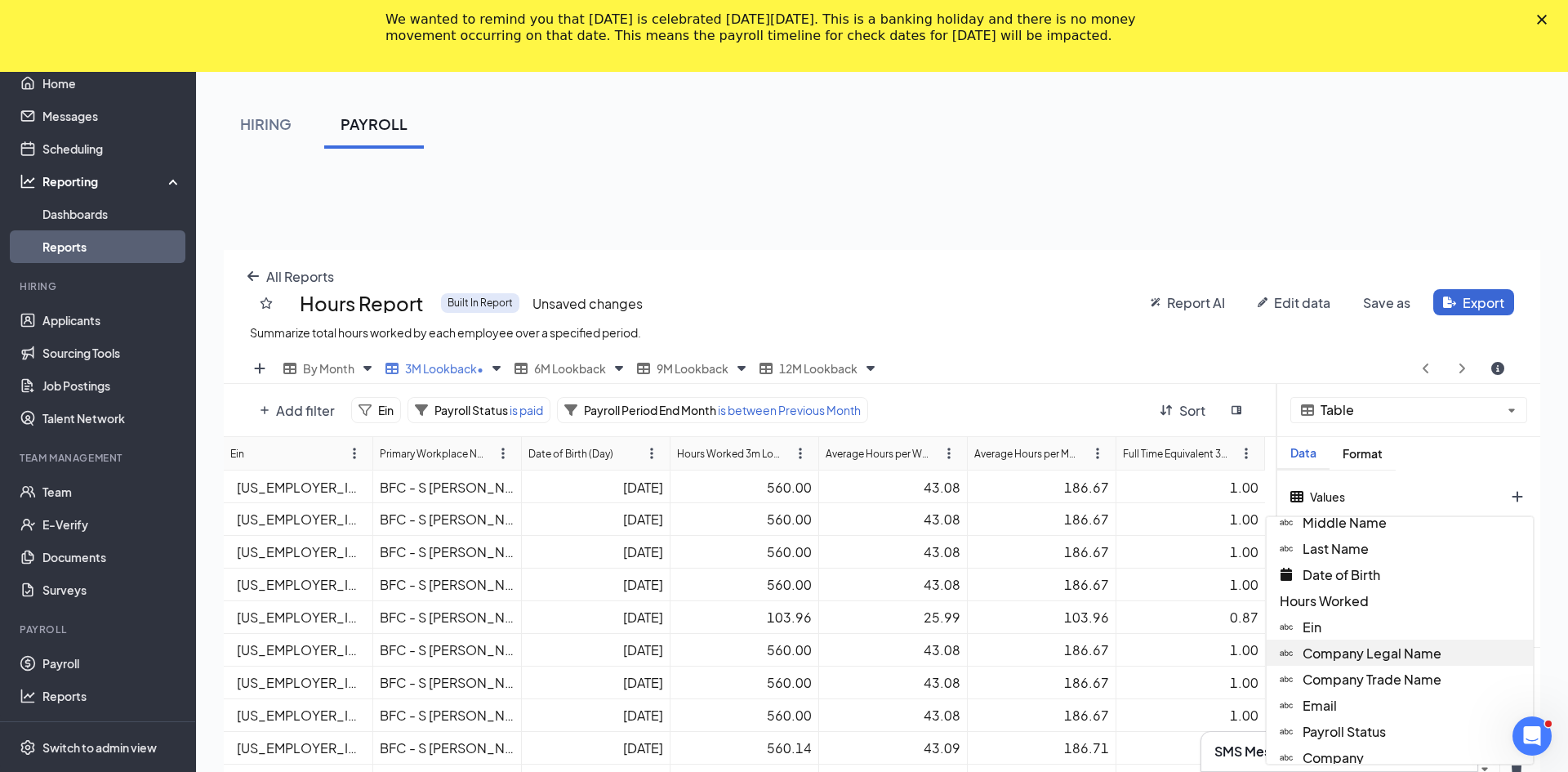
click at [769, 657] on span "Company Legal Name" at bounding box center [1372, 653] width 139 height 17
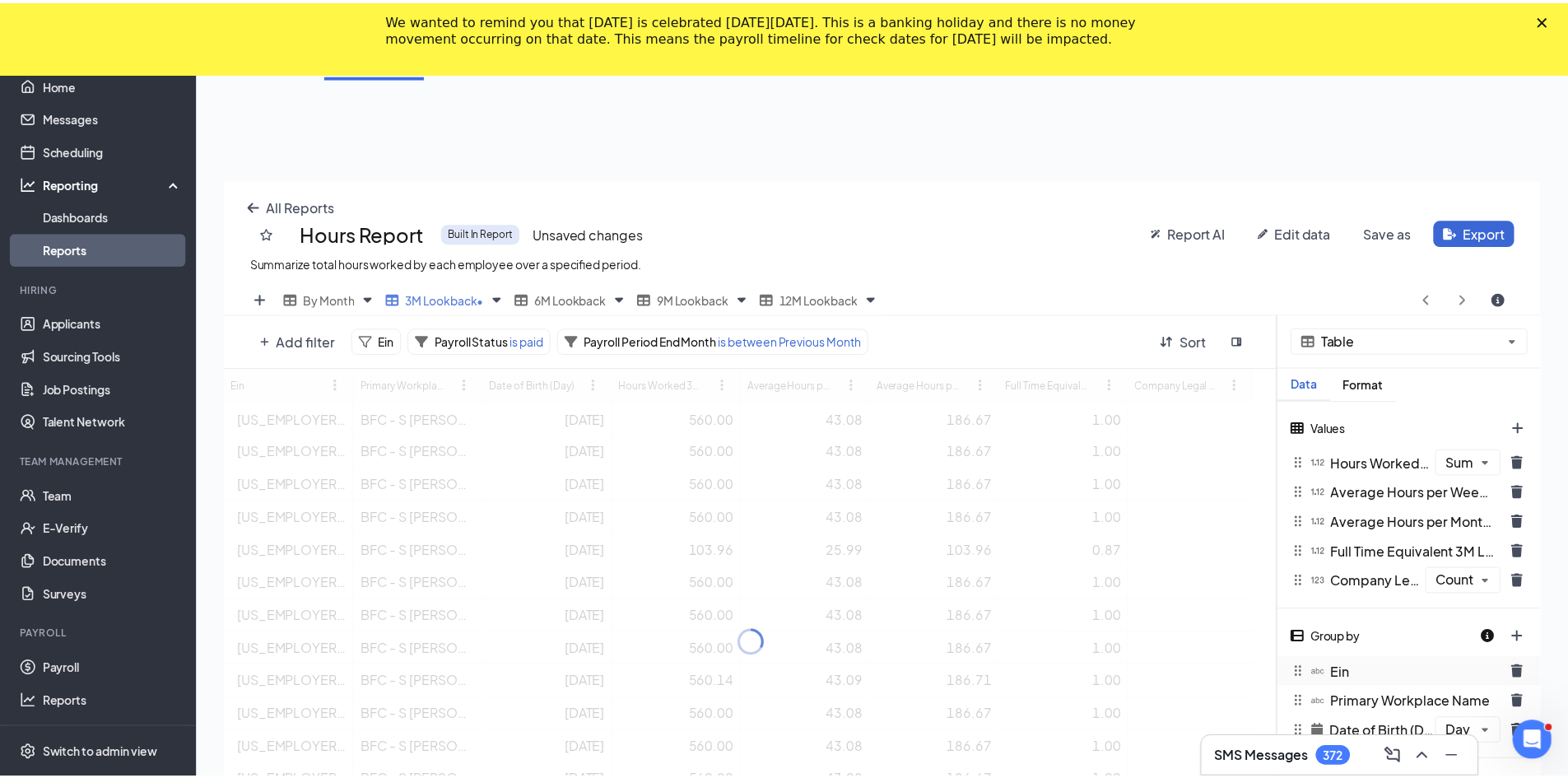
scroll to position [81652, 80976]
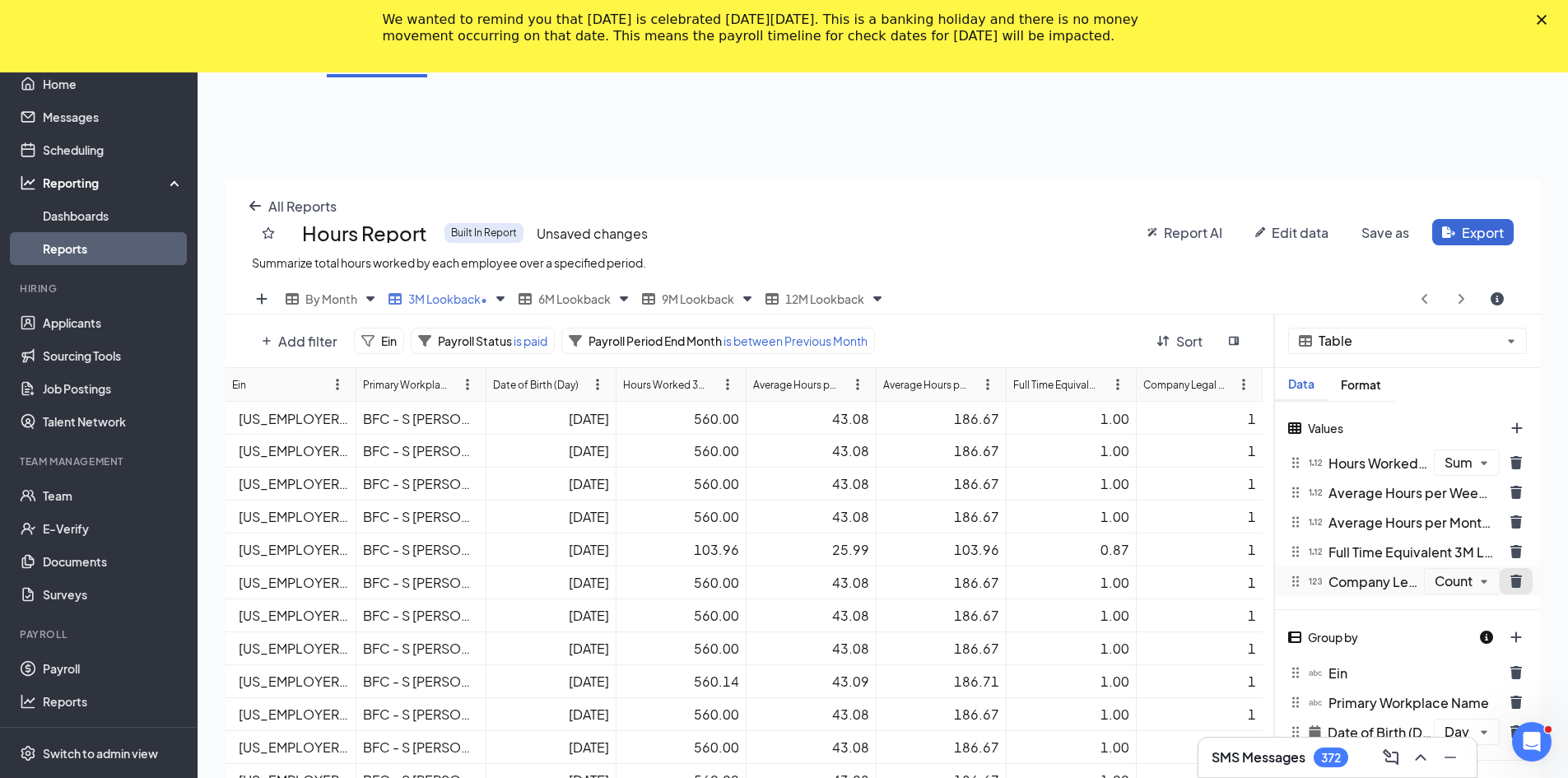
click at [775, 582] on icon "trash icon" at bounding box center [1515, 580] width 11 height 13
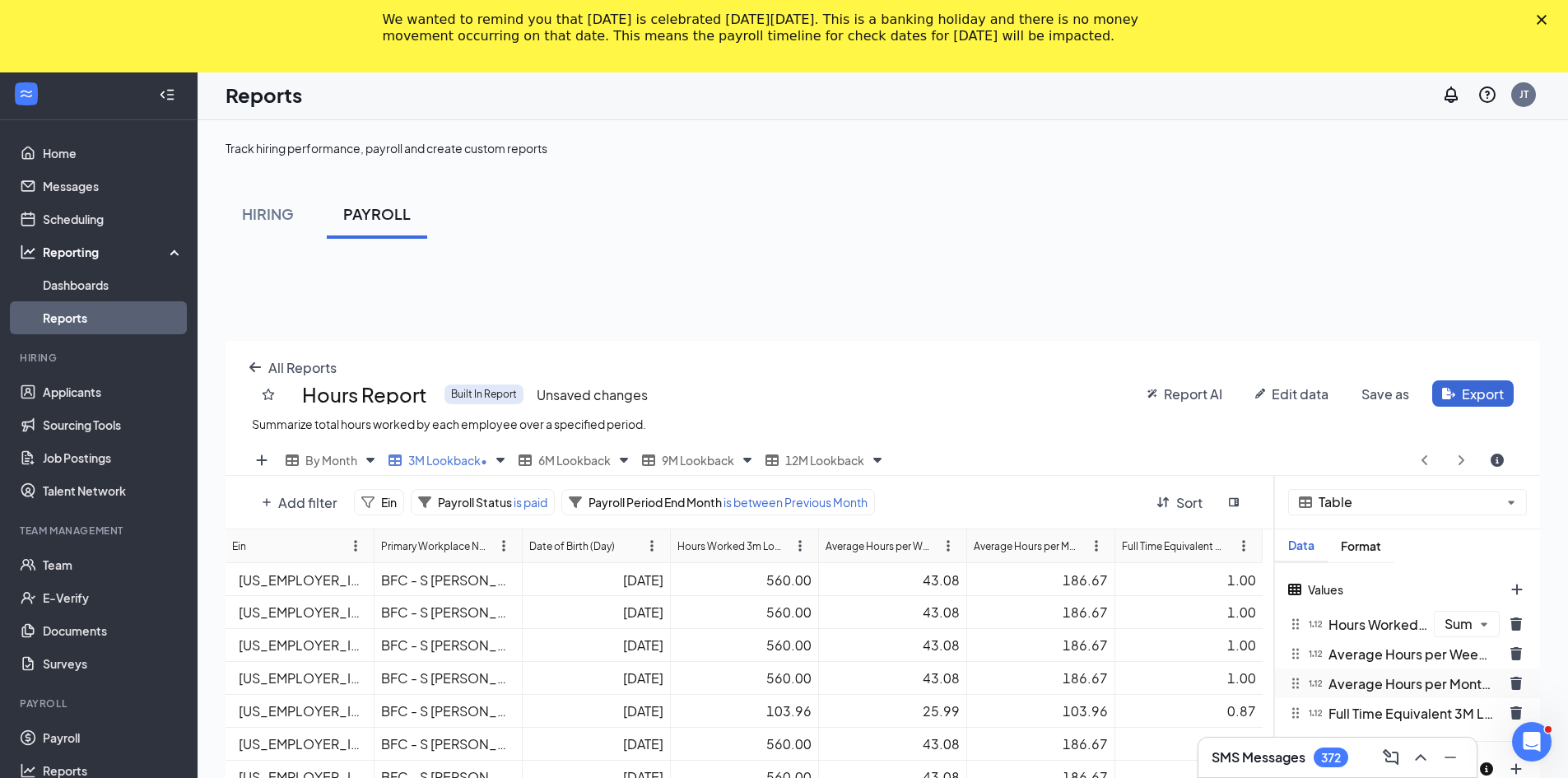
scroll to position [0, 0]
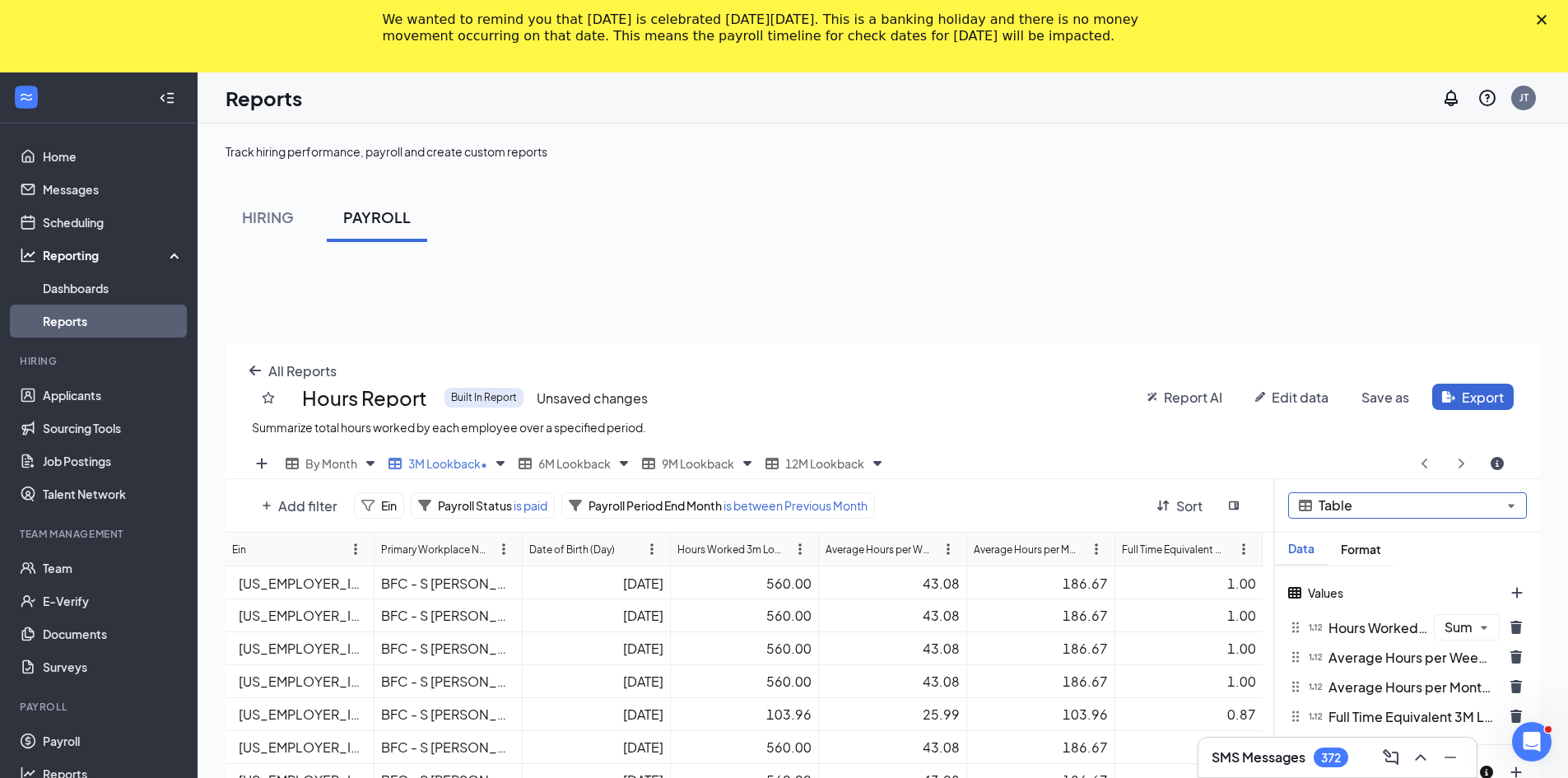
click at [775, 503] on div "Table" at bounding box center [1407, 506] width 265 height 54
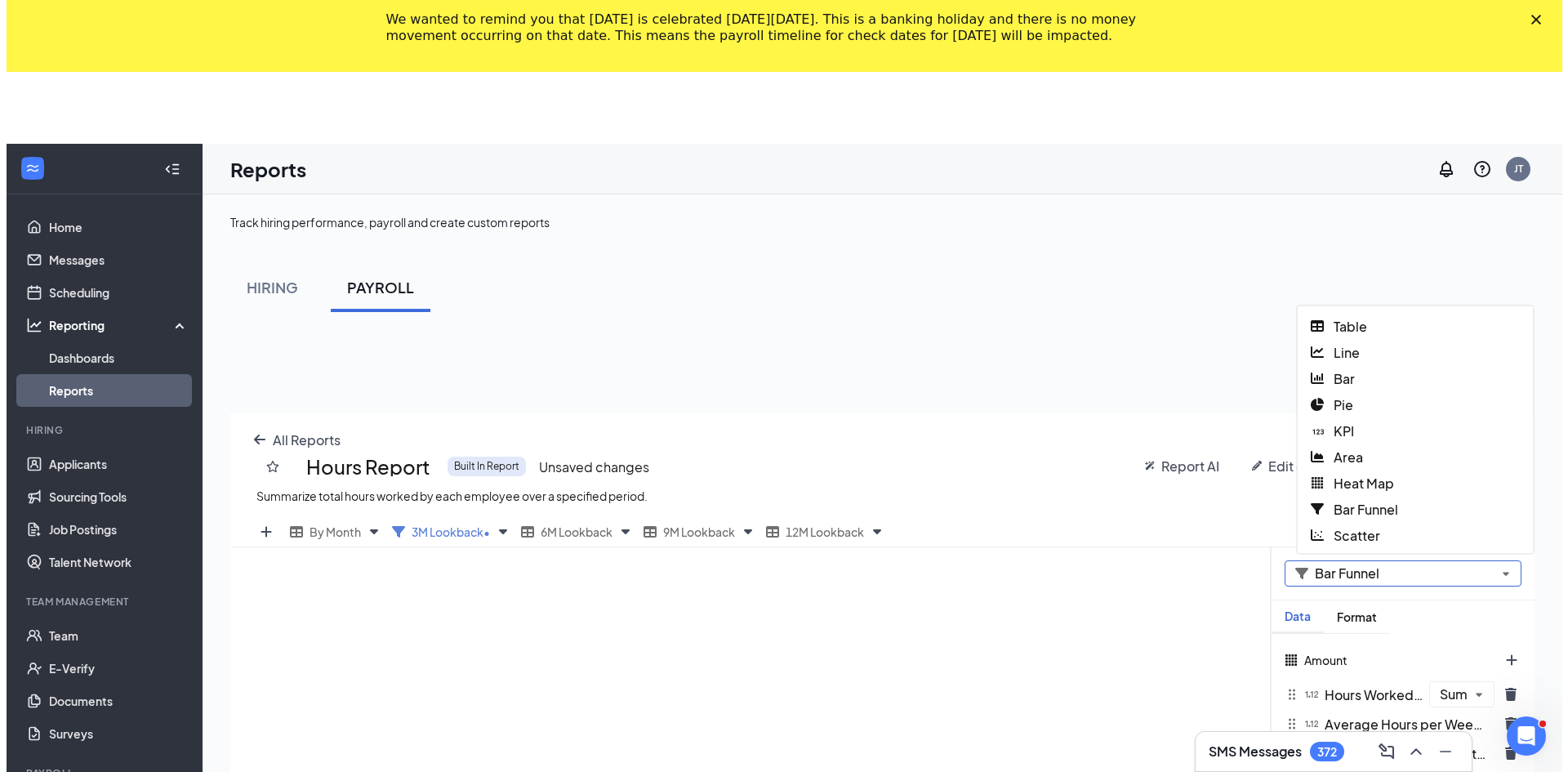
scroll to position [81022, 80344]
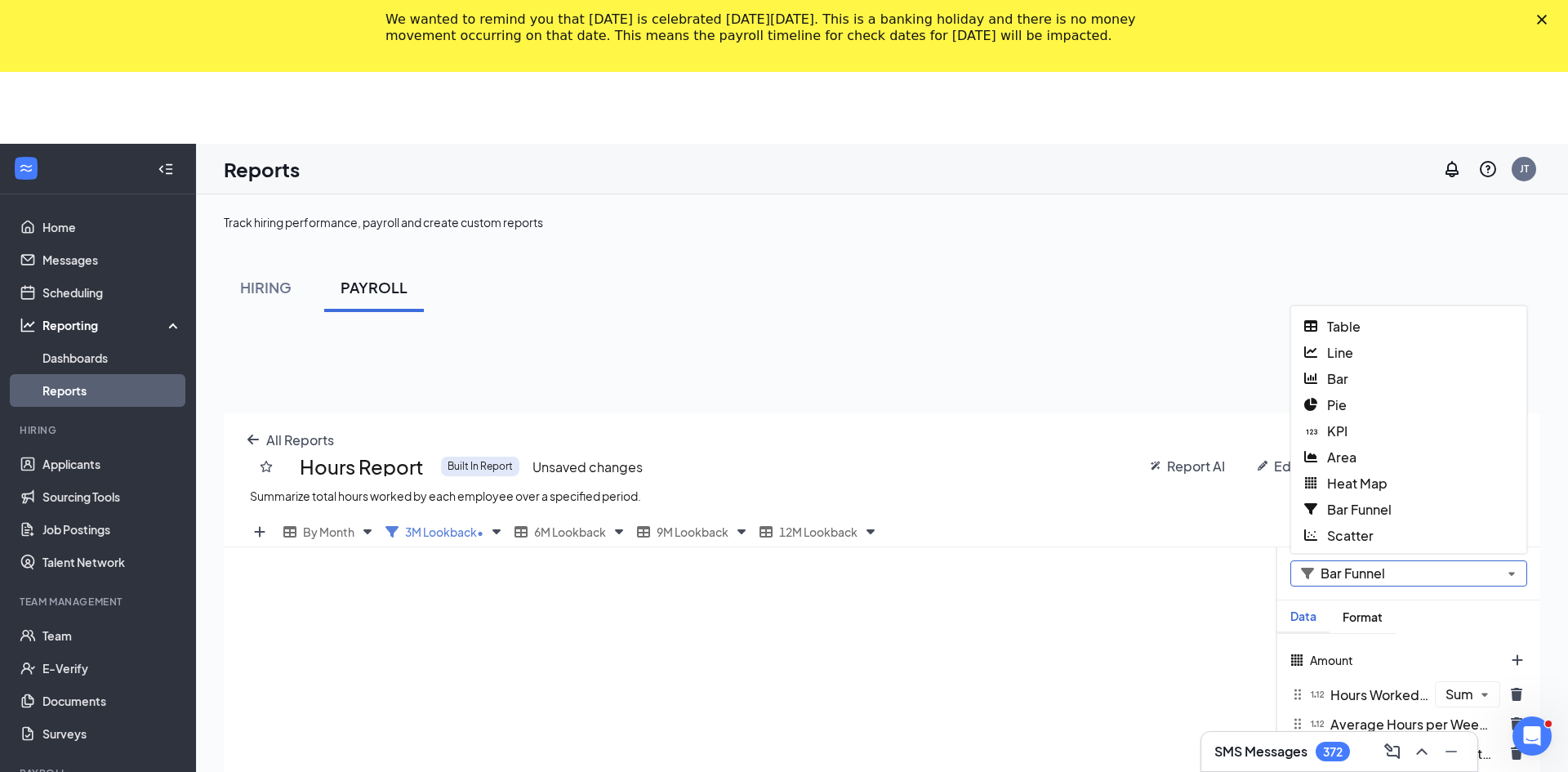
click at [769, 548] on div "Bar Funnel Table Line Bar Pie KPI Area Heat Map Bar Funnel Scatter" at bounding box center [1409, 574] width 263 height 53
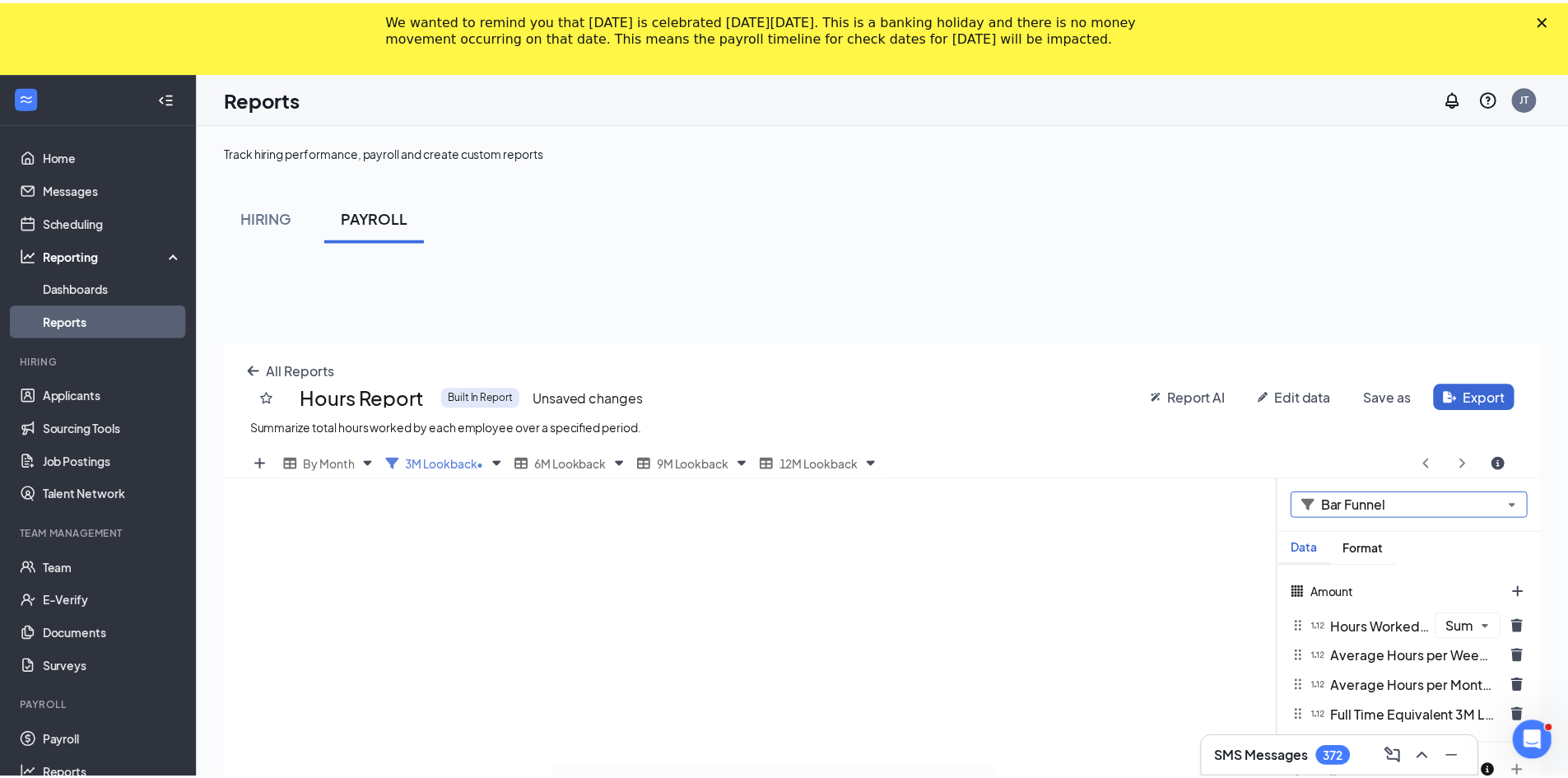
scroll to position [642, 1326]
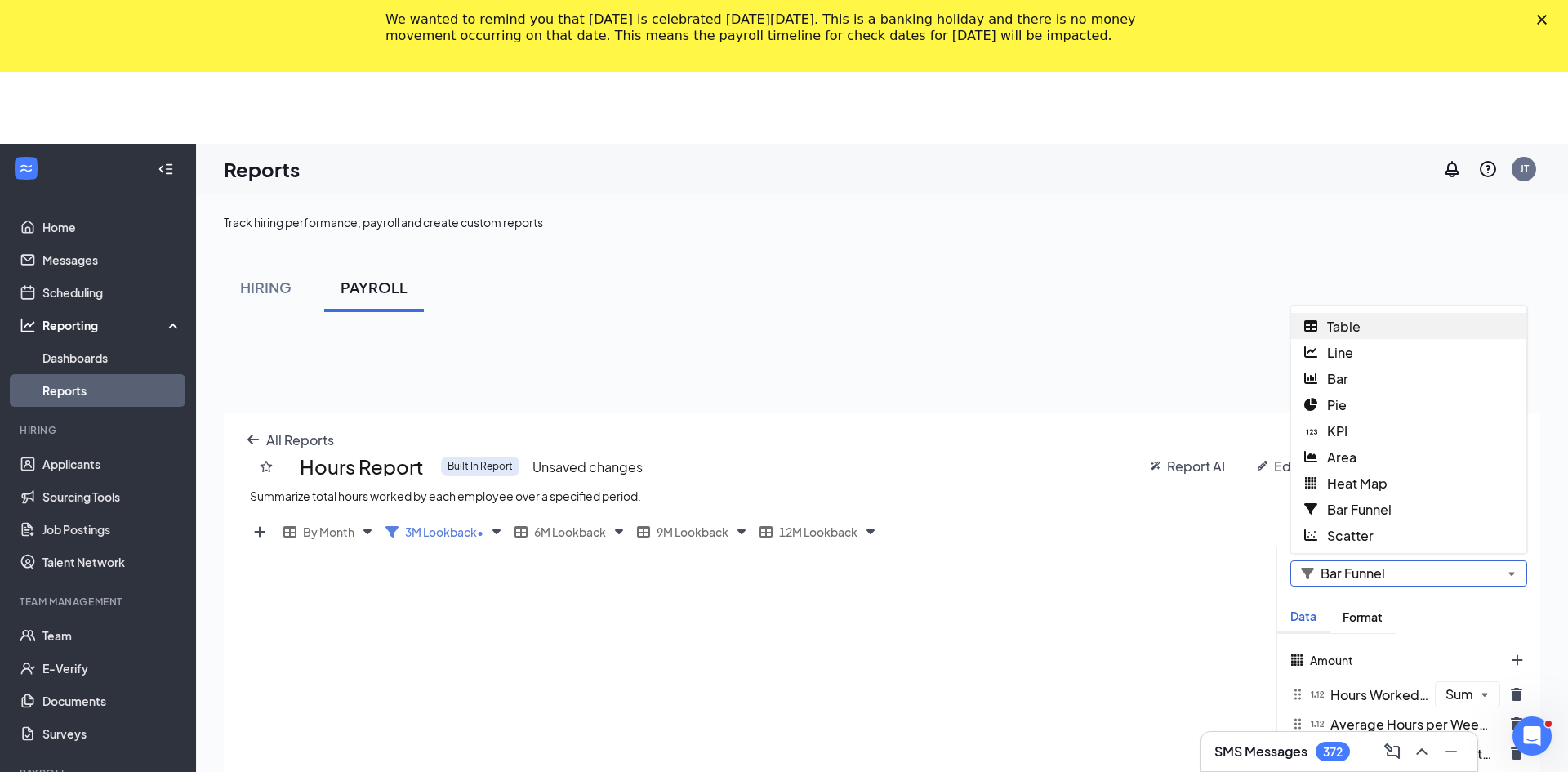
click at [769, 548] on div "Bar Funnel Table Line Bar Pie KPI Area Heat Map Bar Funnel Scatter" at bounding box center [1409, 574] width 263 height 53
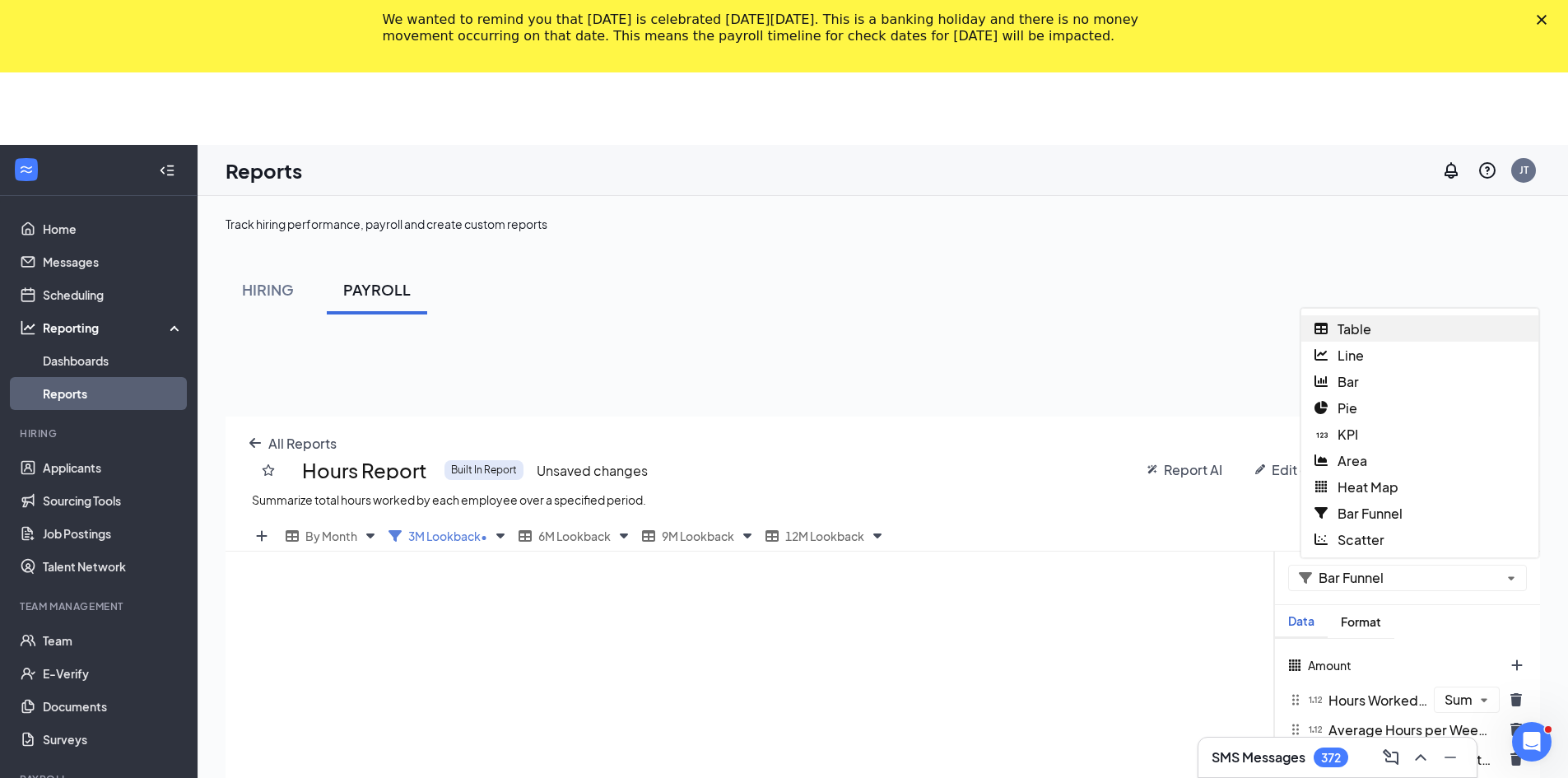
scroll to position [81652, 80976]
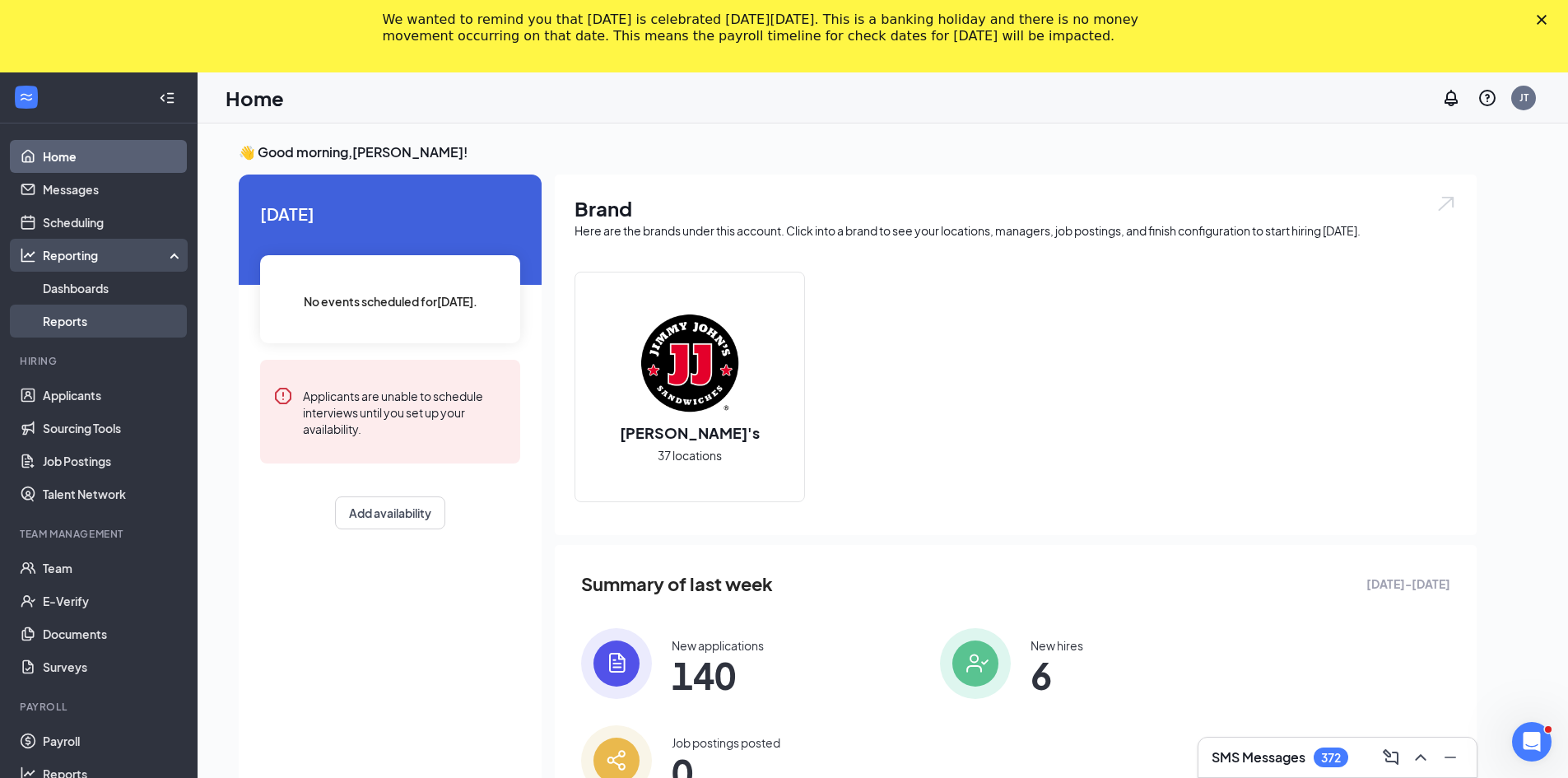
click at [92, 315] on link "Reports" at bounding box center [113, 321] width 141 height 33
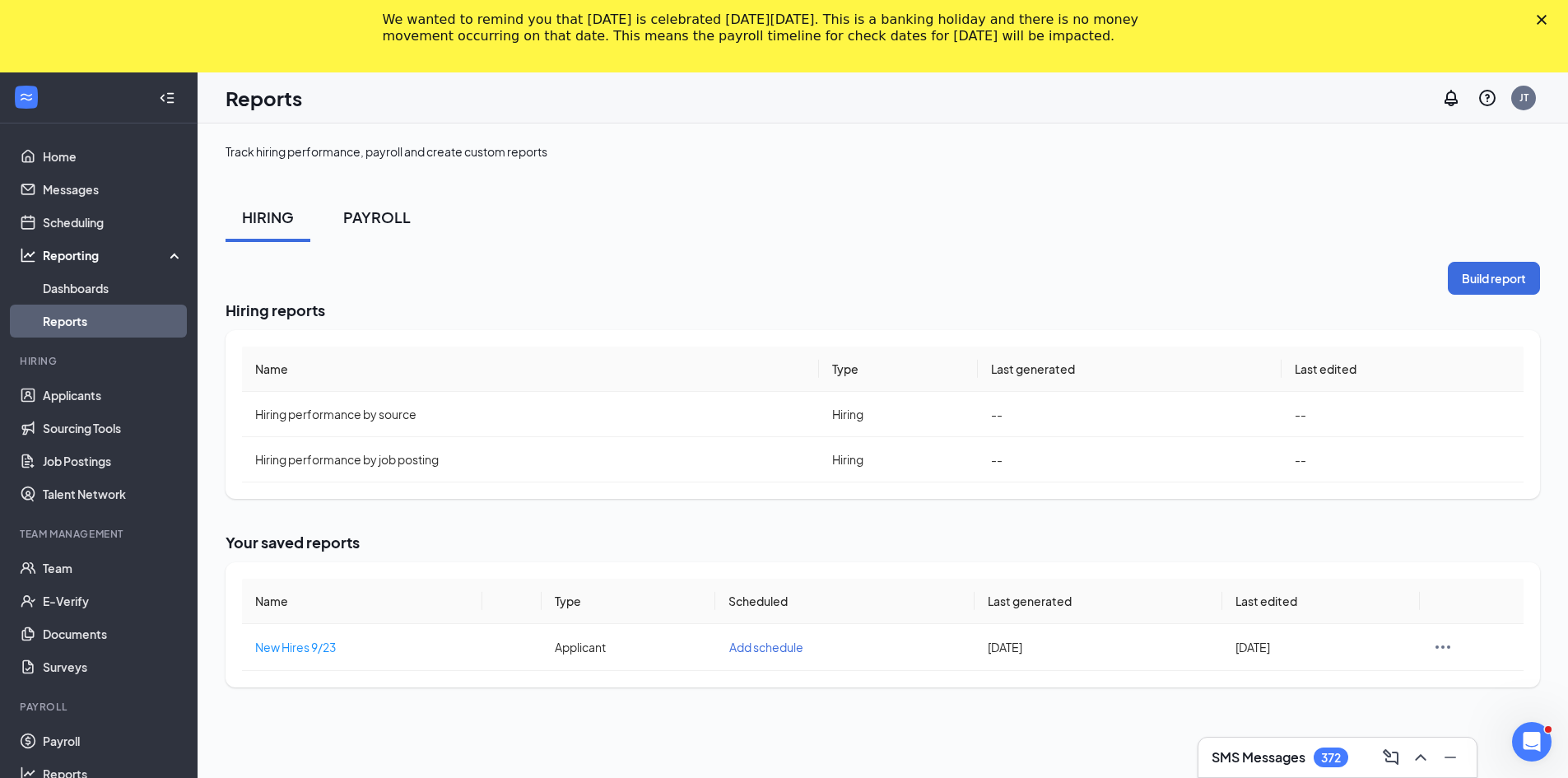
click at [368, 210] on div "PAYROLL" at bounding box center [376, 217] width 67 height 21
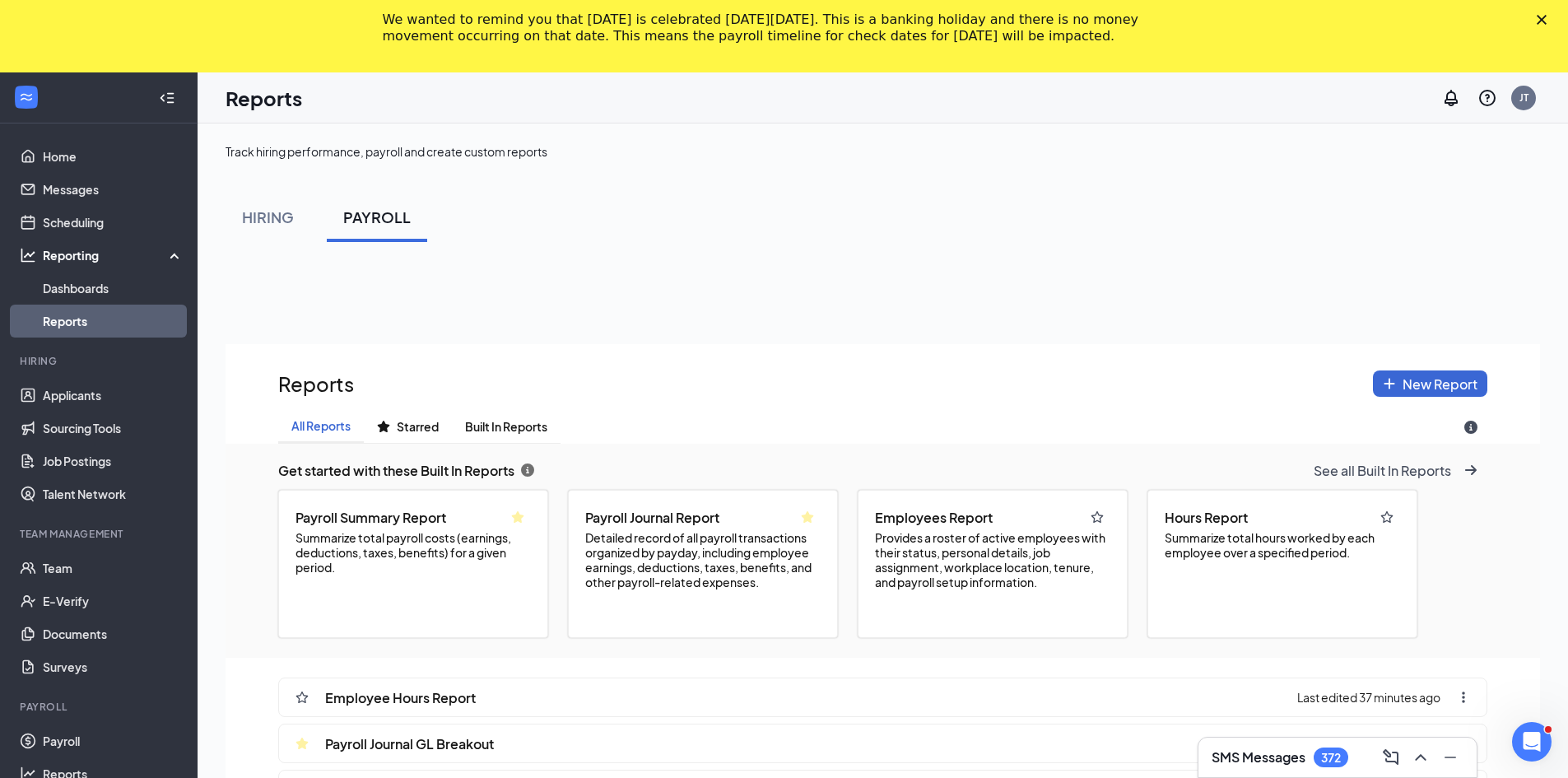
scroll to position [893, 1314]
click at [775, 559] on span "Summarize total hours worked by each employee over a specified period." at bounding box center [1282, 545] width 236 height 29
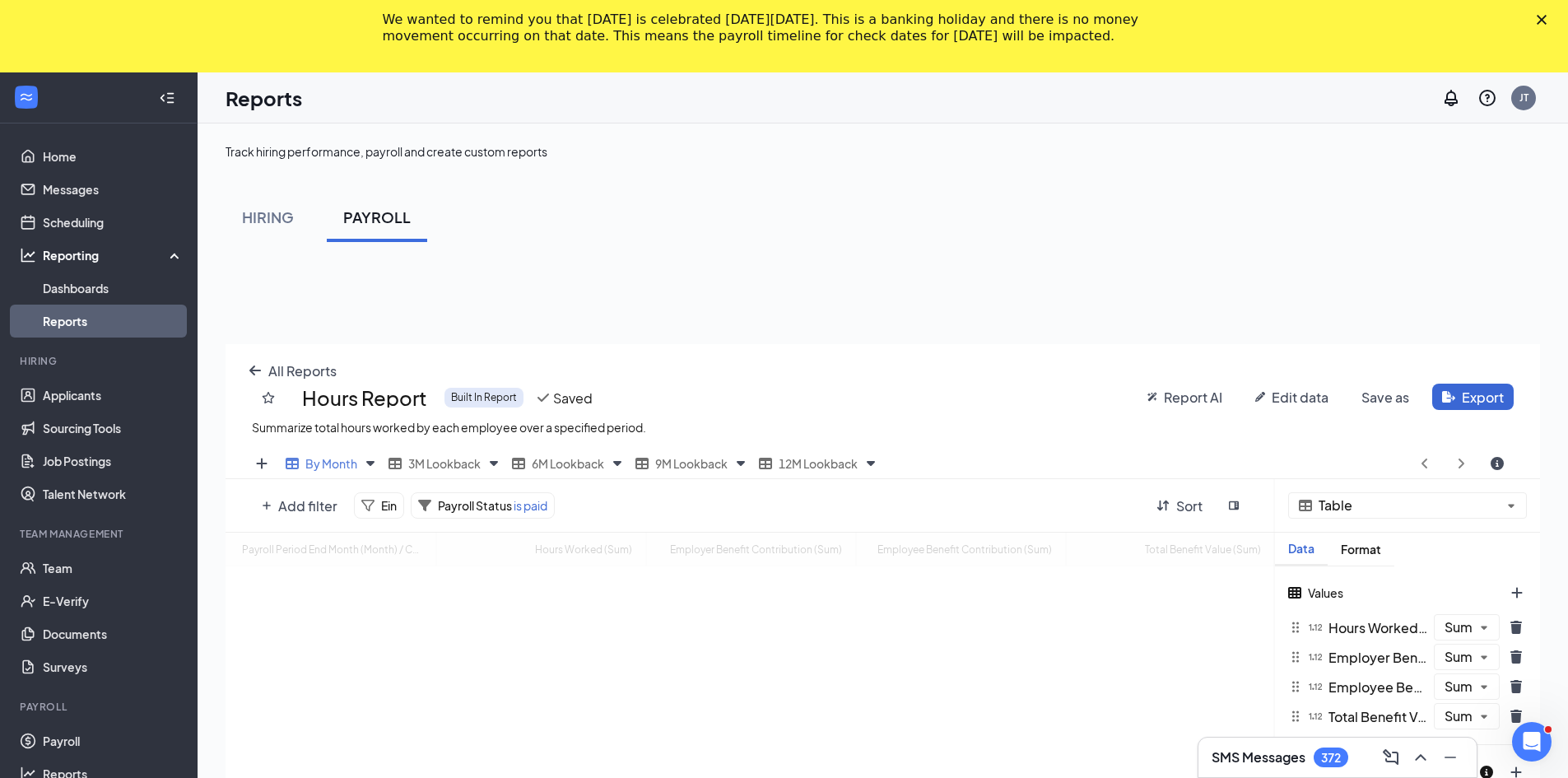
scroll to position [642, 1314]
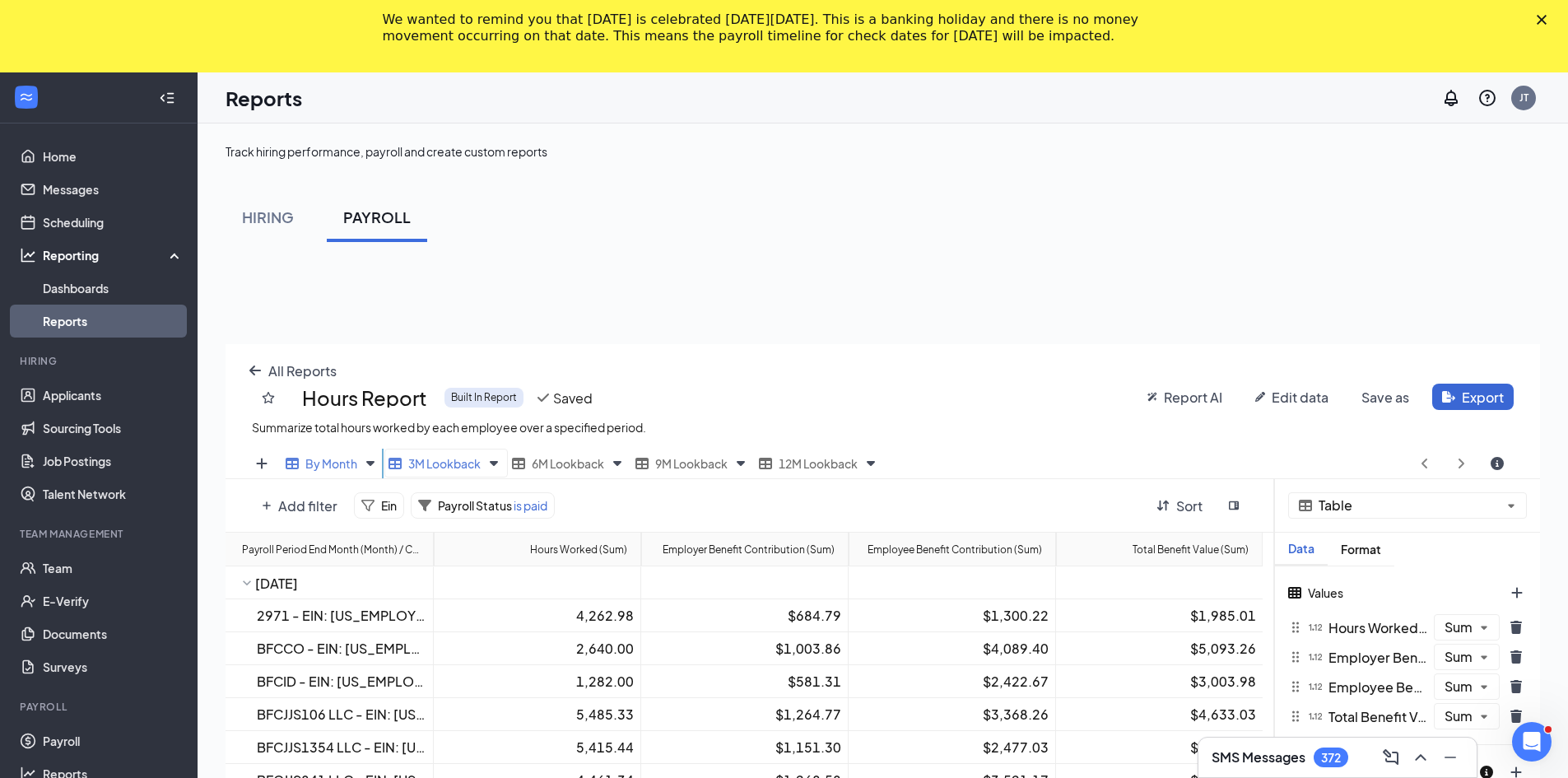
click at [464, 464] on span "3M Lookback" at bounding box center [445, 463] width 73 height 15
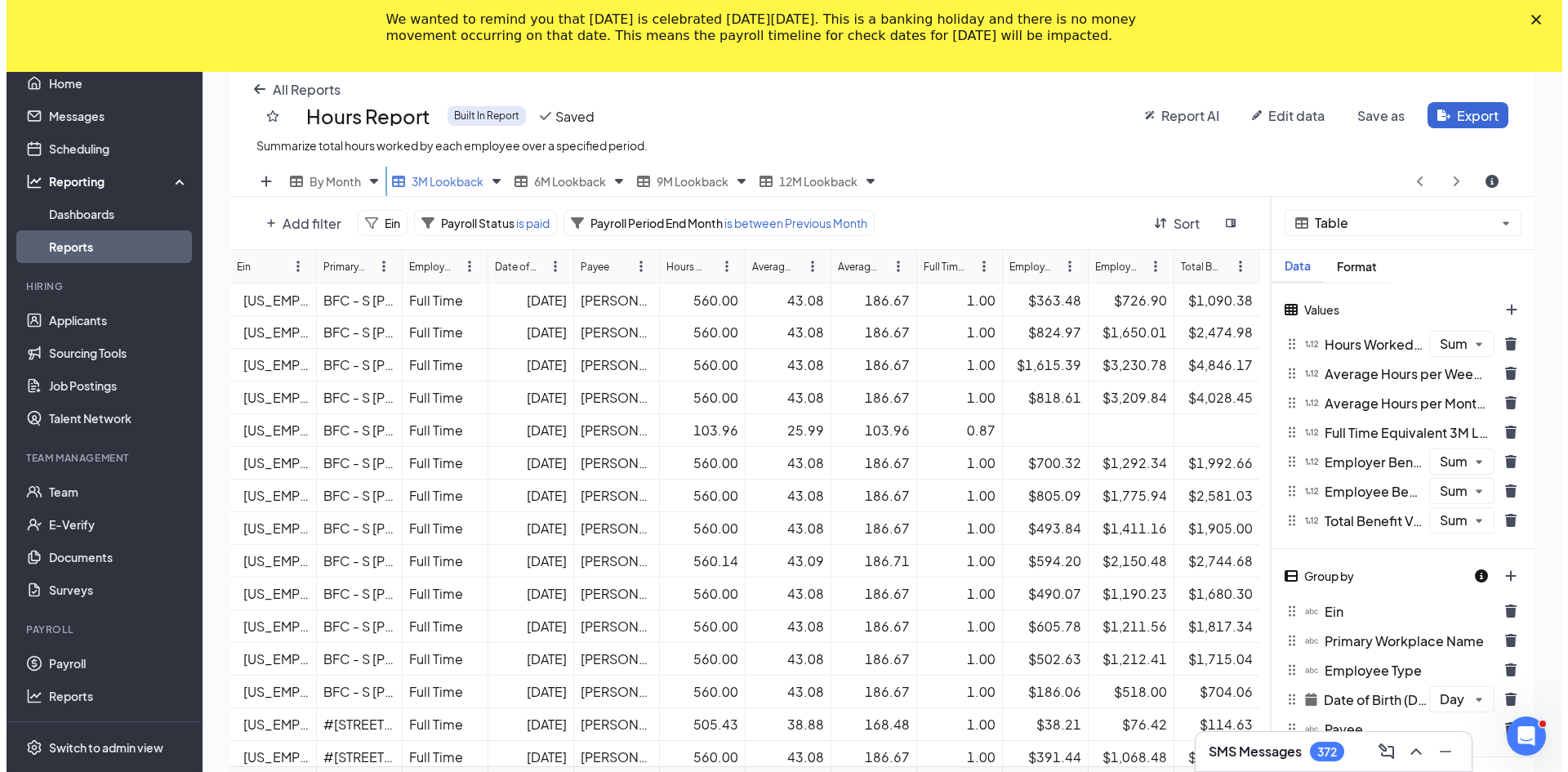
scroll to position [245, 0]
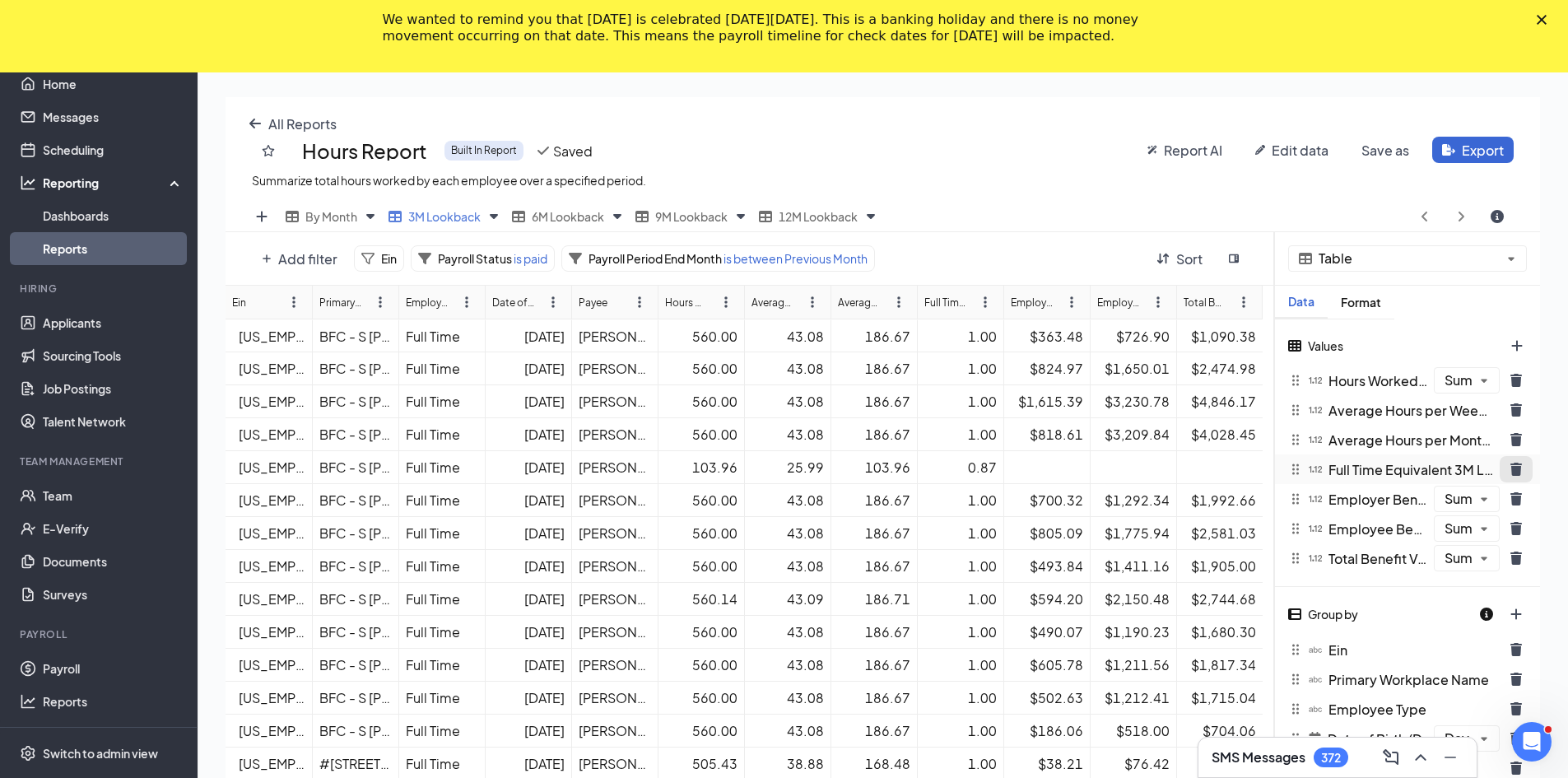
click at [775, 469] on icon "trash icon" at bounding box center [1515, 469] width 11 height 13
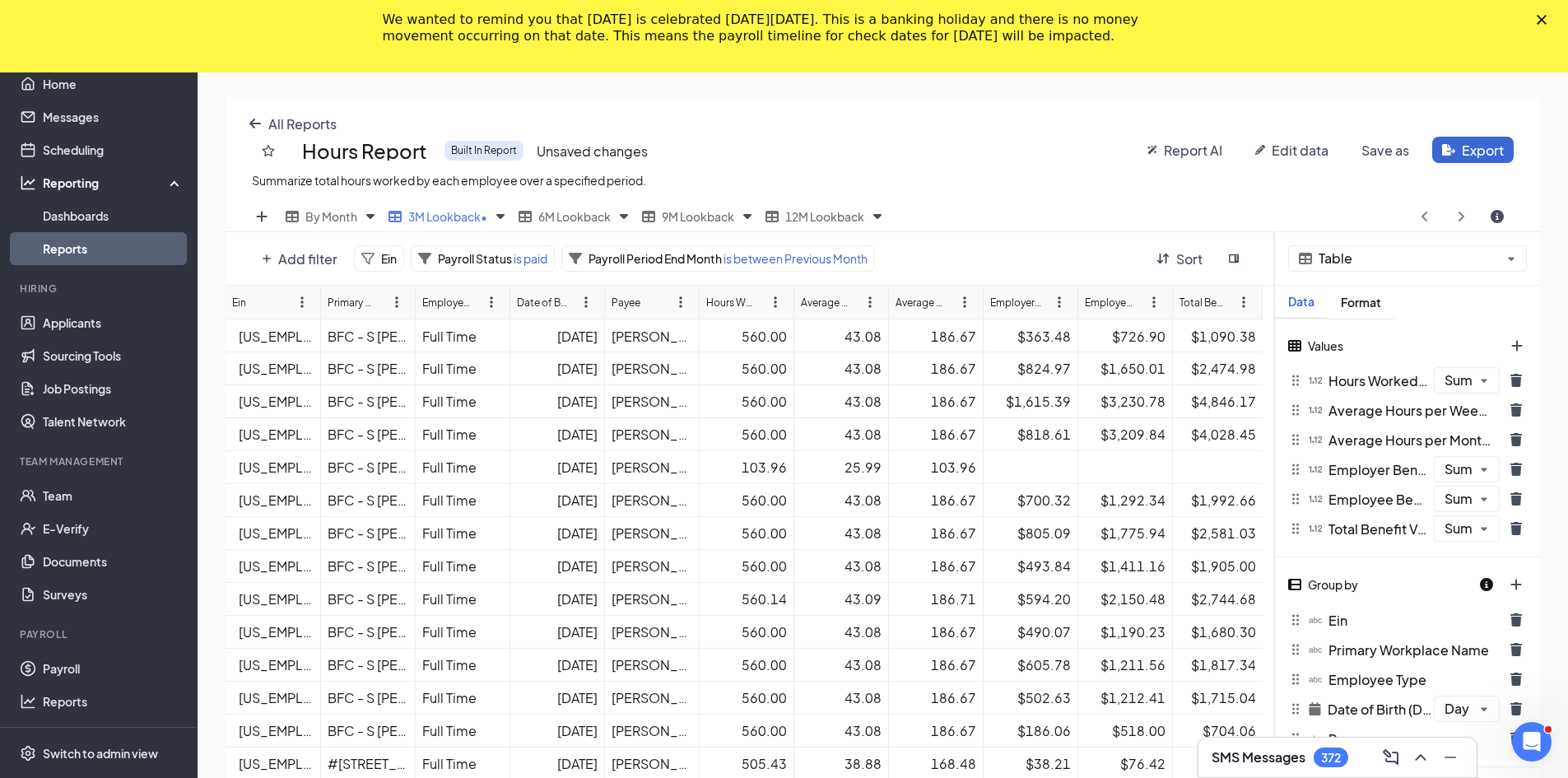
click at [775, 469] on icon "trash icon" at bounding box center [1515, 469] width 11 height 13
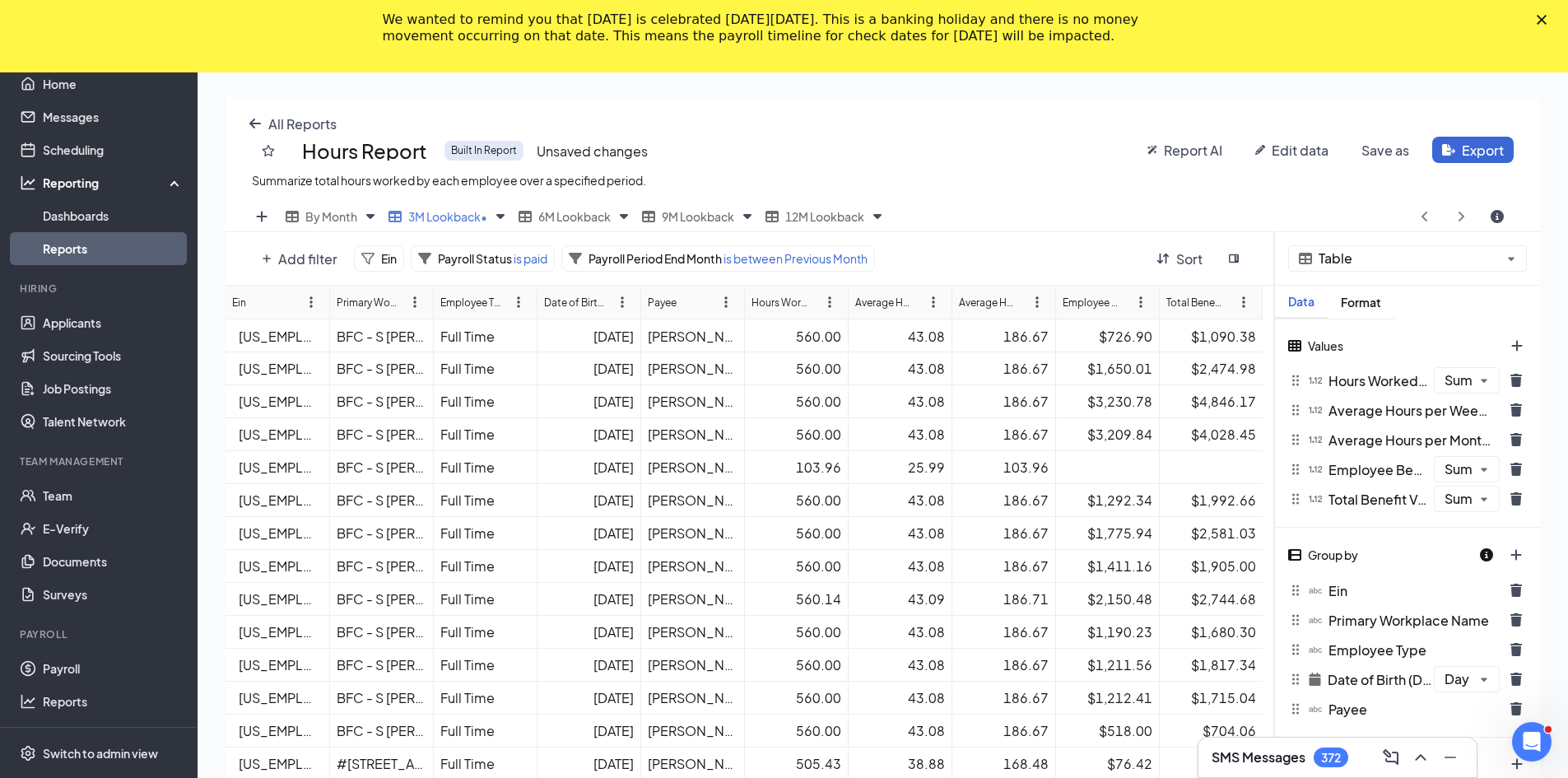
click at [775, 469] on icon "trash icon" at bounding box center [1515, 469] width 11 height 13
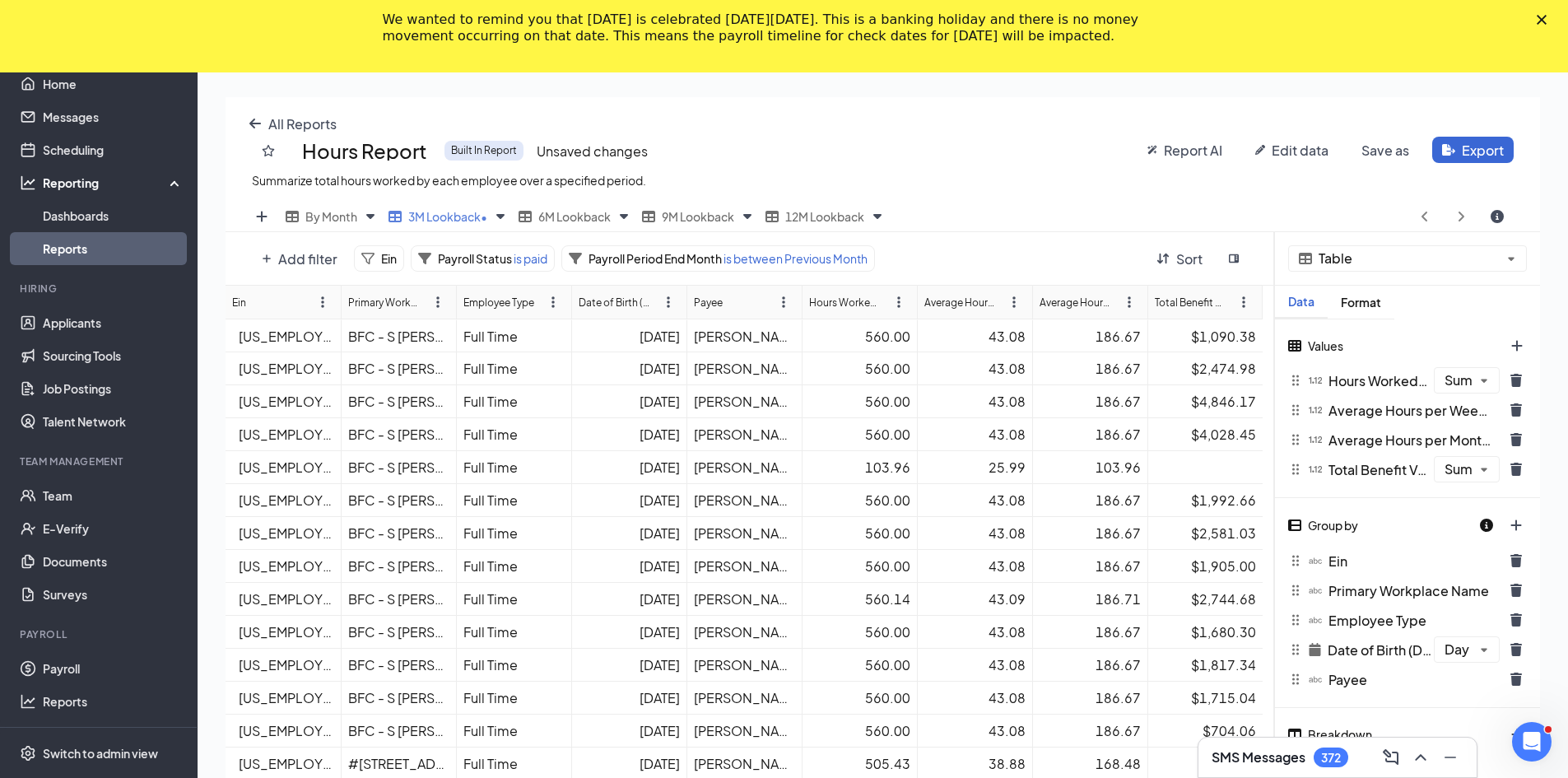
click at [775, 469] on icon "trash icon" at bounding box center [1515, 469] width 11 height 13
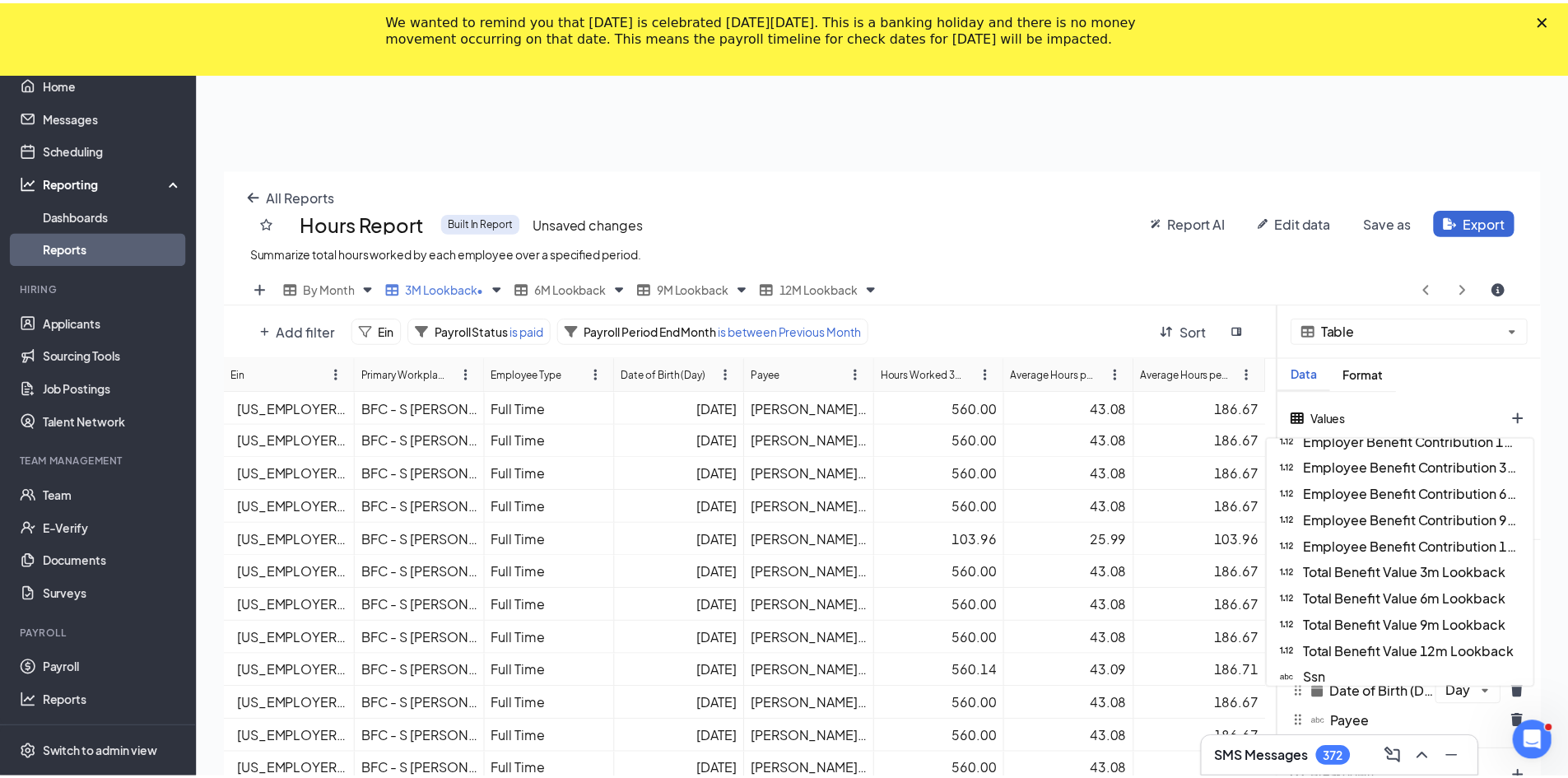
scroll to position [1320, 0]
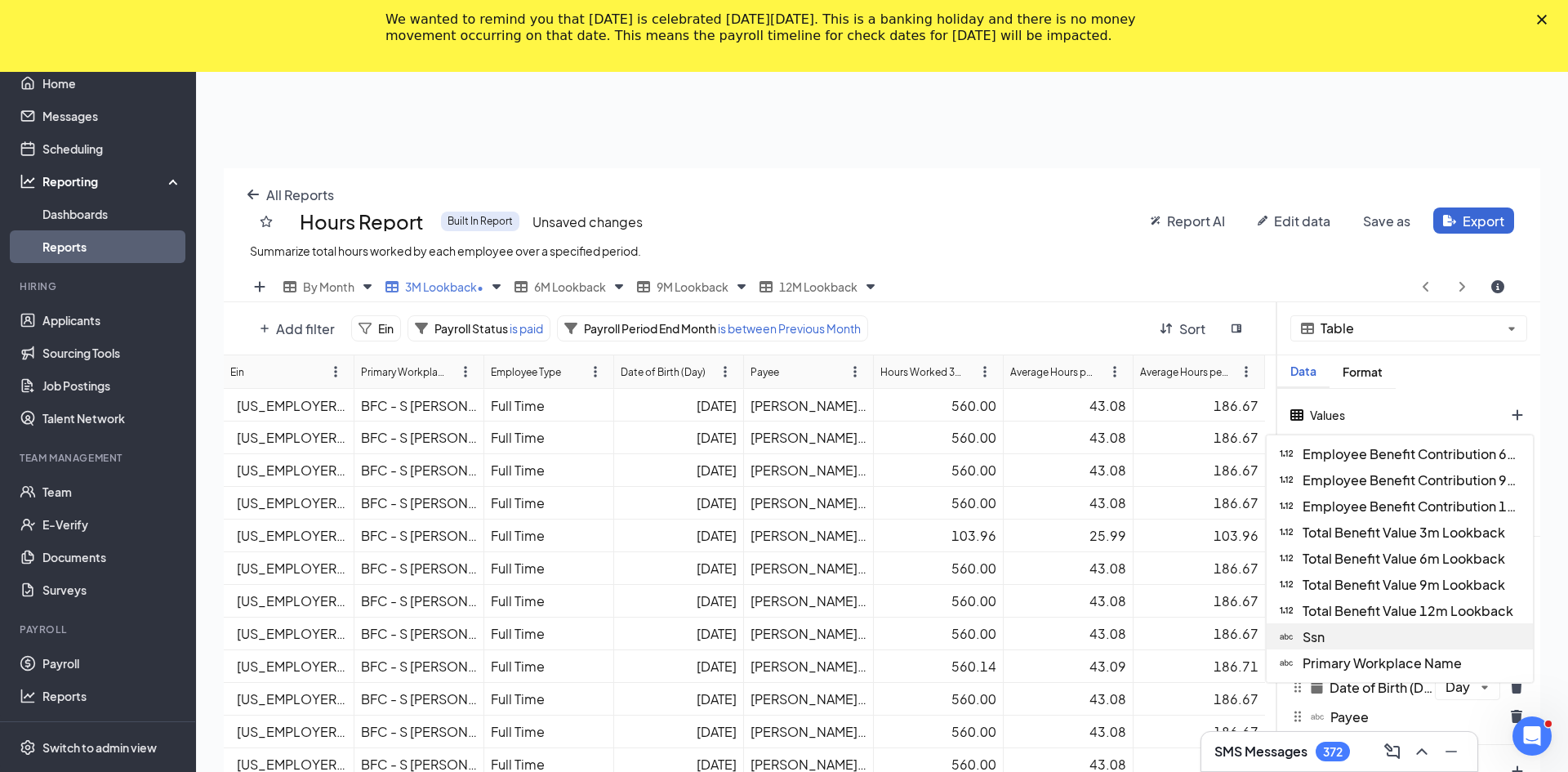
click at [769, 639] on div "Ssn" at bounding box center [1399, 636] width 266 height 26
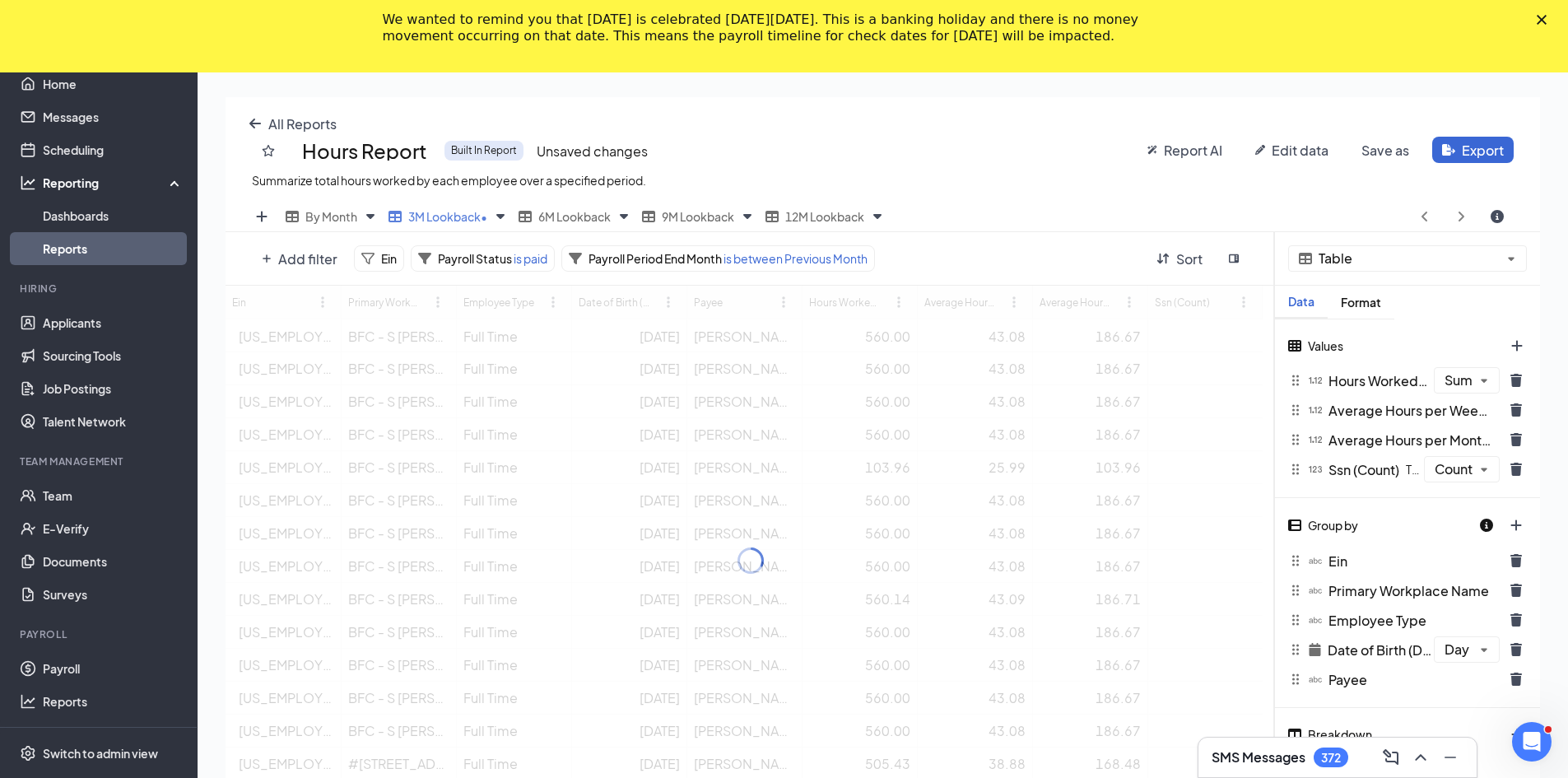
scroll to position [81652, 80976]
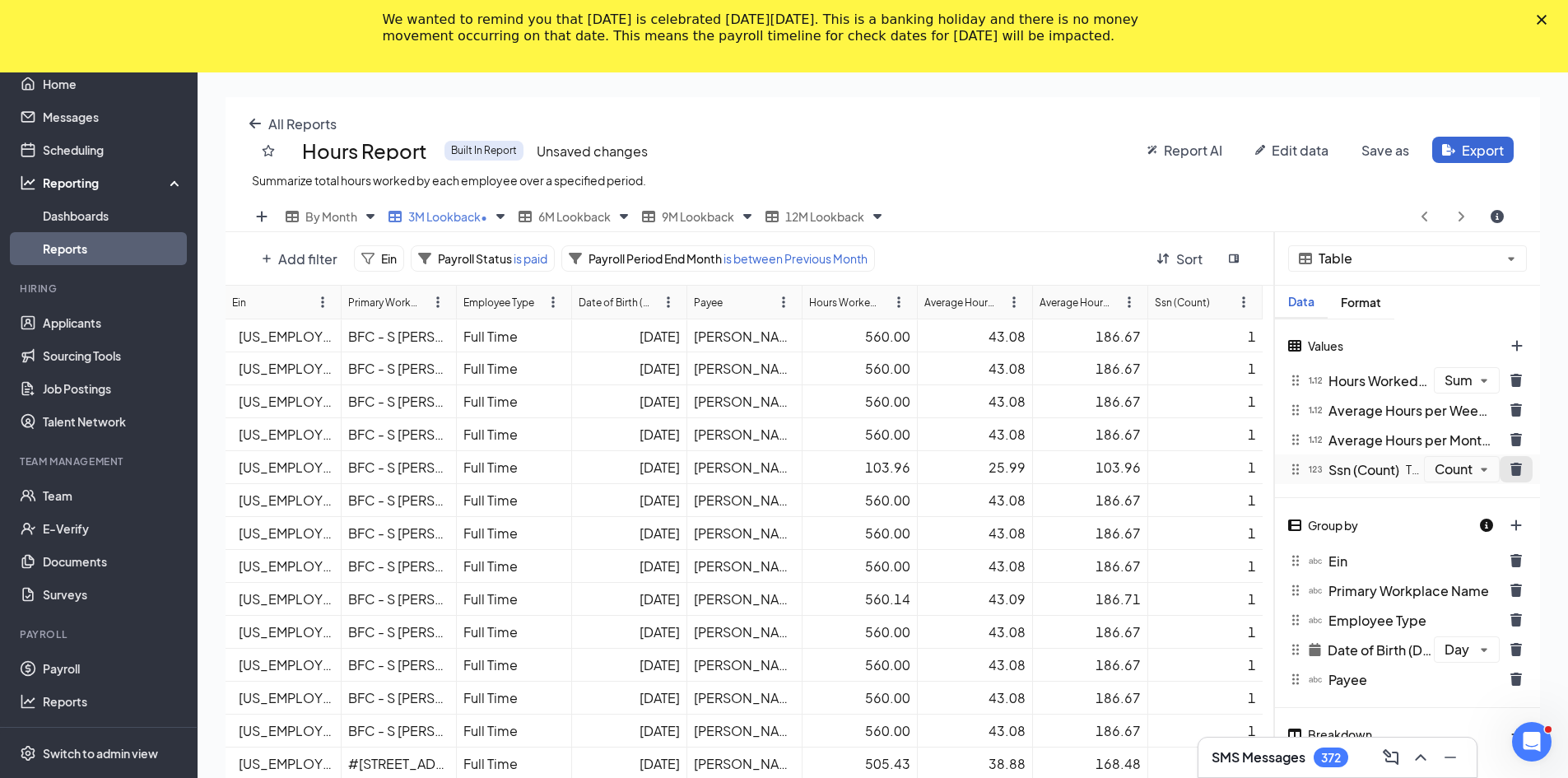
click at [775, 469] on icon "trash icon" at bounding box center [1515, 469] width 11 height 13
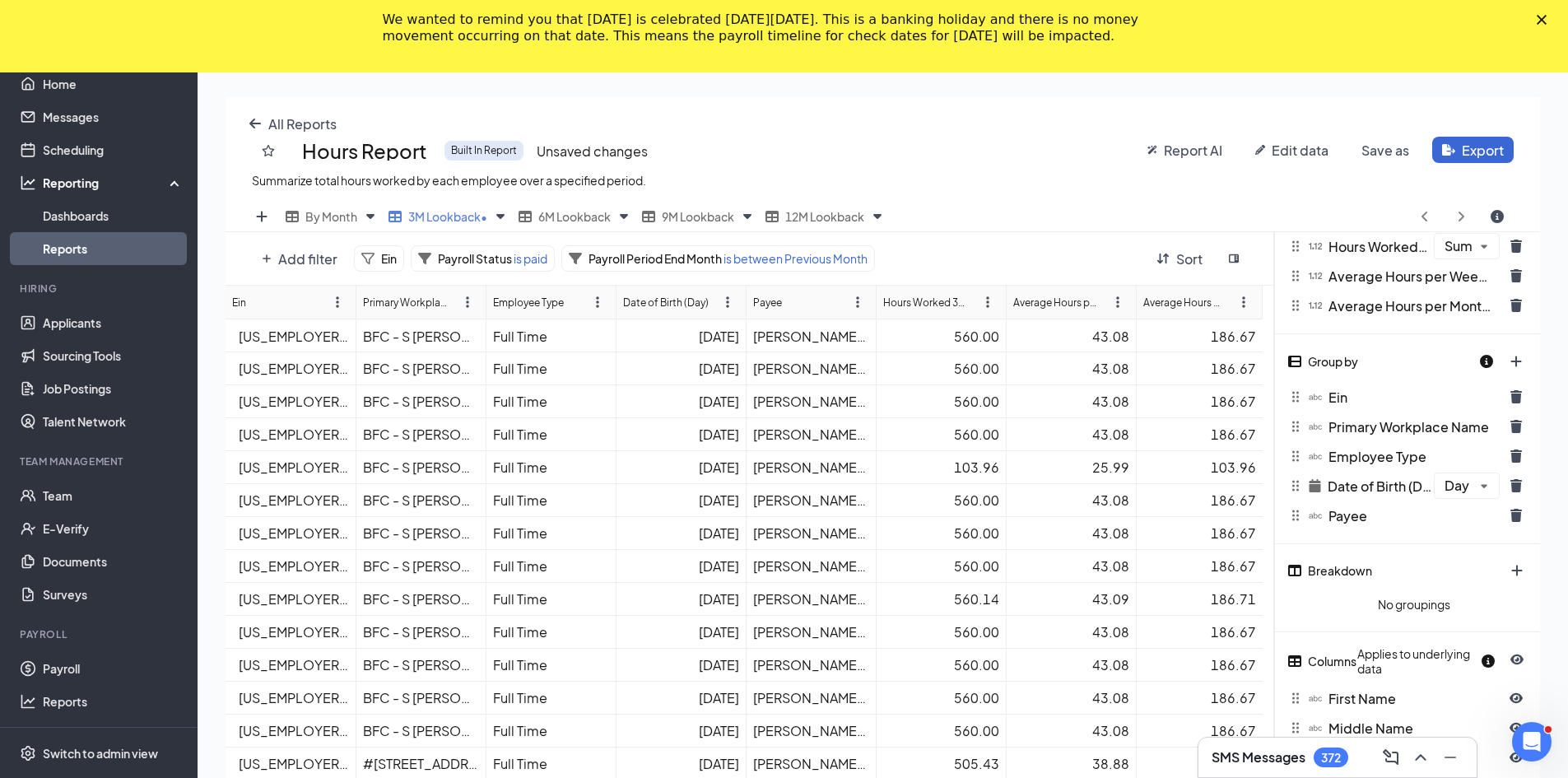
scroll to position [165, 0]
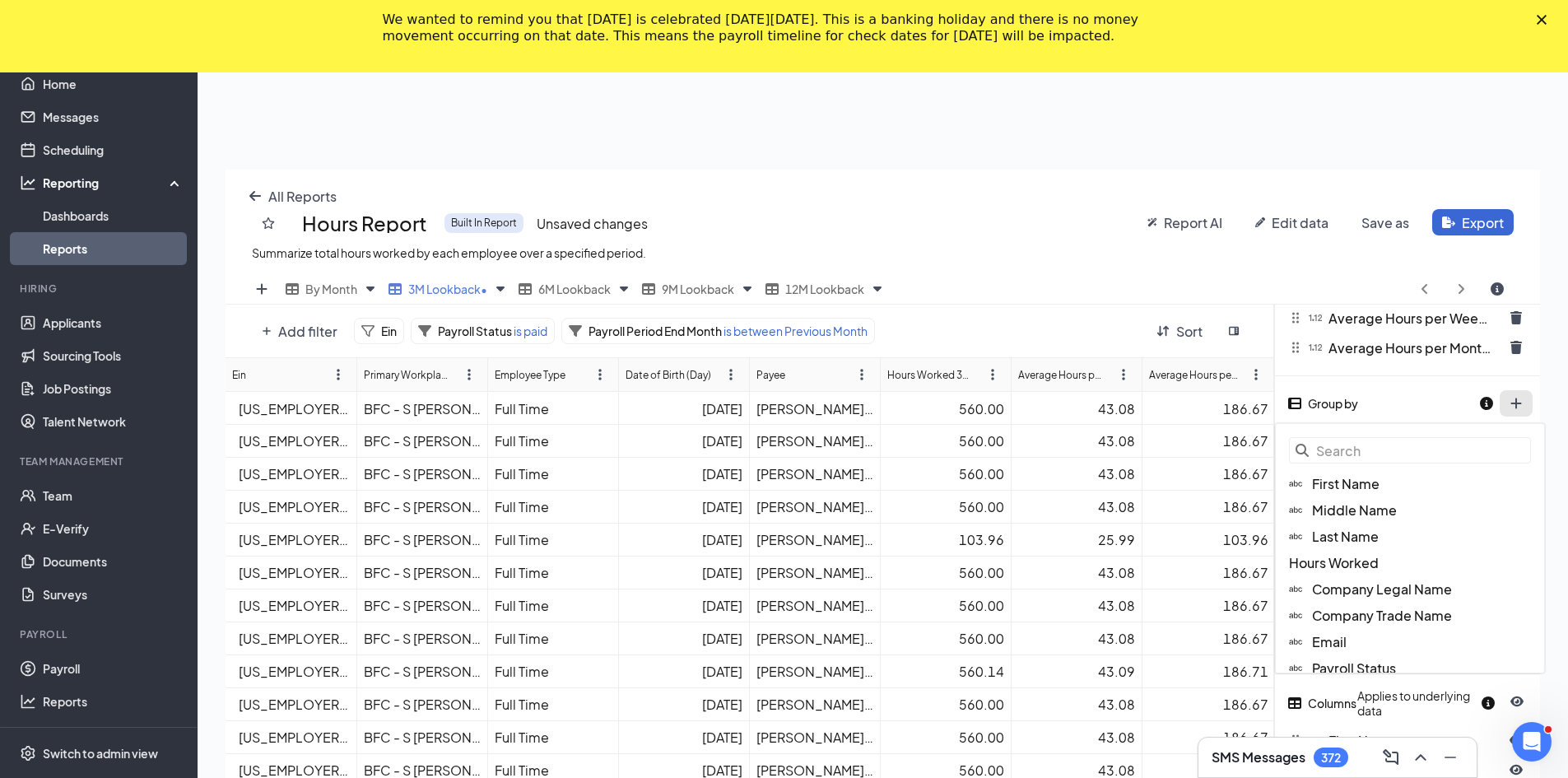
scroll to position [642, 1326]
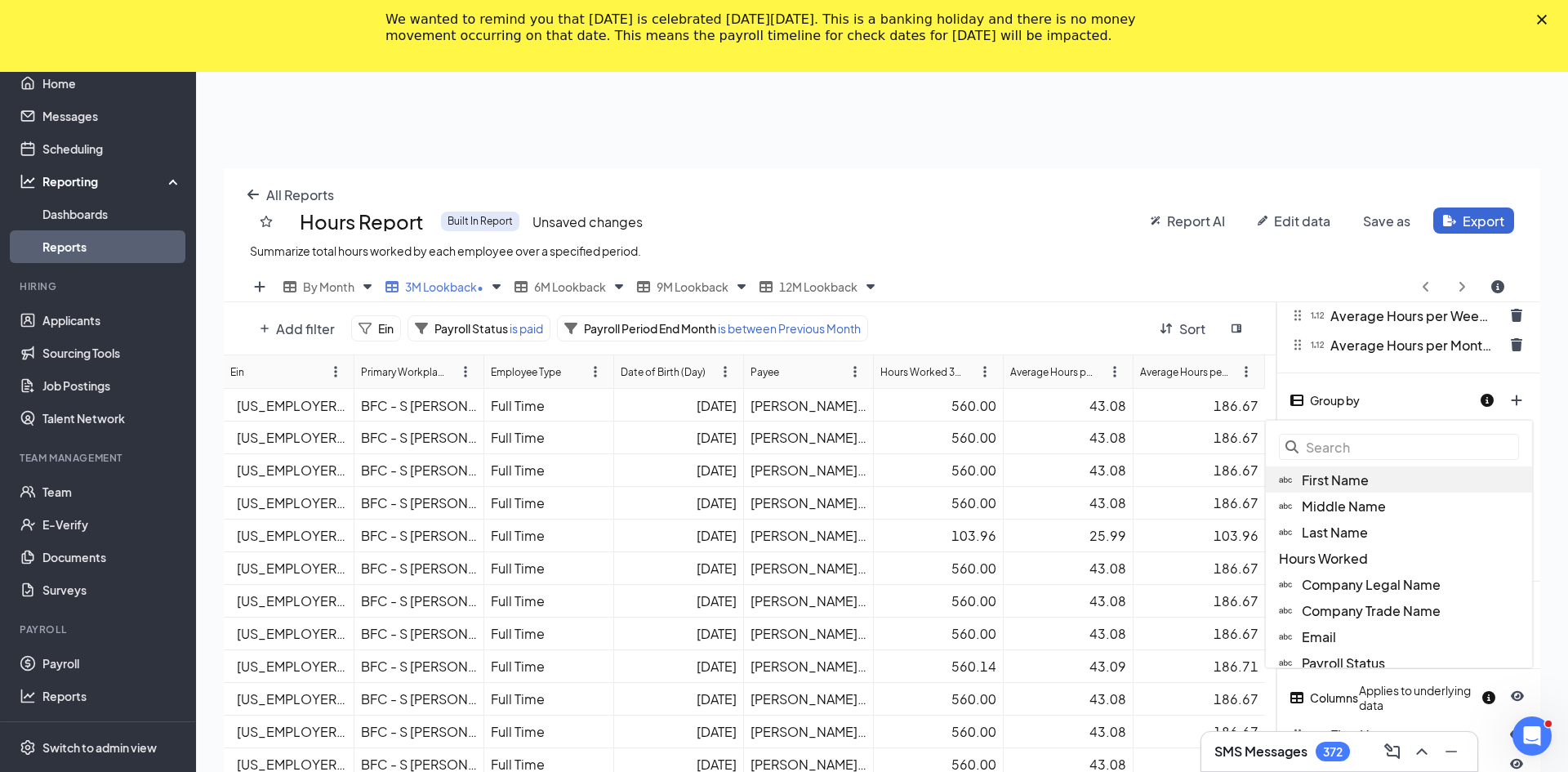
click at [769, 478] on span "First Name" at bounding box center [1335, 480] width 67 height 17
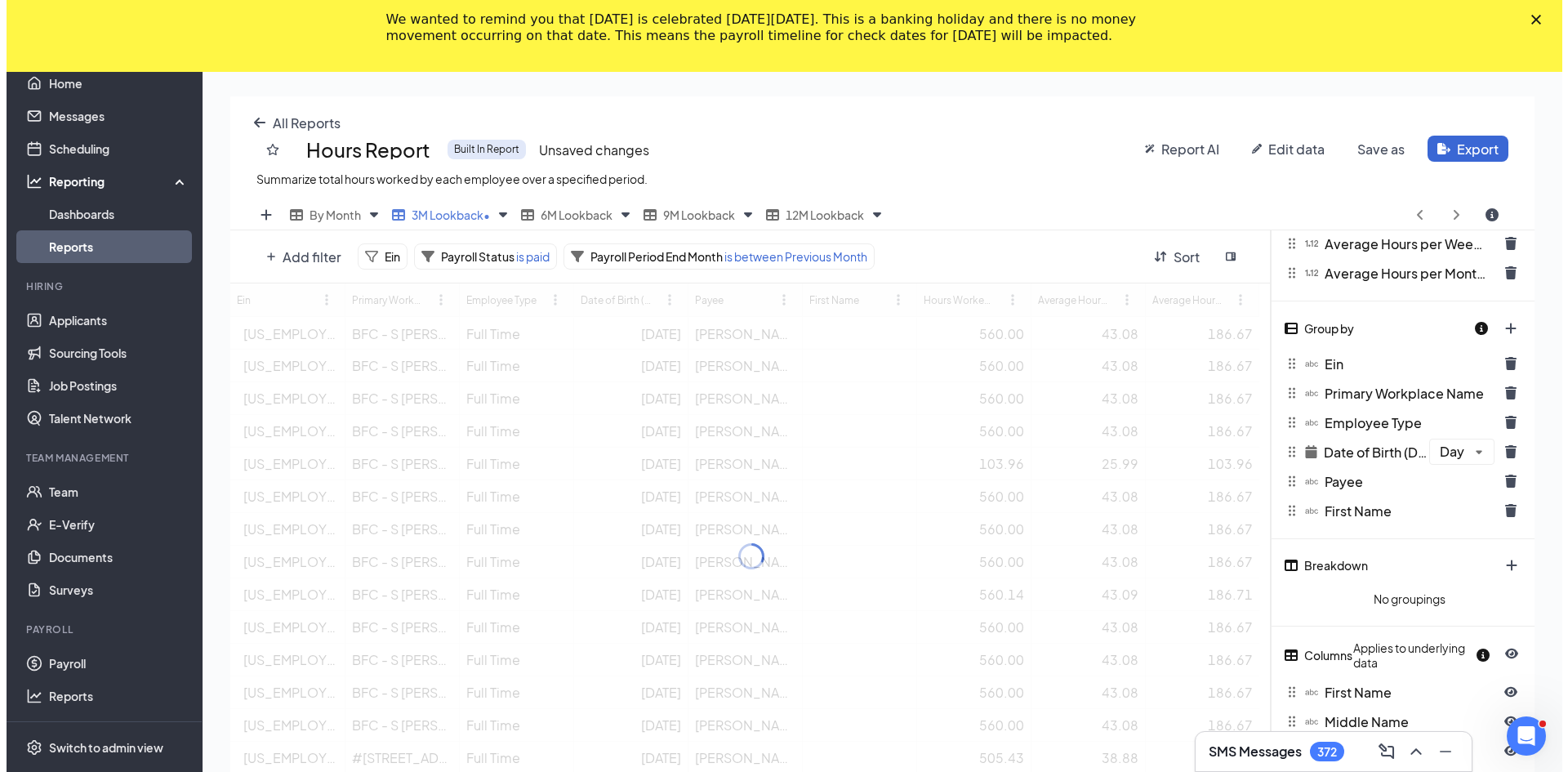
scroll to position [81022, 80356]
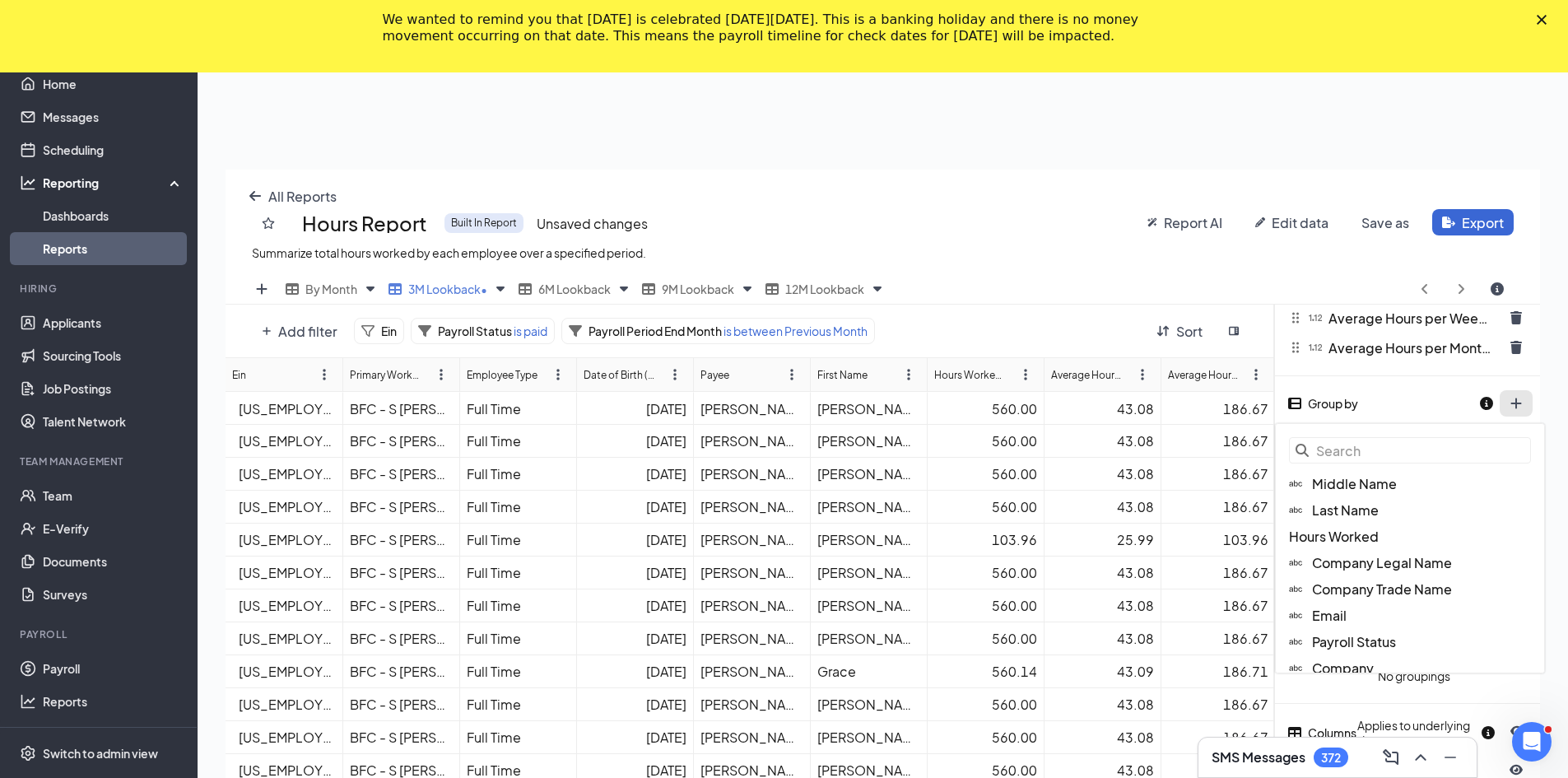
scroll to position [642, 1326]
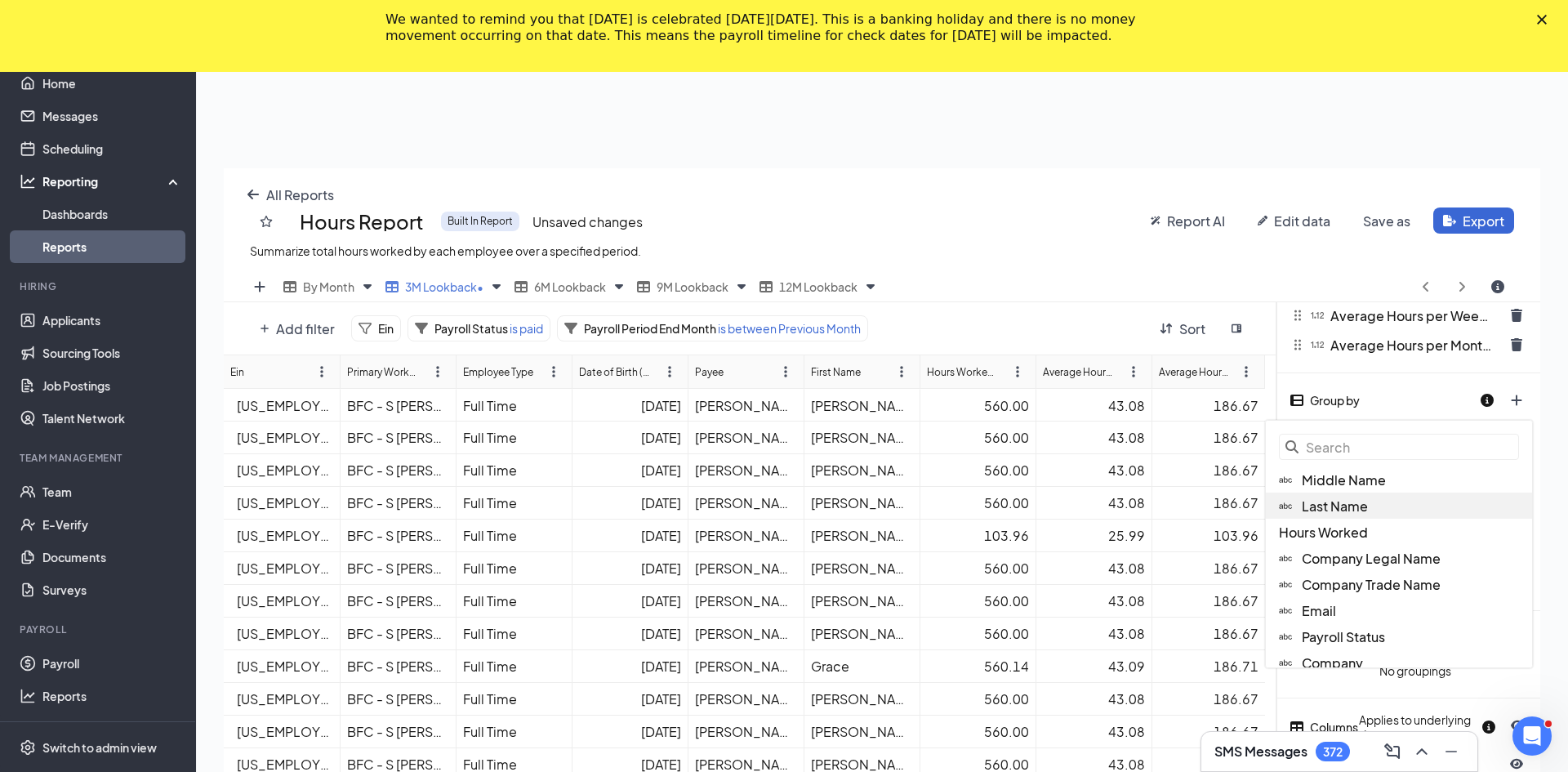
click at [769, 512] on span "Last Name" at bounding box center [1334, 506] width 66 height 17
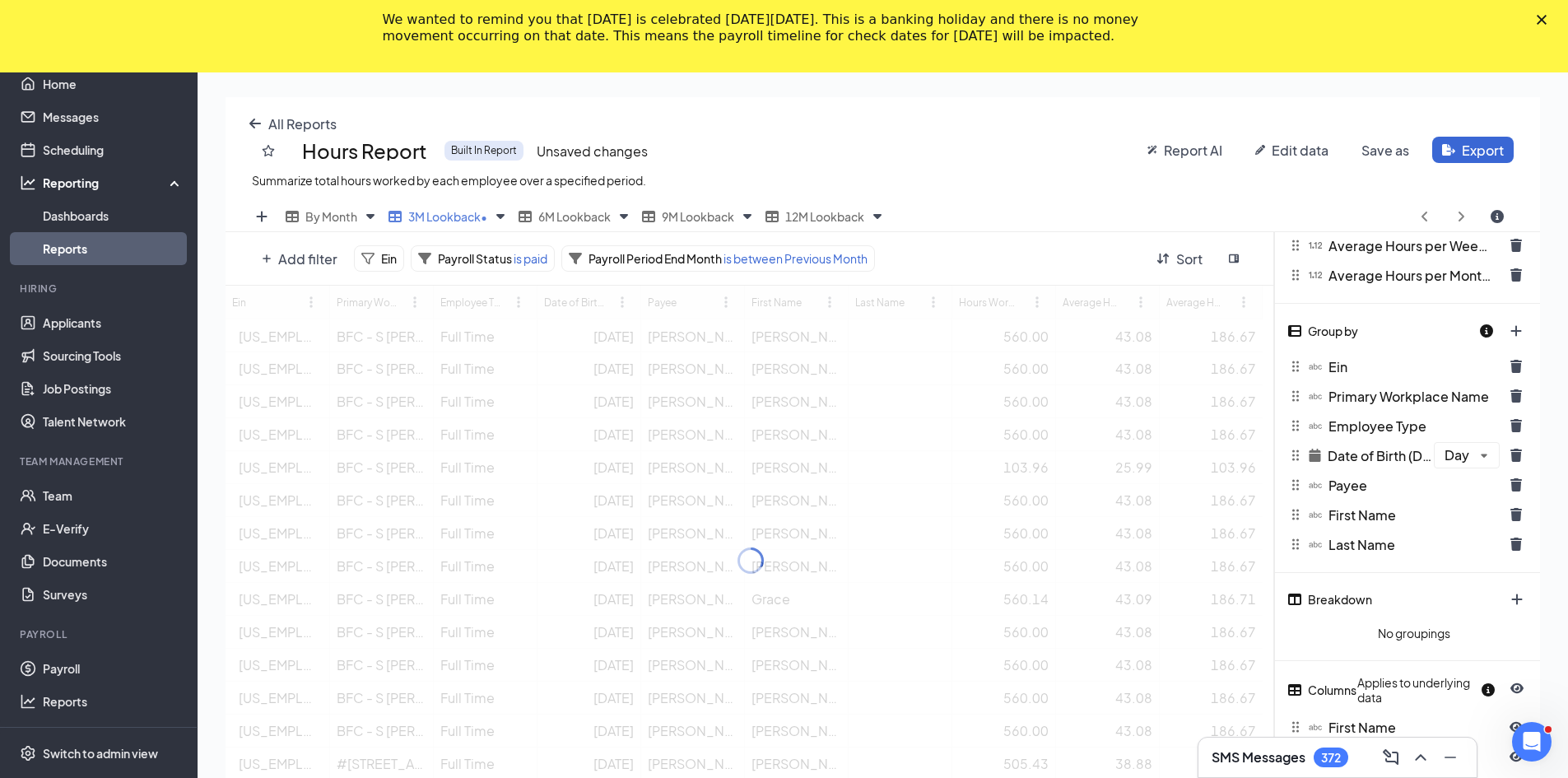
scroll to position [81652, 80976]
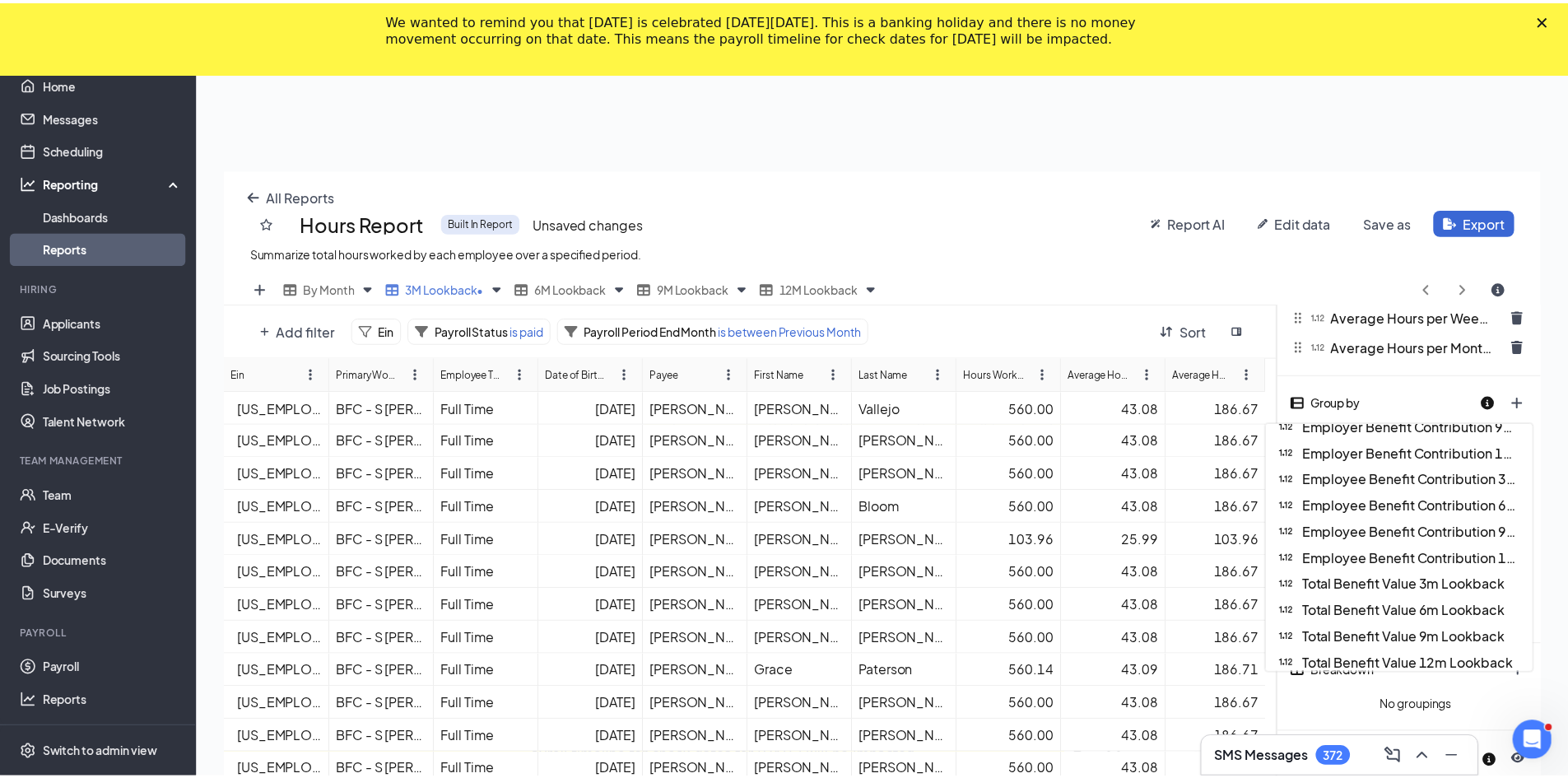
scroll to position [779, 0]
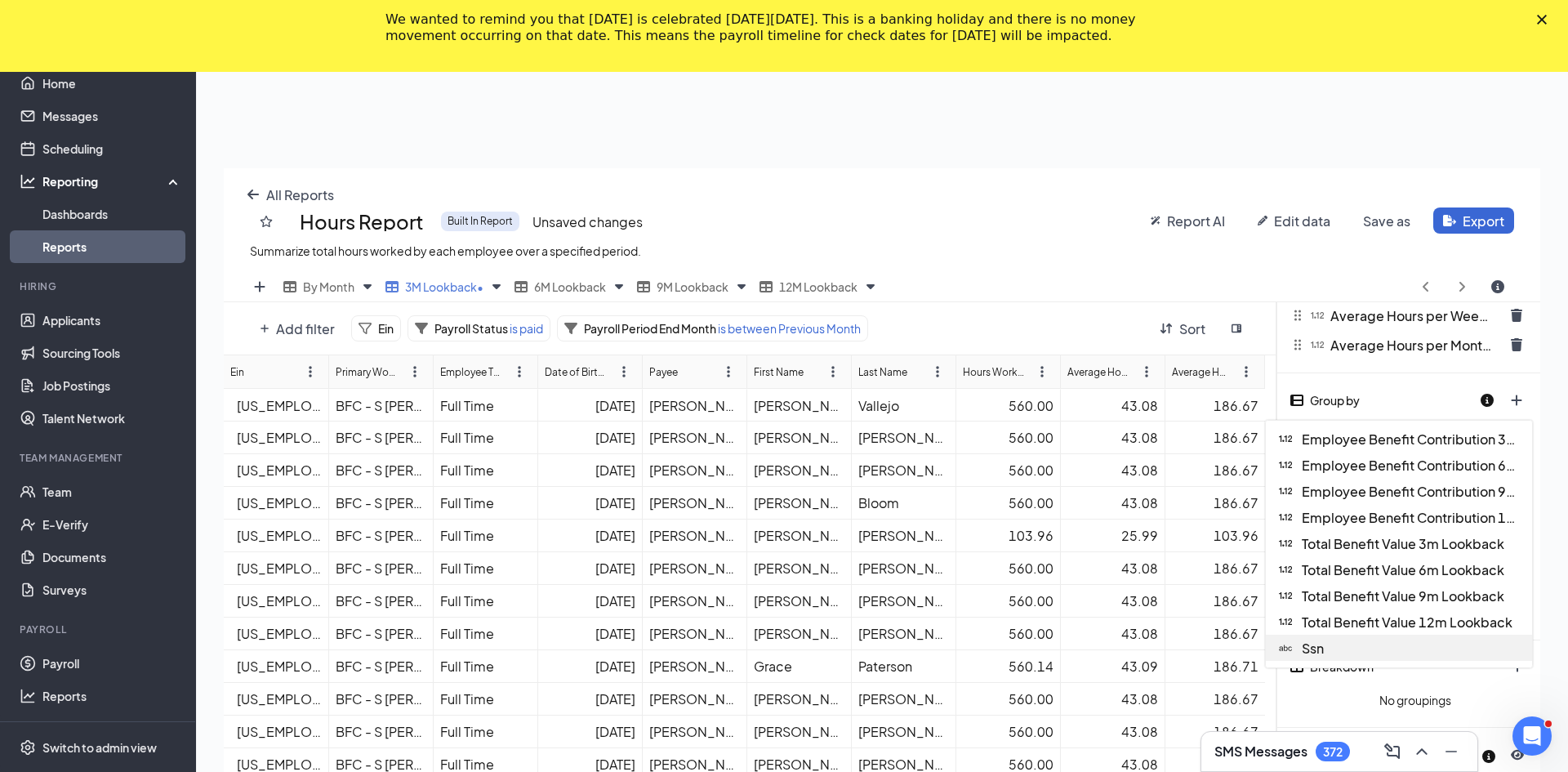
click at [769, 639] on div "Ssn" at bounding box center [1398, 648] width 266 height 26
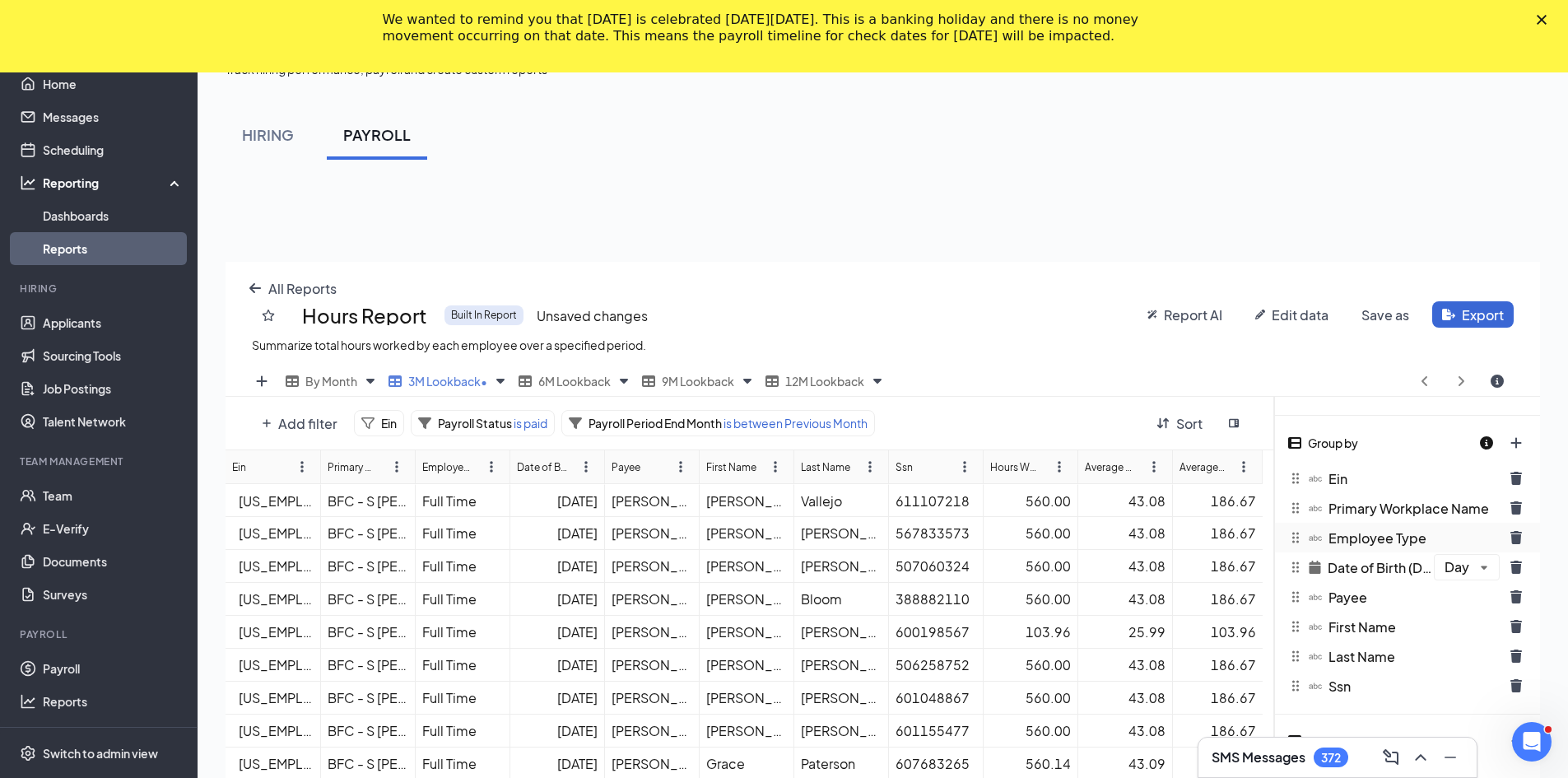
scroll to position [247, 0]
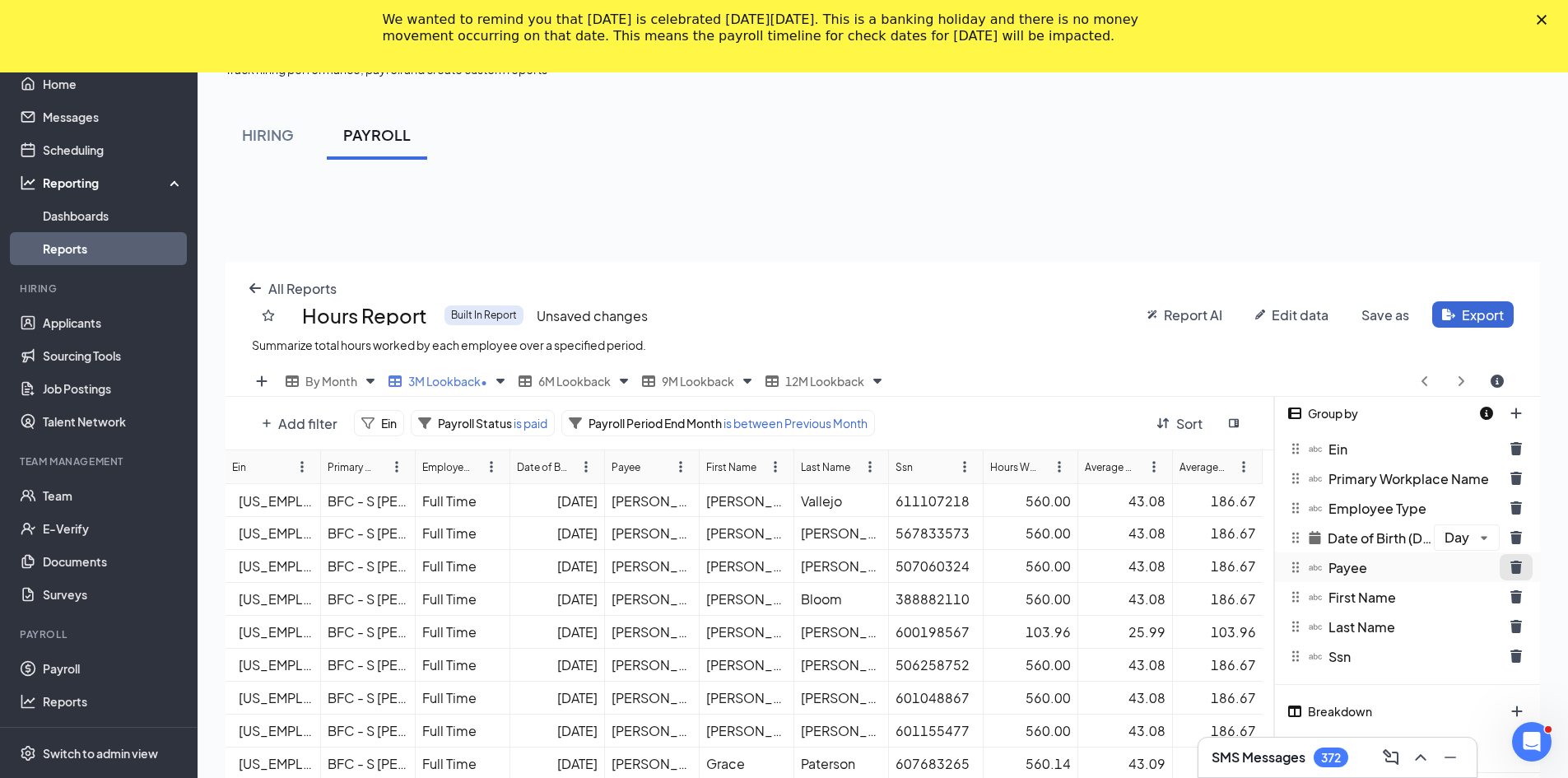
click at [775, 569] on icon "trash icon" at bounding box center [1515, 566] width 11 height 13
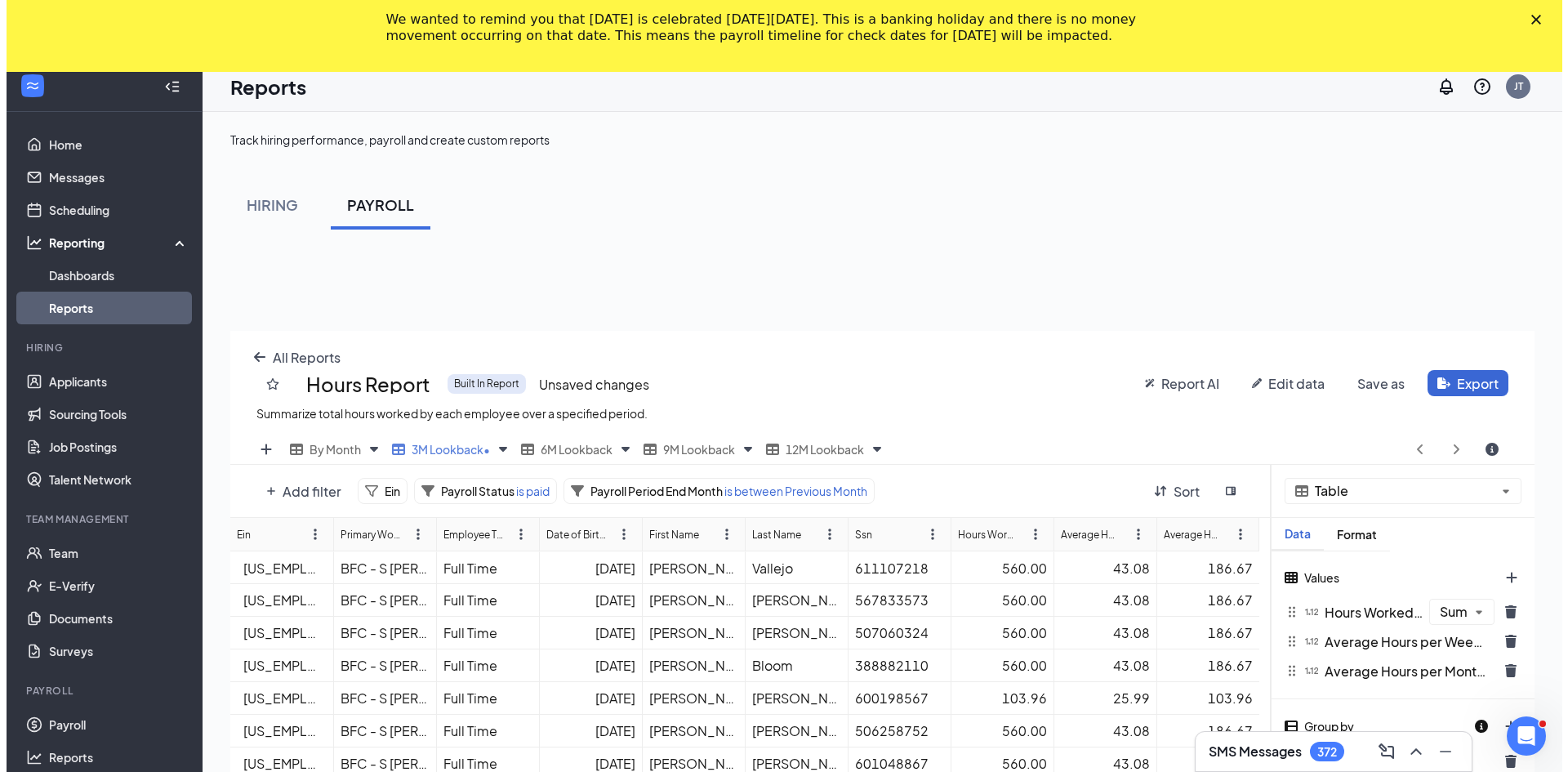
scroll to position [0, 0]
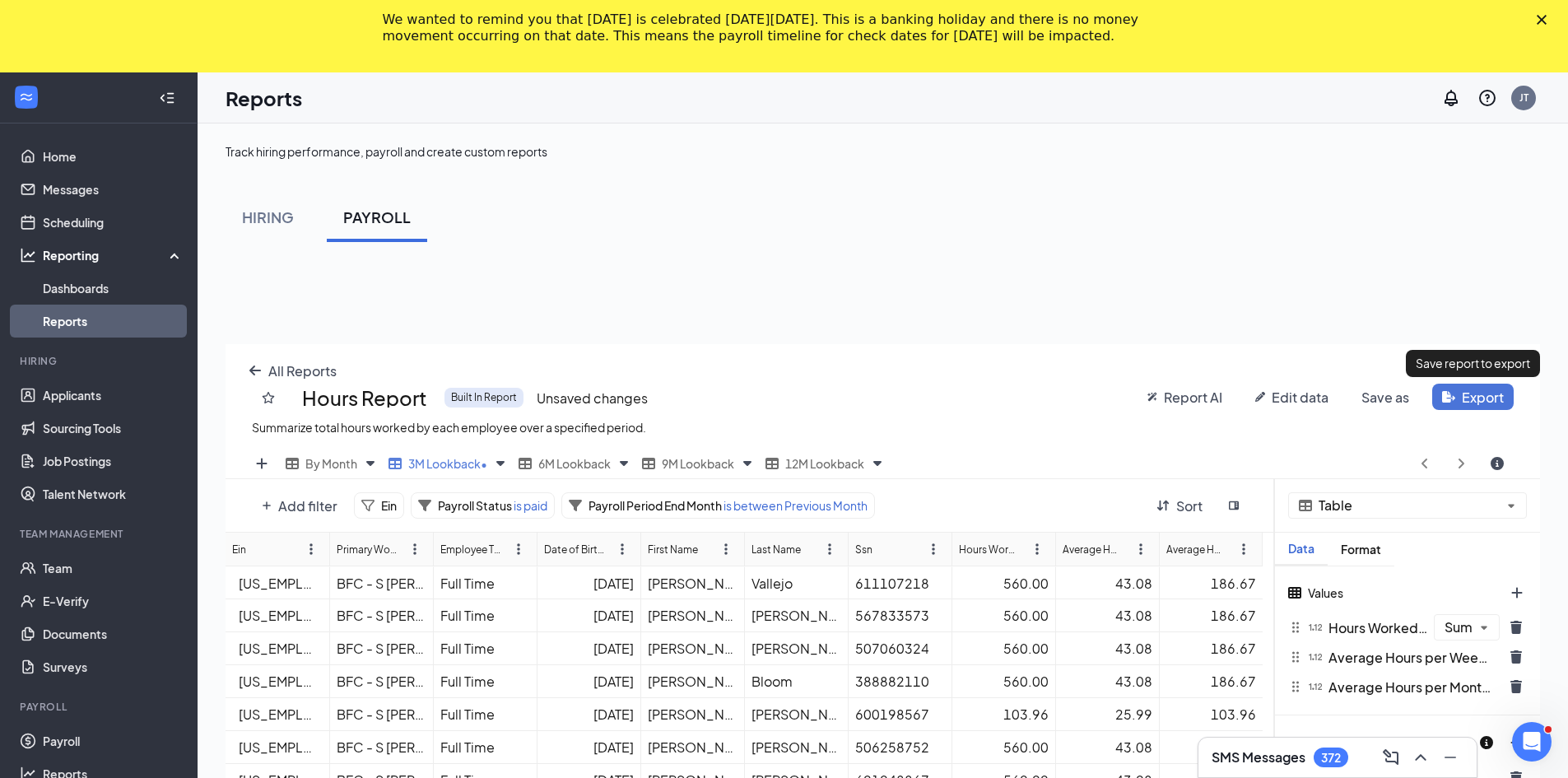
click at [775, 398] on html "Home Messages Scheduling Reporting Dashboards Reports Hiring Applicants Sourcin…" at bounding box center [784, 389] width 1568 height 778
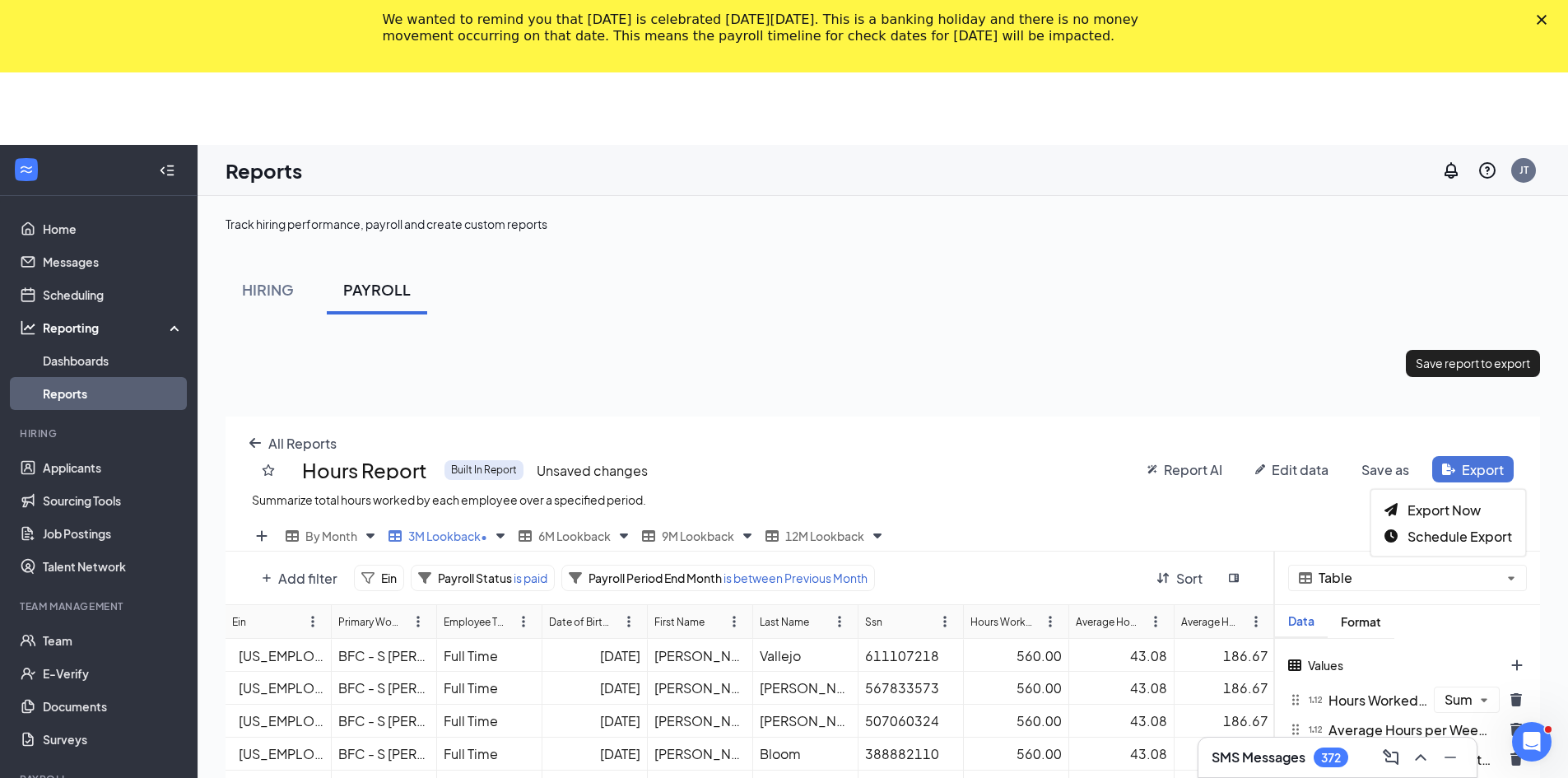
scroll to position [642, 1326]
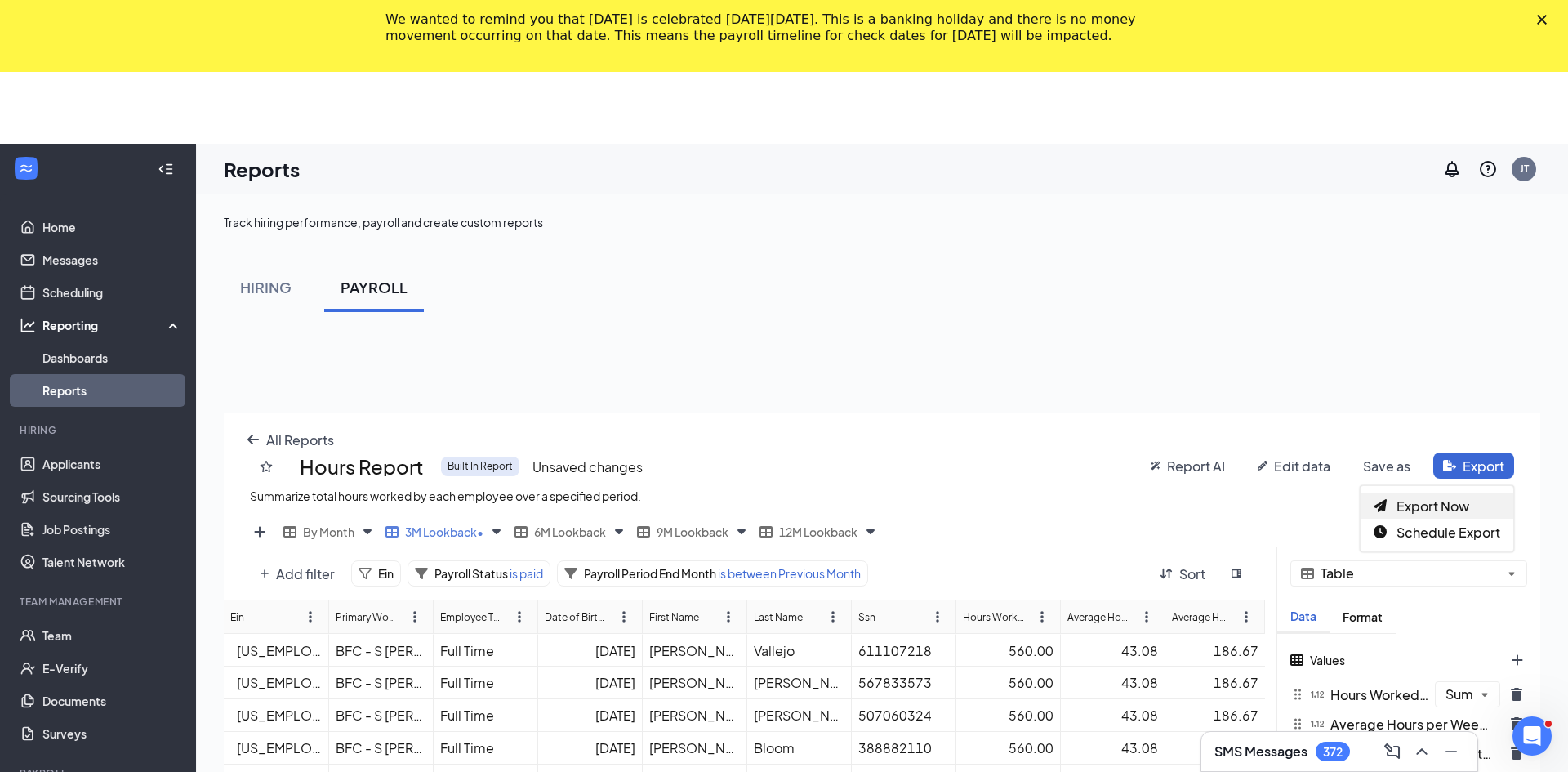
click at [769, 503] on span "Export Now" at bounding box center [1433, 506] width 73 height 17
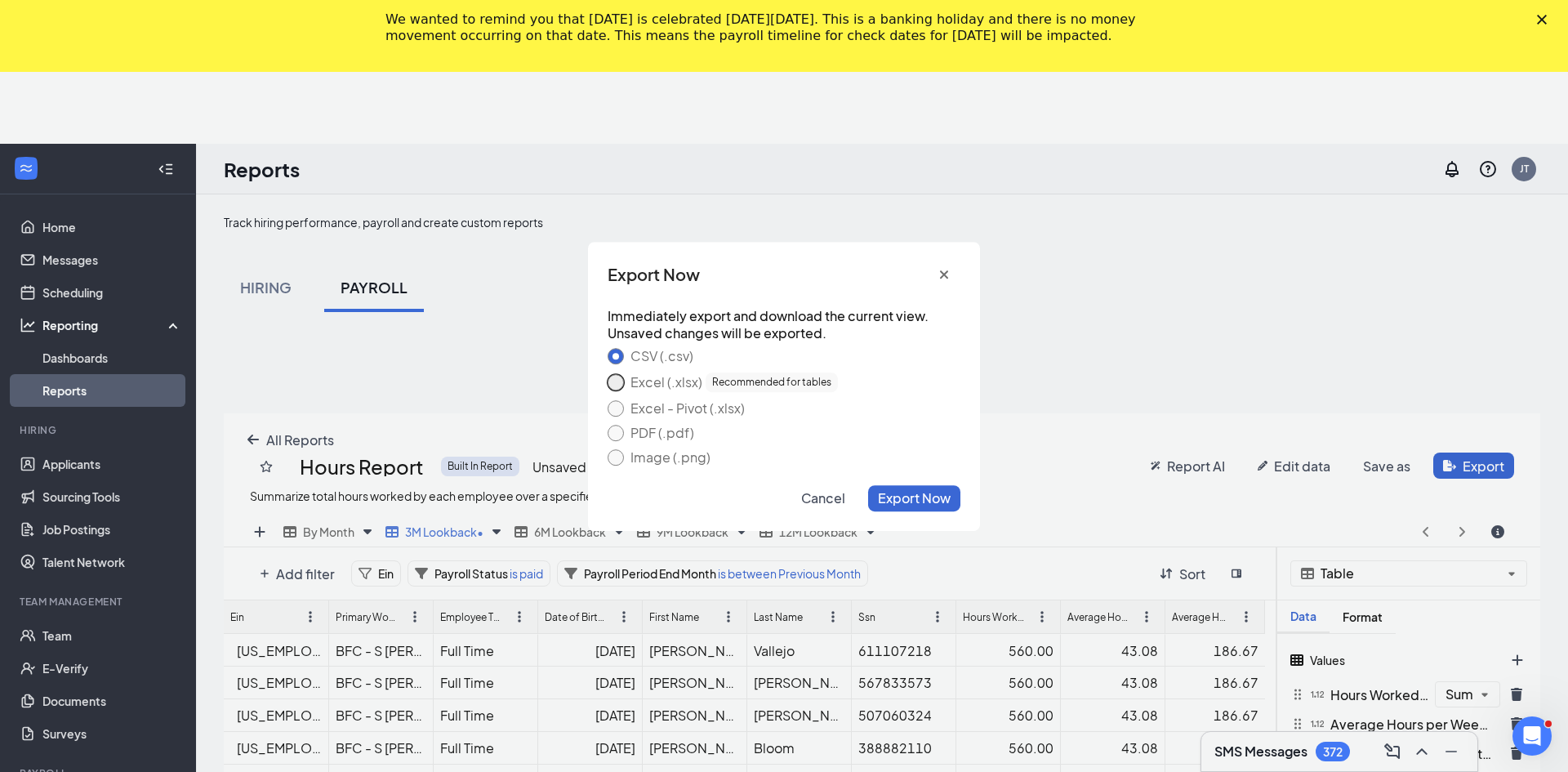
click at [617, 383] on button "Excel (.xlsx) Recommended for tables" at bounding box center [615, 381] width 16 height 16
click at [769, 496] on span "Export Now" at bounding box center [914, 498] width 73 height 17
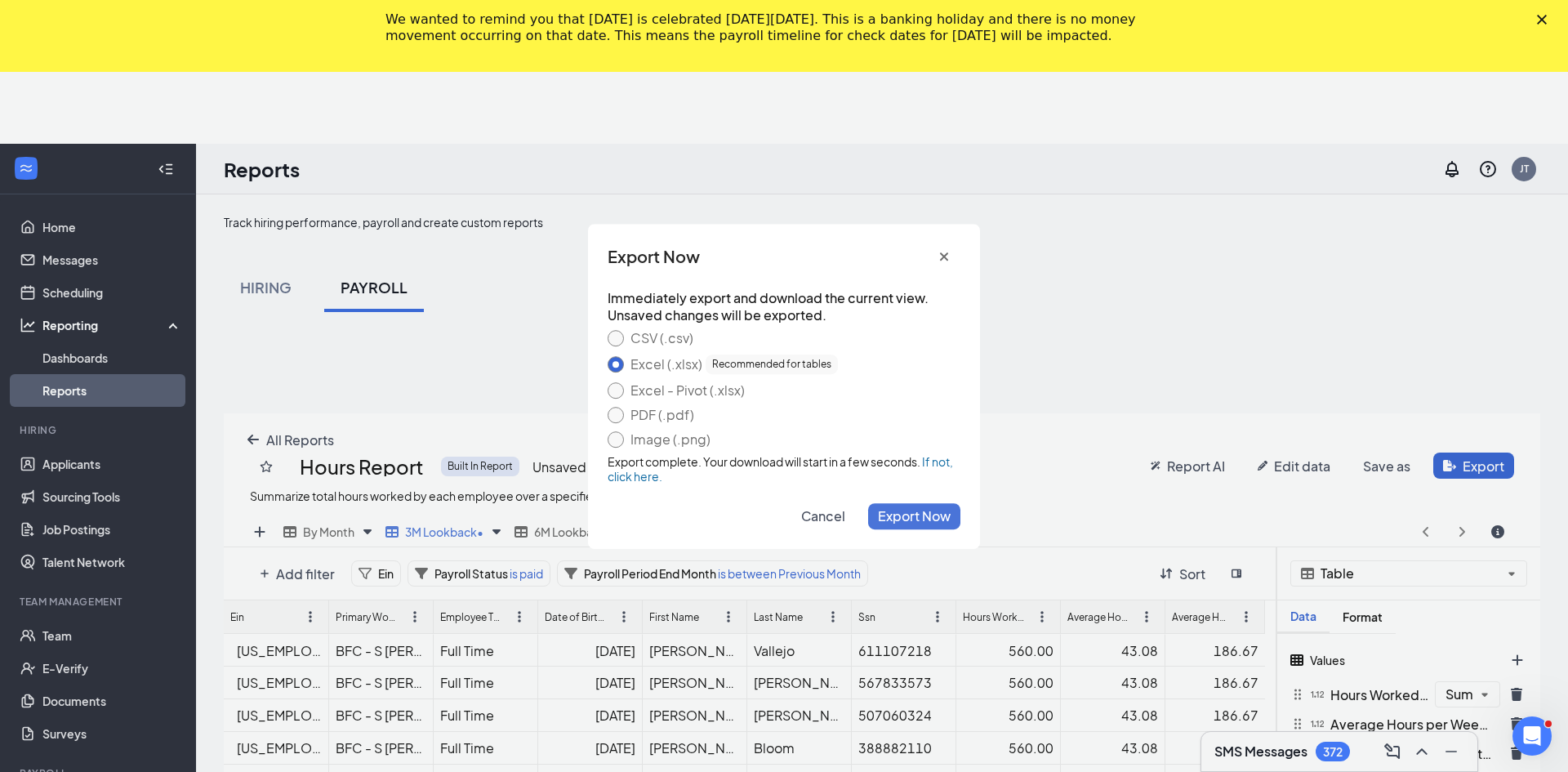
click at [769, 513] on span "Export Now" at bounding box center [914, 516] width 73 height 17
click at [769, 256] on icon "cross icon" at bounding box center [944, 256] width 9 height 9
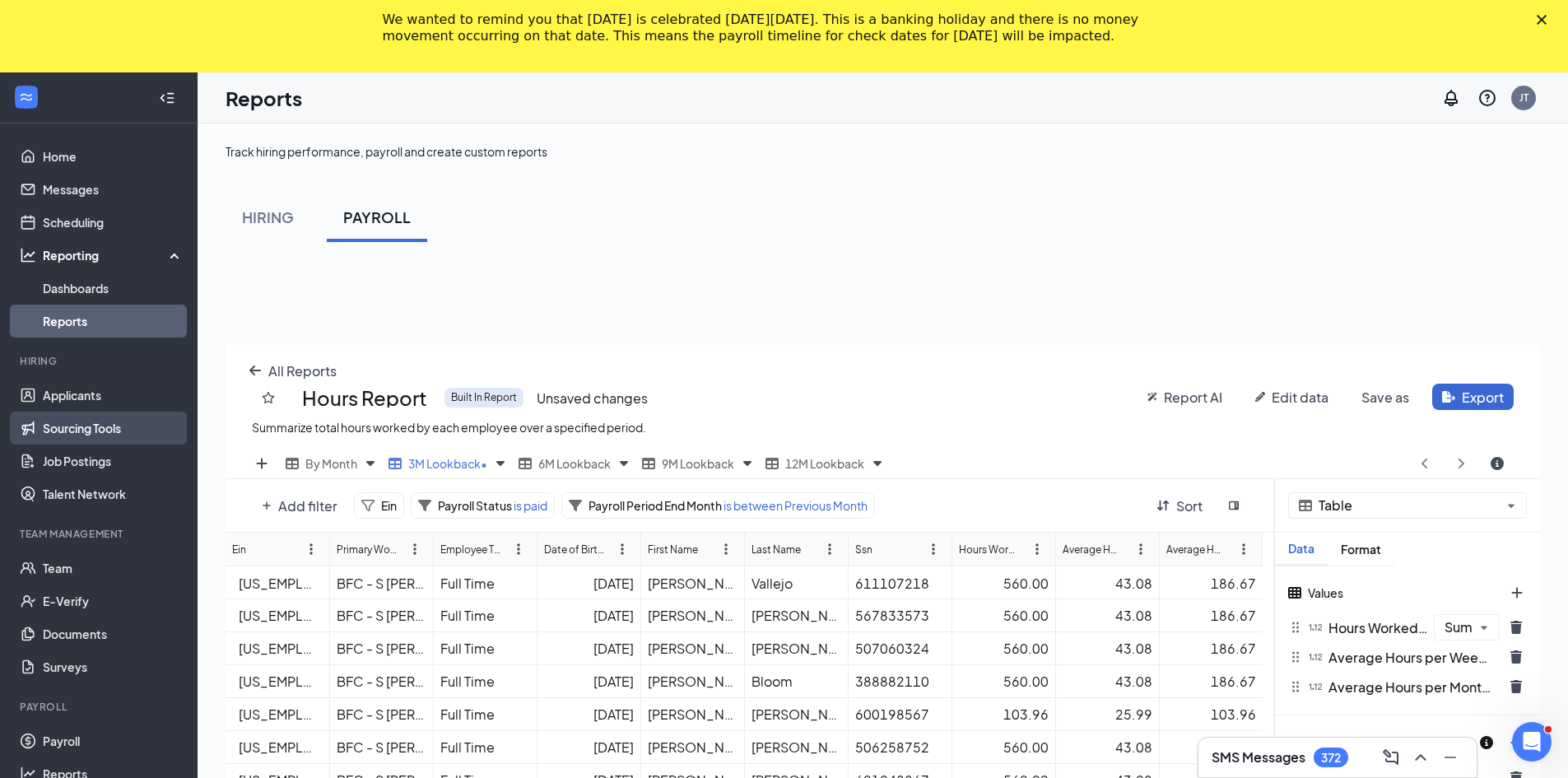
scroll to position [81652, 80976]
click at [62, 567] on link "Team" at bounding box center [113, 568] width 141 height 33
